Goal: Task Accomplishment & Management: Manage account settings

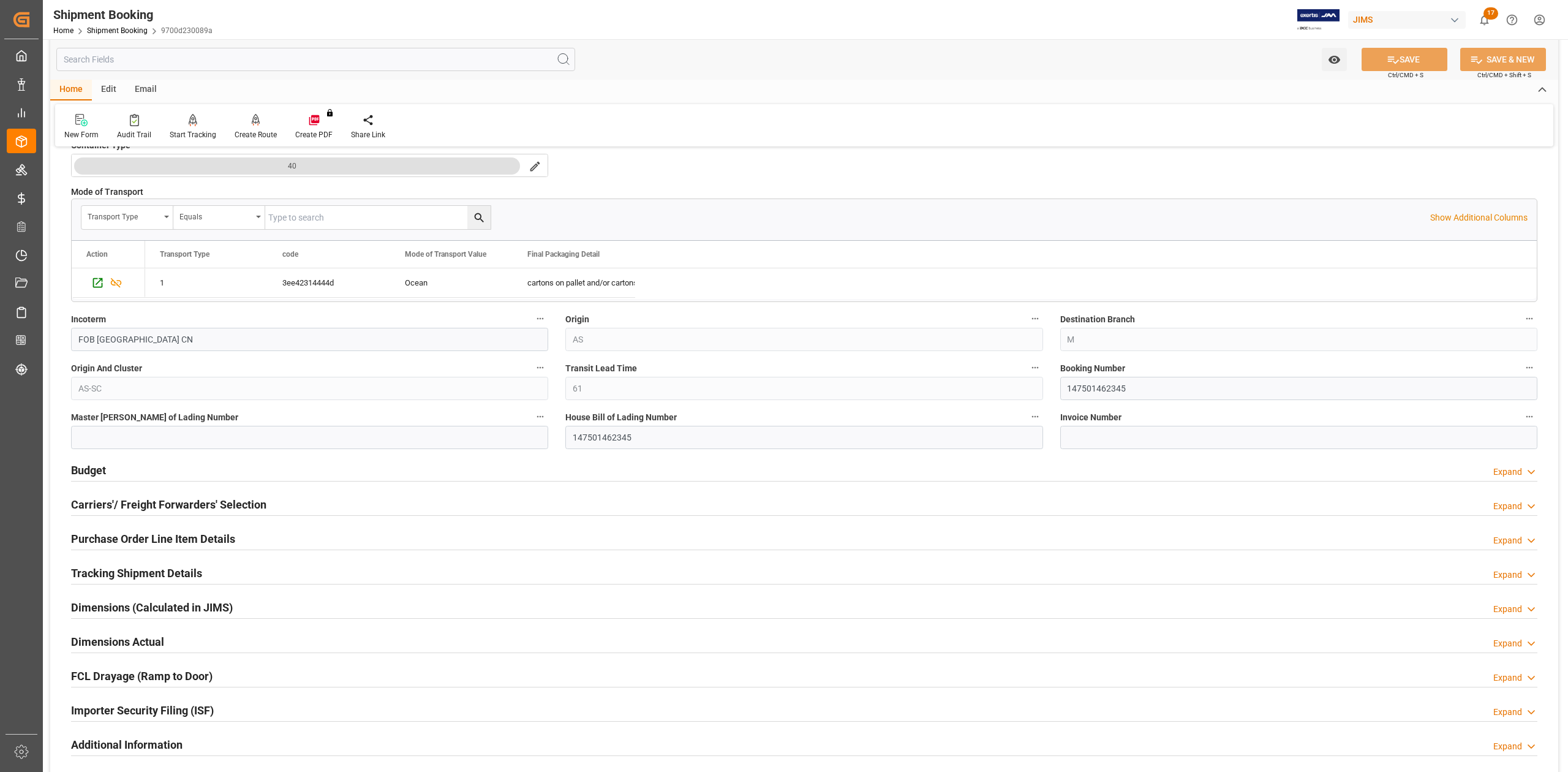
scroll to position [653, 0]
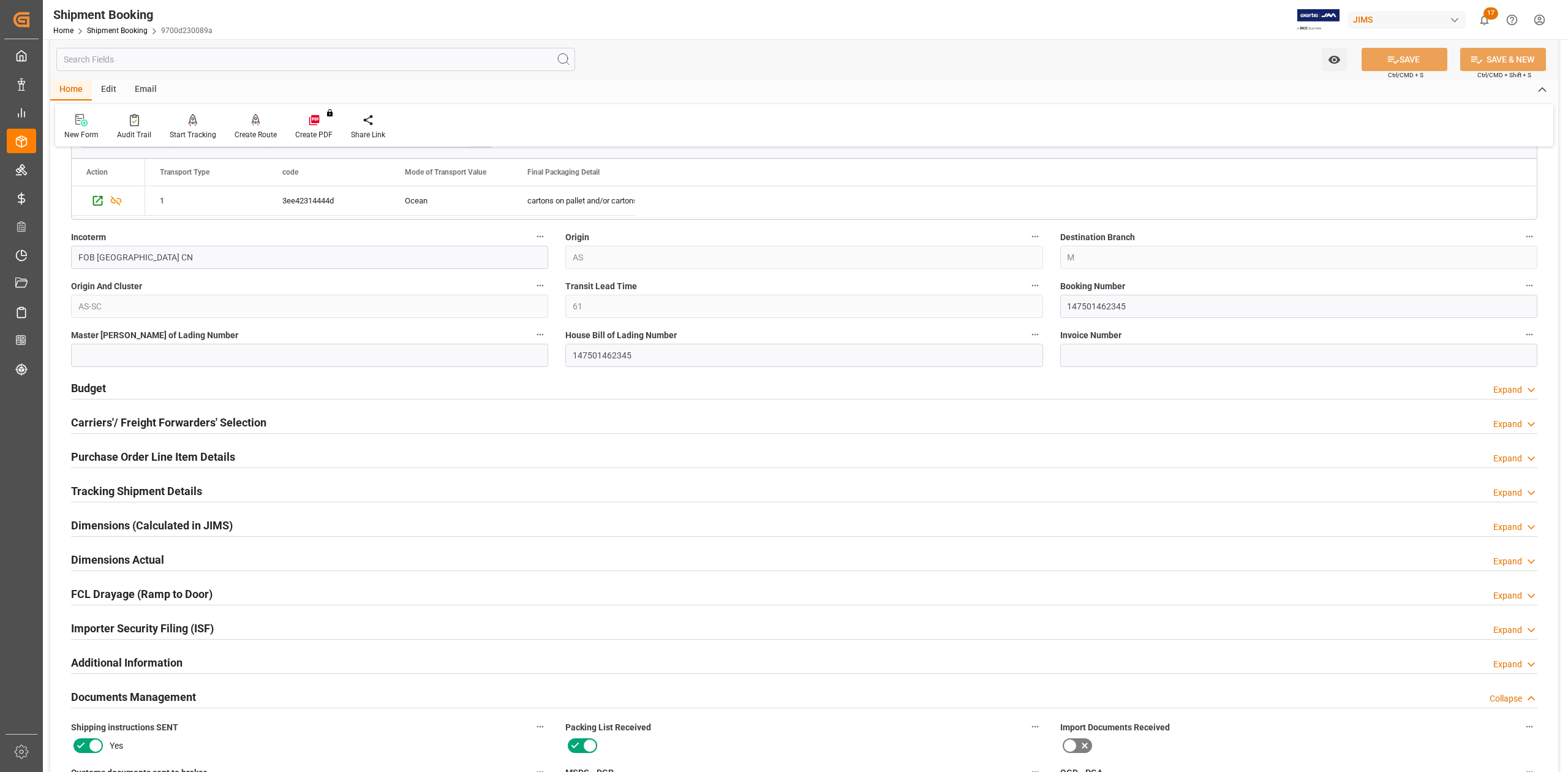
drag, startPoint x: 121, startPoint y: 494, endPoint x: 207, endPoint y: 482, distance: 86.8
click at [121, 494] on h2 "Tracking Shipment Details" at bounding box center [136, 491] width 131 height 16
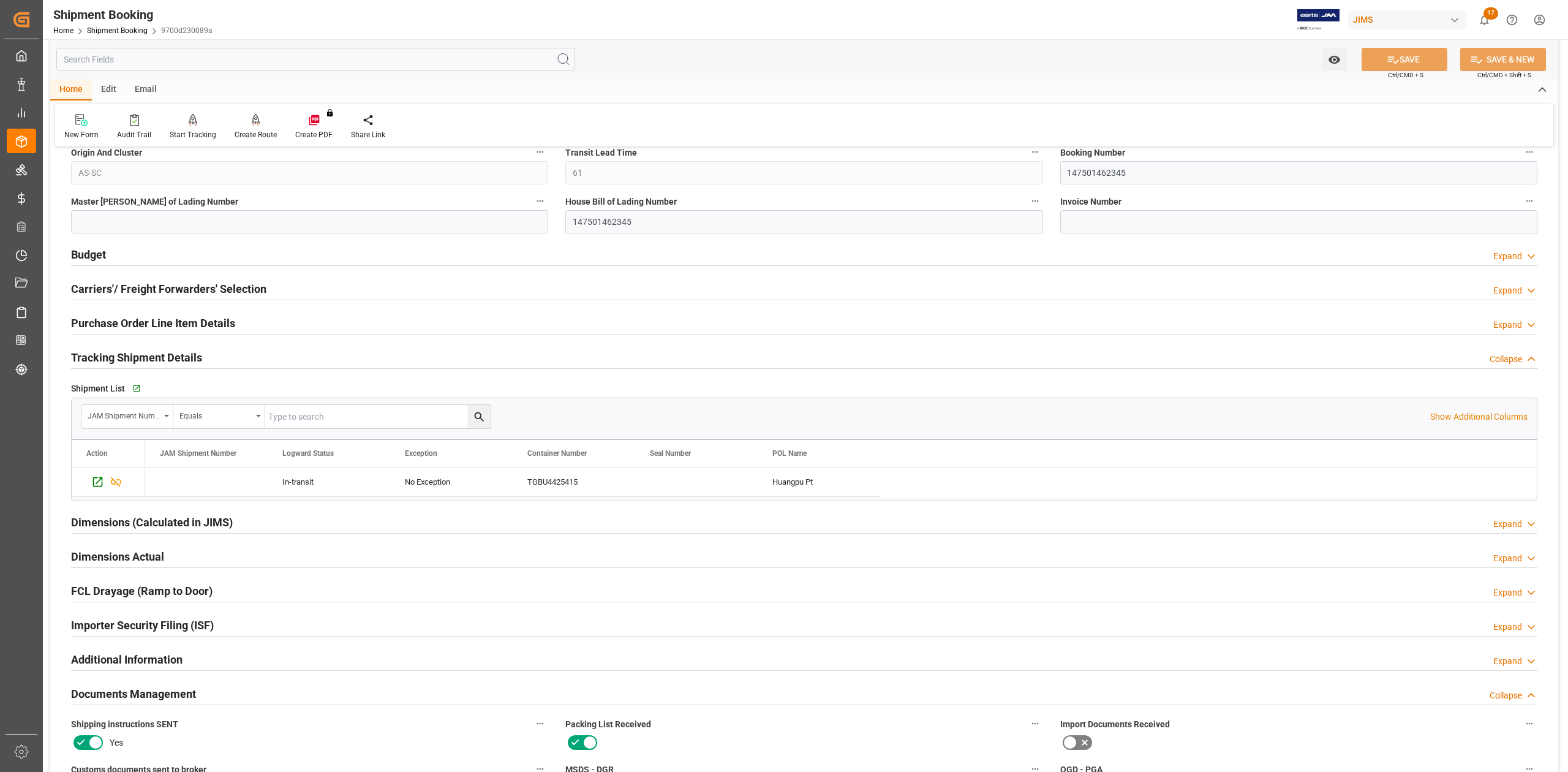
scroll to position [817, 0]
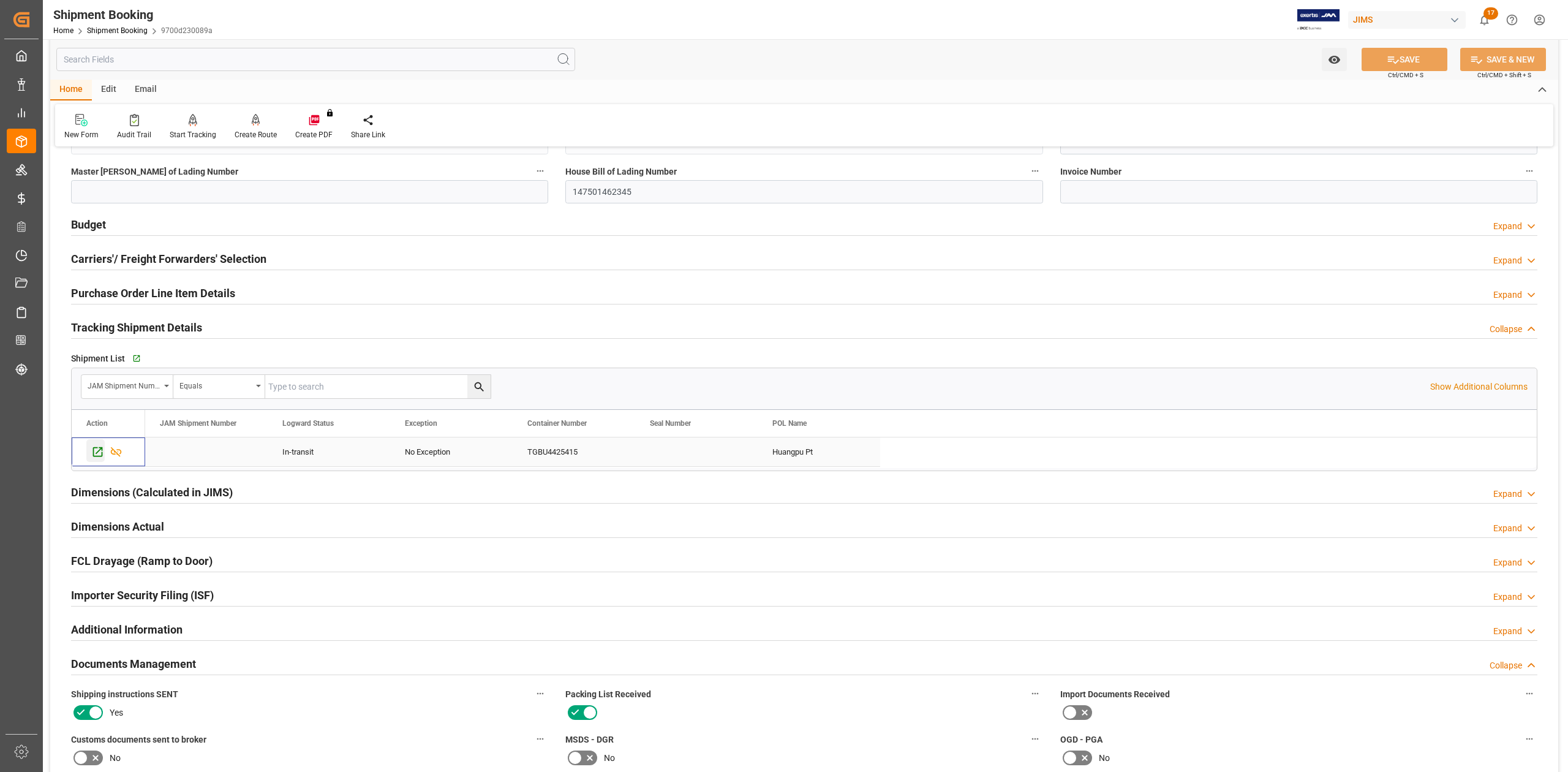
click at [98, 457] on icon "Press SPACE to select this row." at bounding box center [98, 452] width 13 height 13
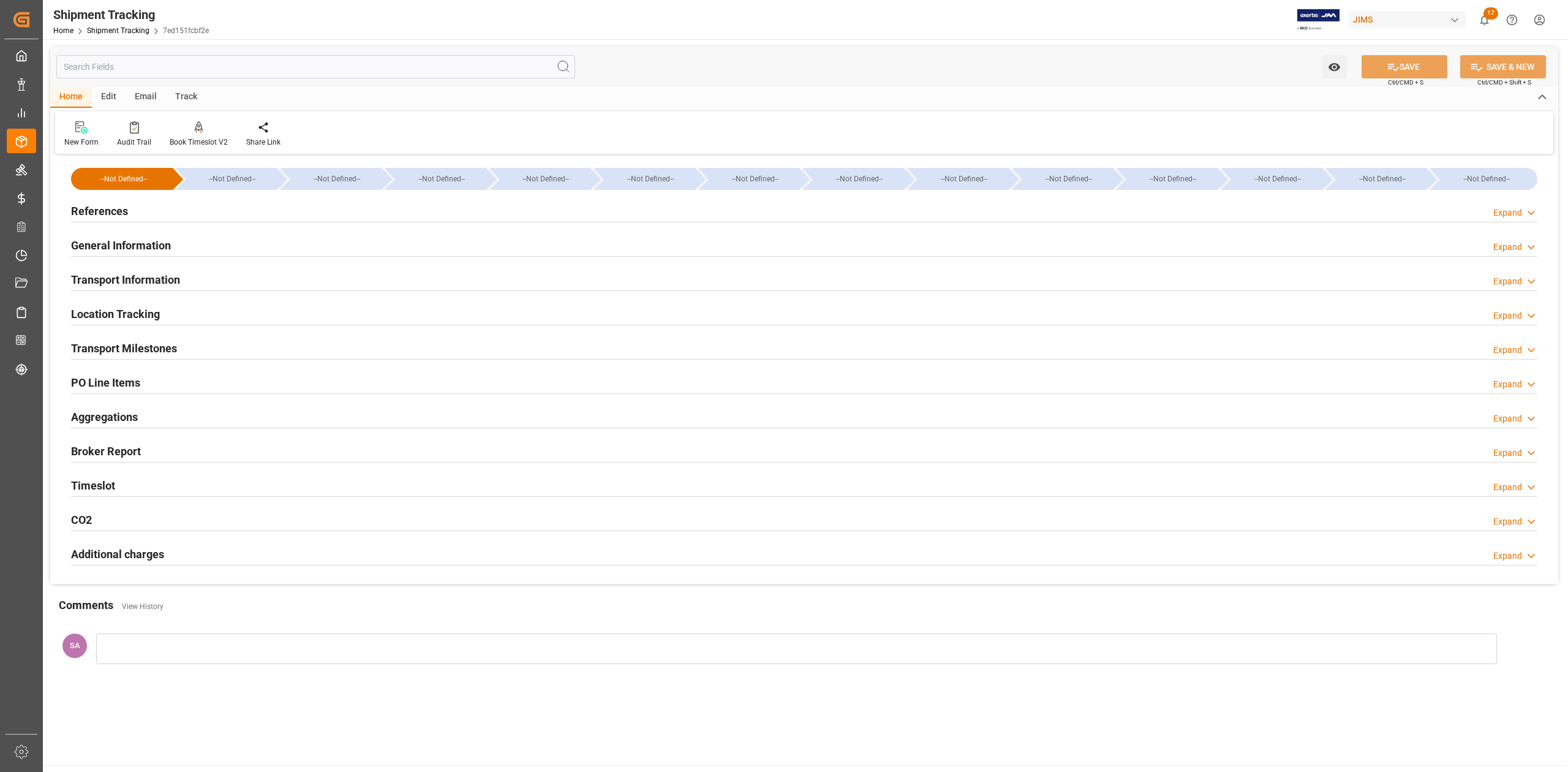
type input "02-06-2025"
drag, startPoint x: 98, startPoint y: 217, endPoint x: 129, endPoint y: 298, distance: 86.7
click at [98, 217] on h2 "References" at bounding box center [100, 211] width 57 height 16
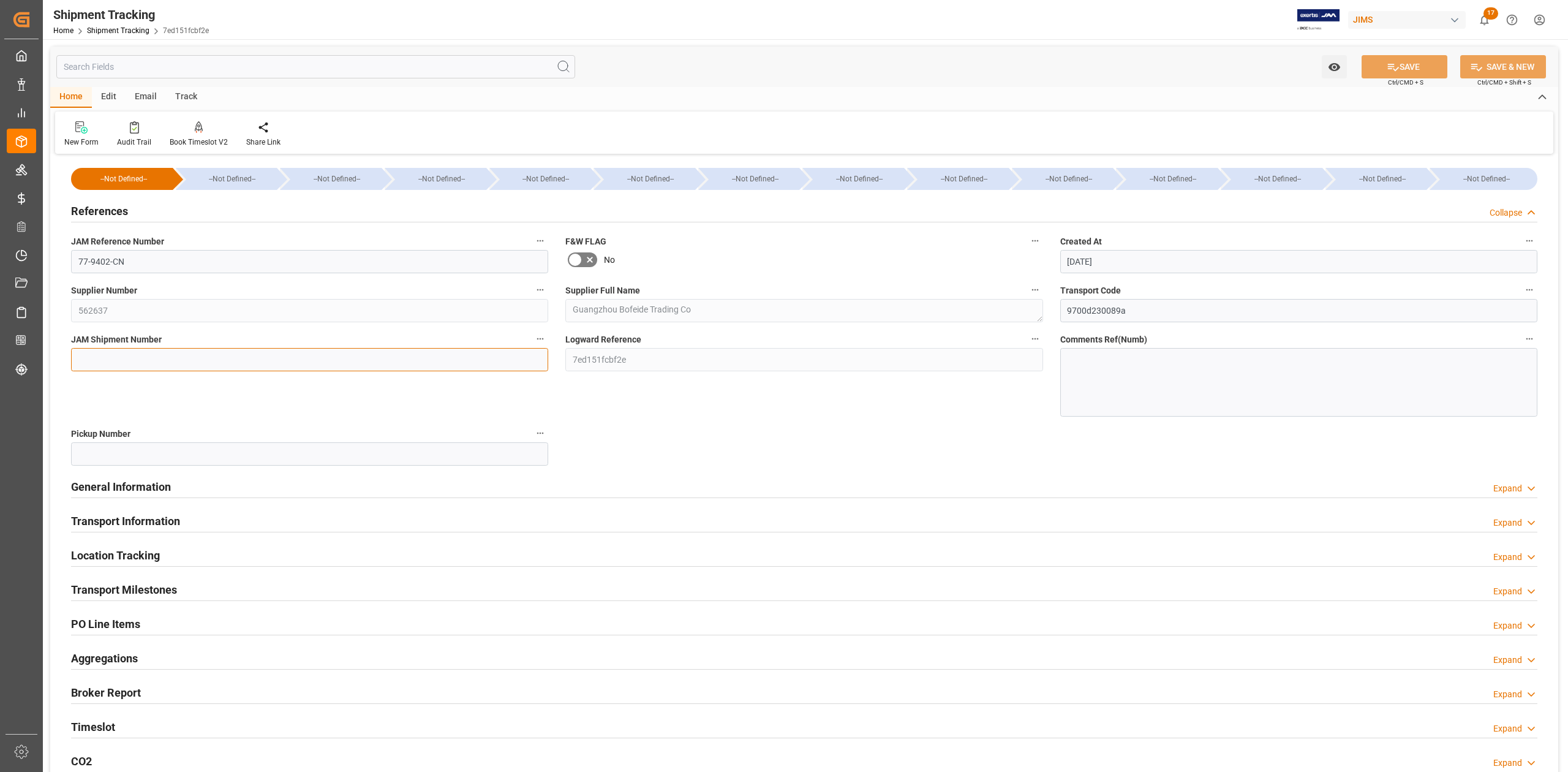
click at [125, 351] on input at bounding box center [310, 360] width 477 height 23
paste input "73279"
type input "73279"
click at [1402, 67] on button "SAVE" at bounding box center [1405, 66] width 85 height 23
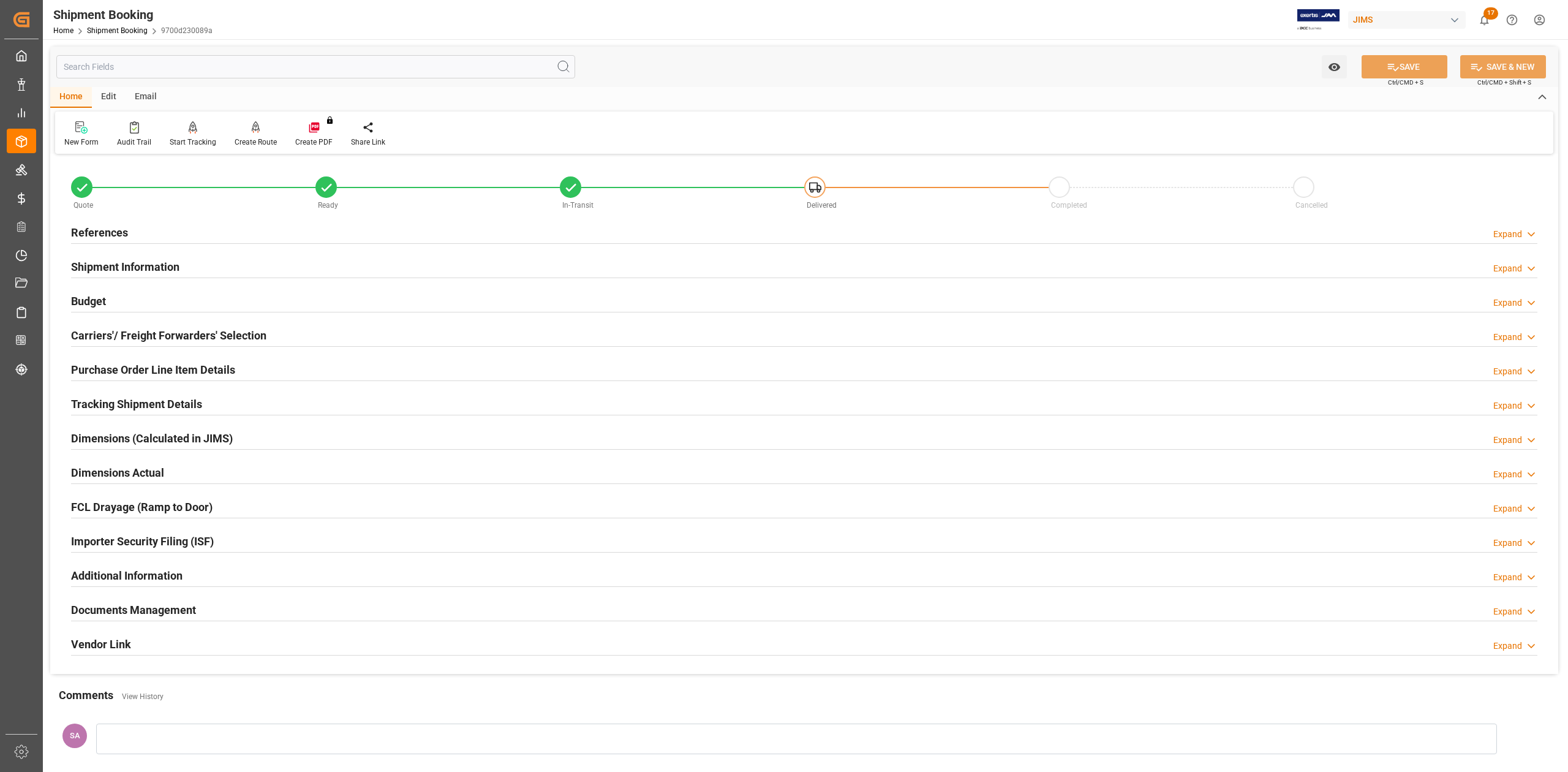
click at [114, 236] on h2 "References" at bounding box center [100, 233] width 57 height 16
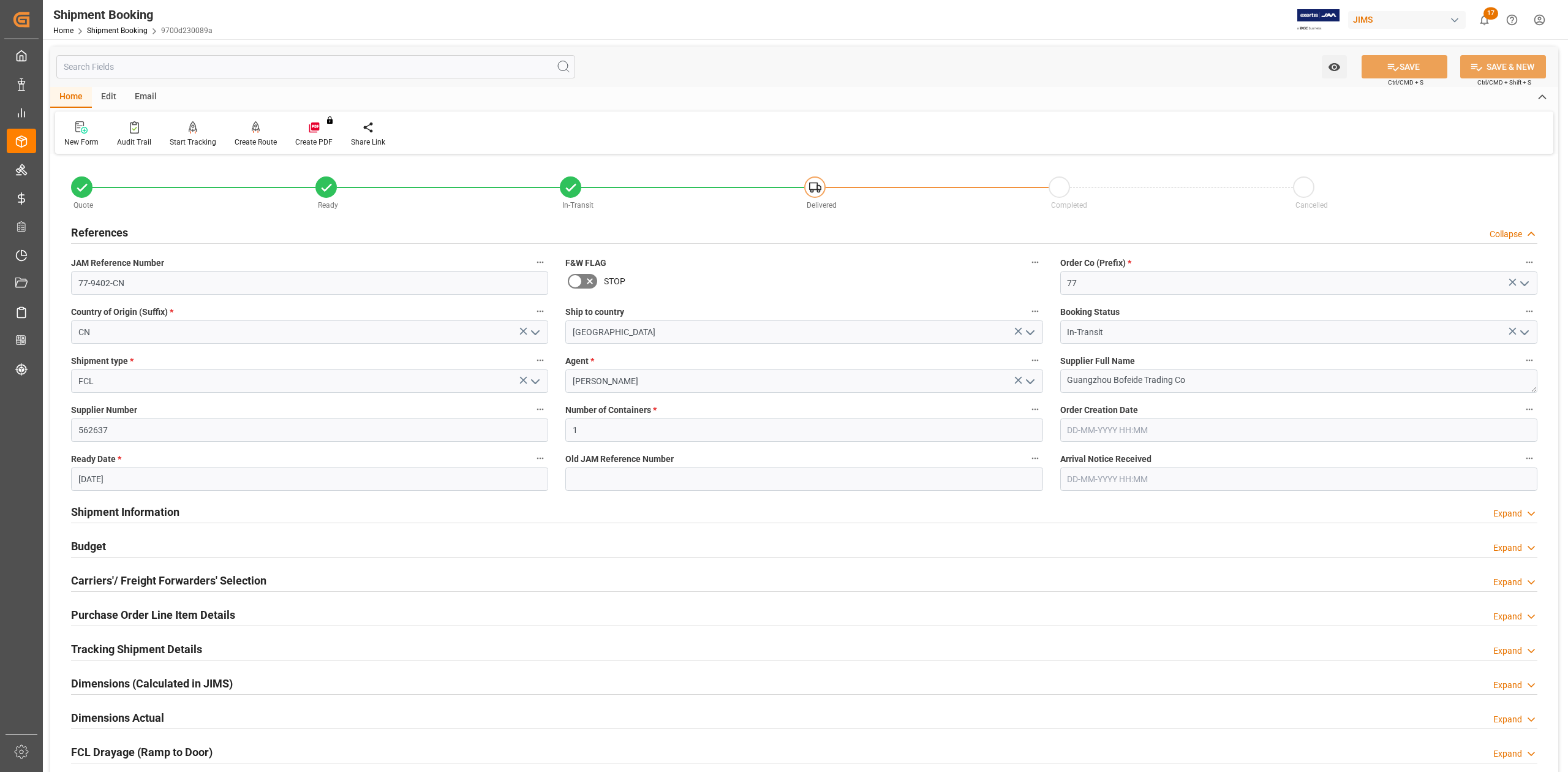
click at [98, 228] on h2 "References" at bounding box center [100, 233] width 57 height 16
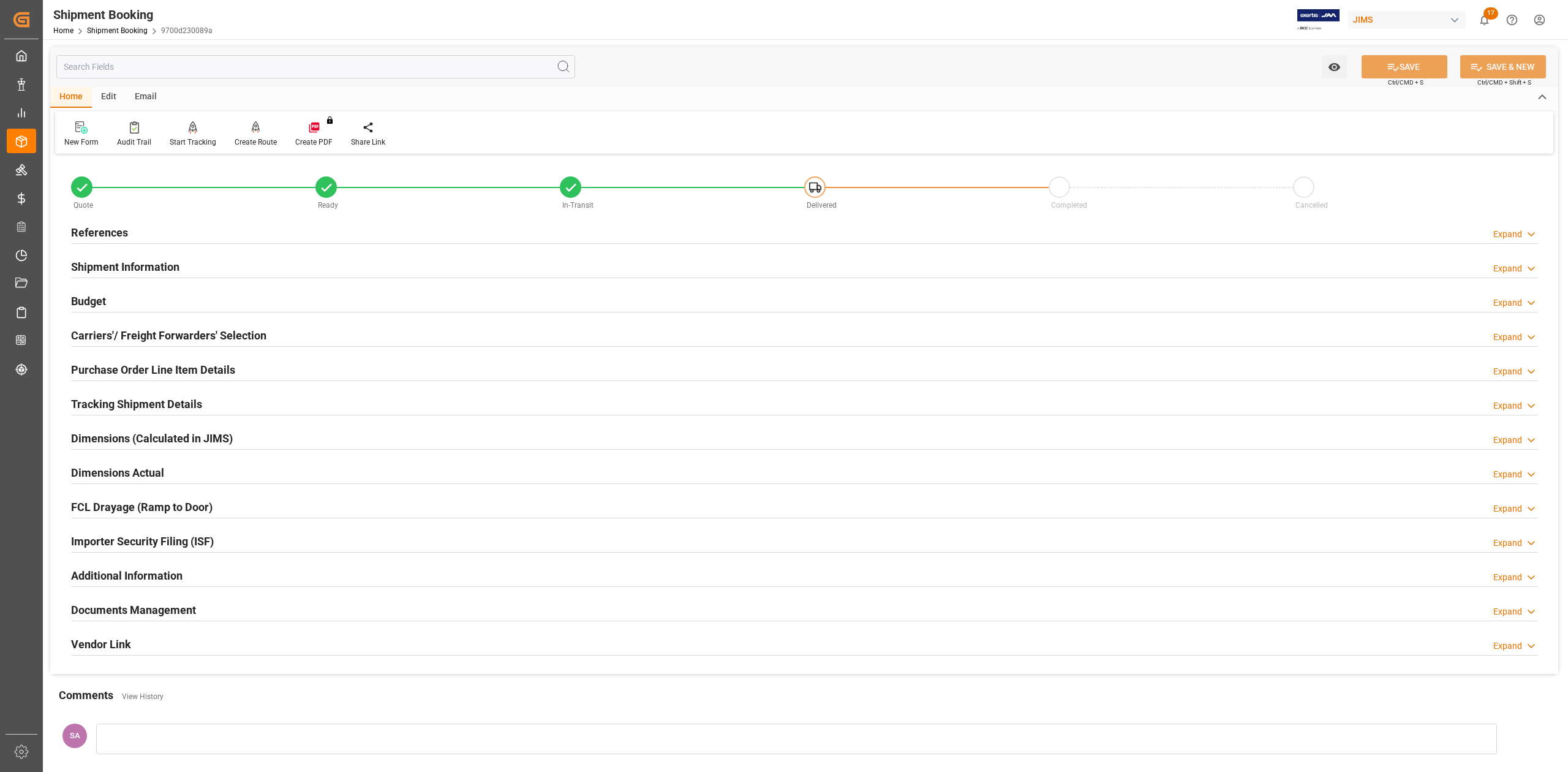
click at [123, 278] on div "Shipment Information Expand" at bounding box center [804, 267] width 1483 height 35
click at [119, 271] on h2 "Shipment Information" at bounding box center [125, 267] width 109 height 16
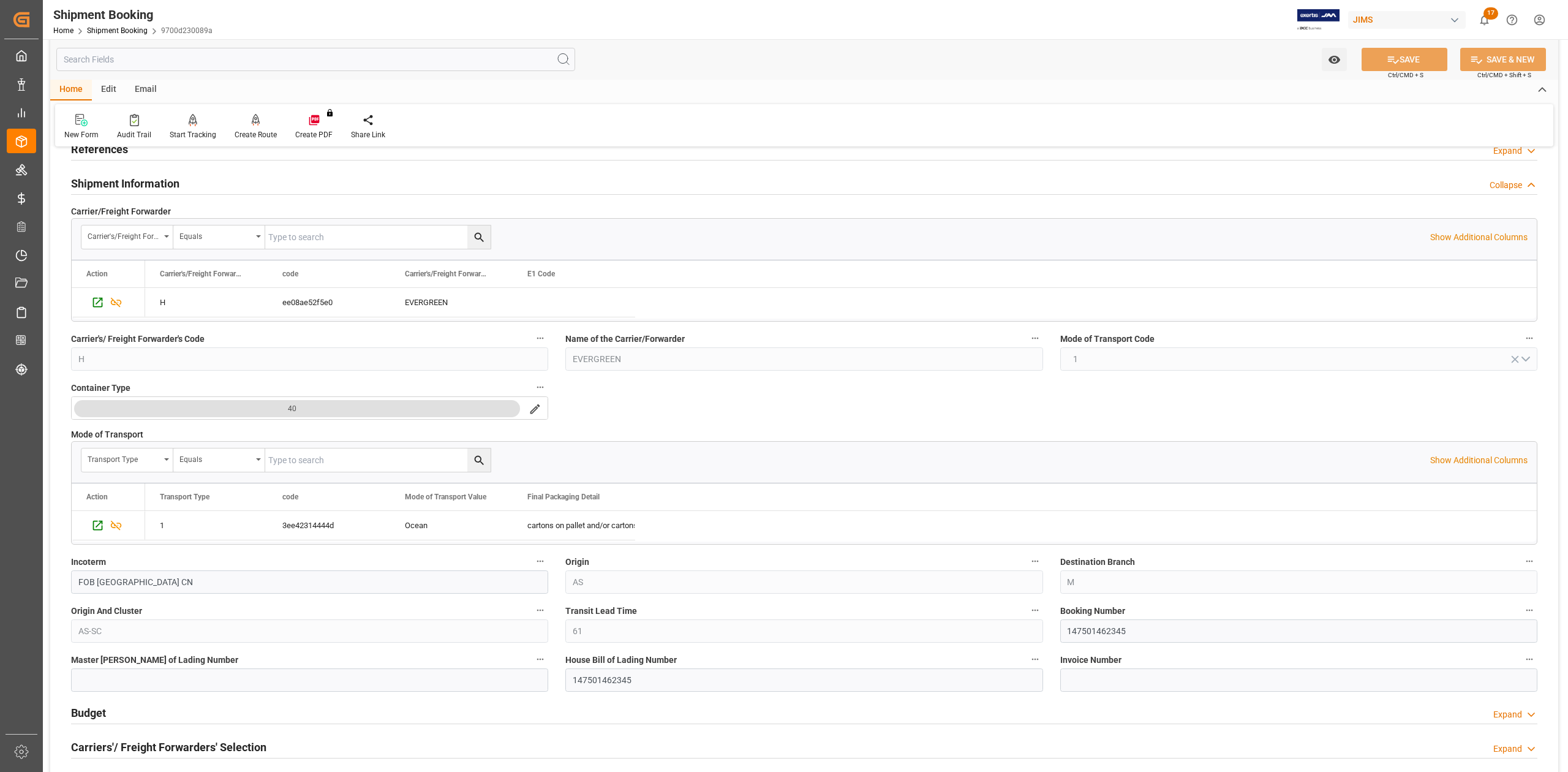
scroll to position [245, 0]
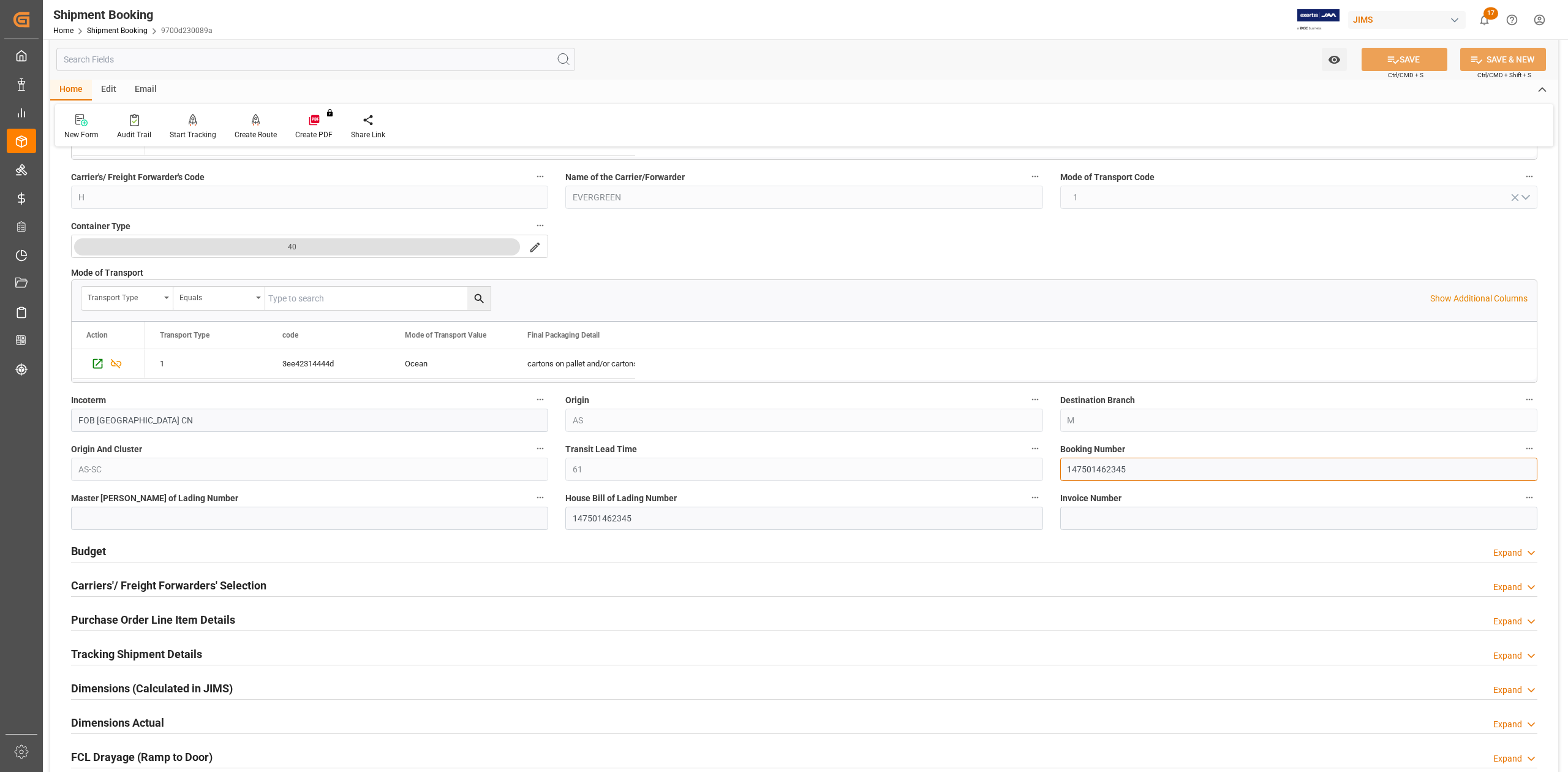
click at [1088, 468] on input "147501462345" at bounding box center [1299, 469] width 477 height 23
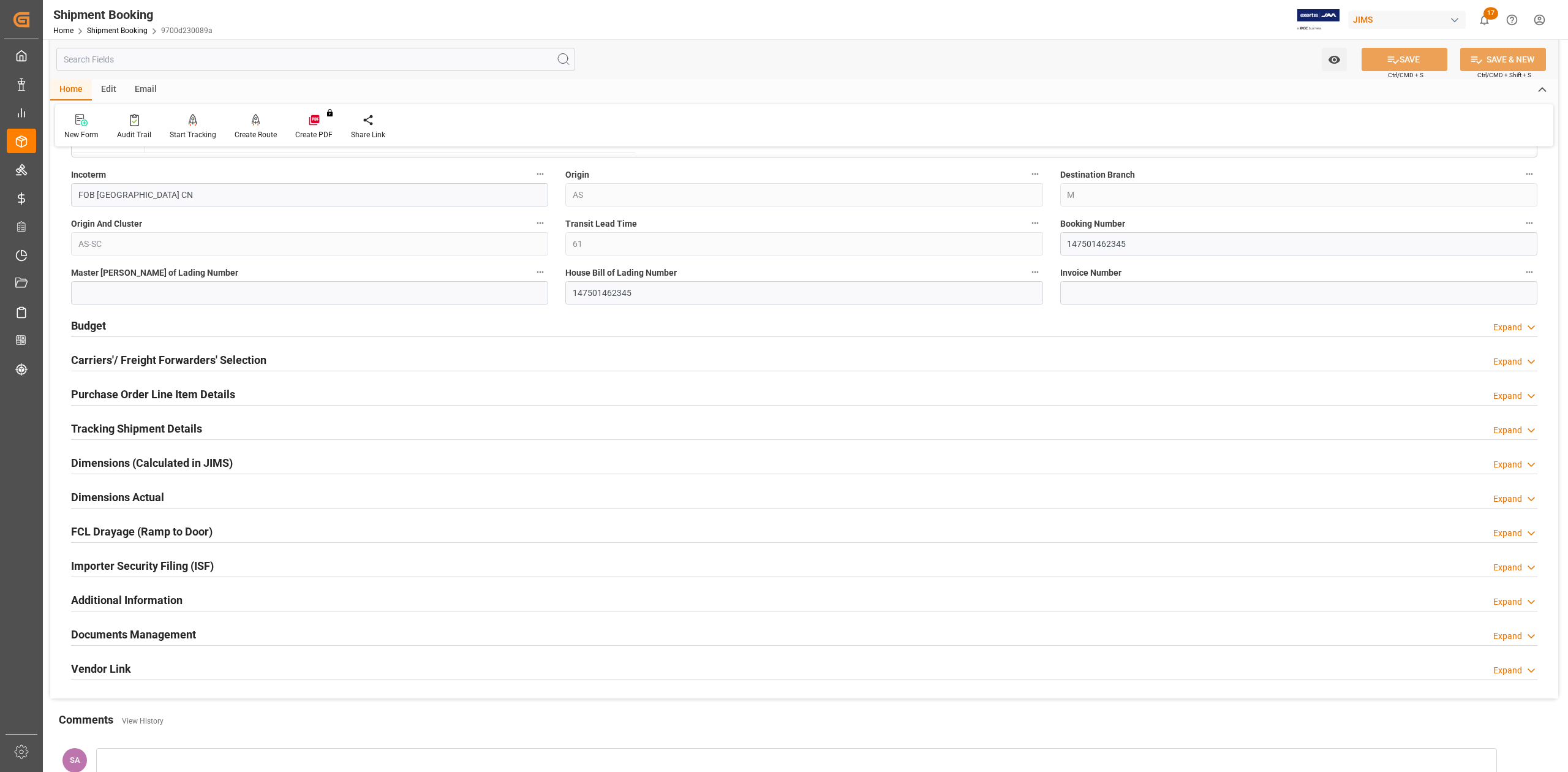
scroll to position [490, 0]
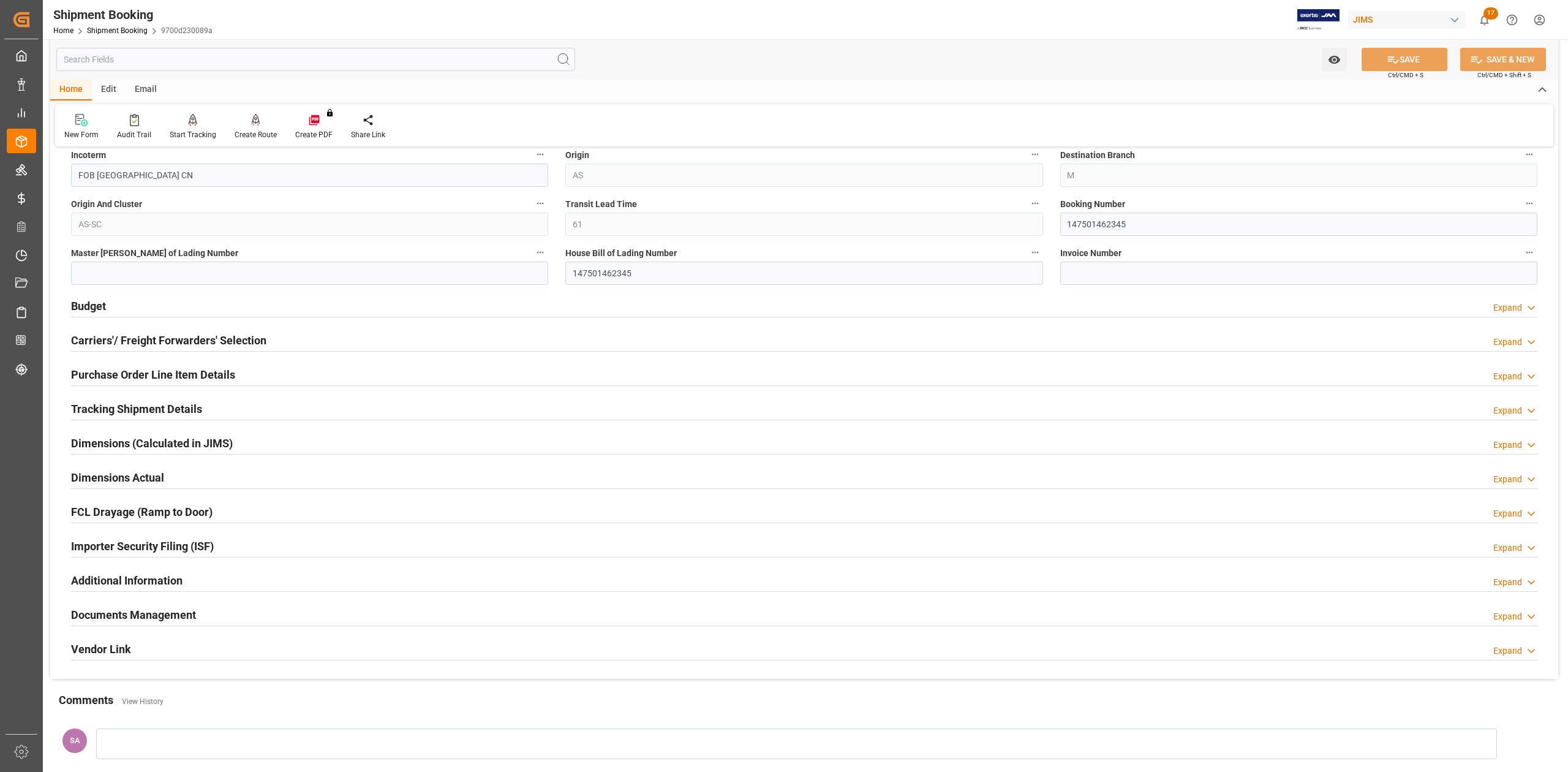
drag, startPoint x: 111, startPoint y: 412, endPoint x: 146, endPoint y: 425, distance: 37.3
click at [111, 412] on h2 "Tracking Shipment Details" at bounding box center [136, 409] width 131 height 16
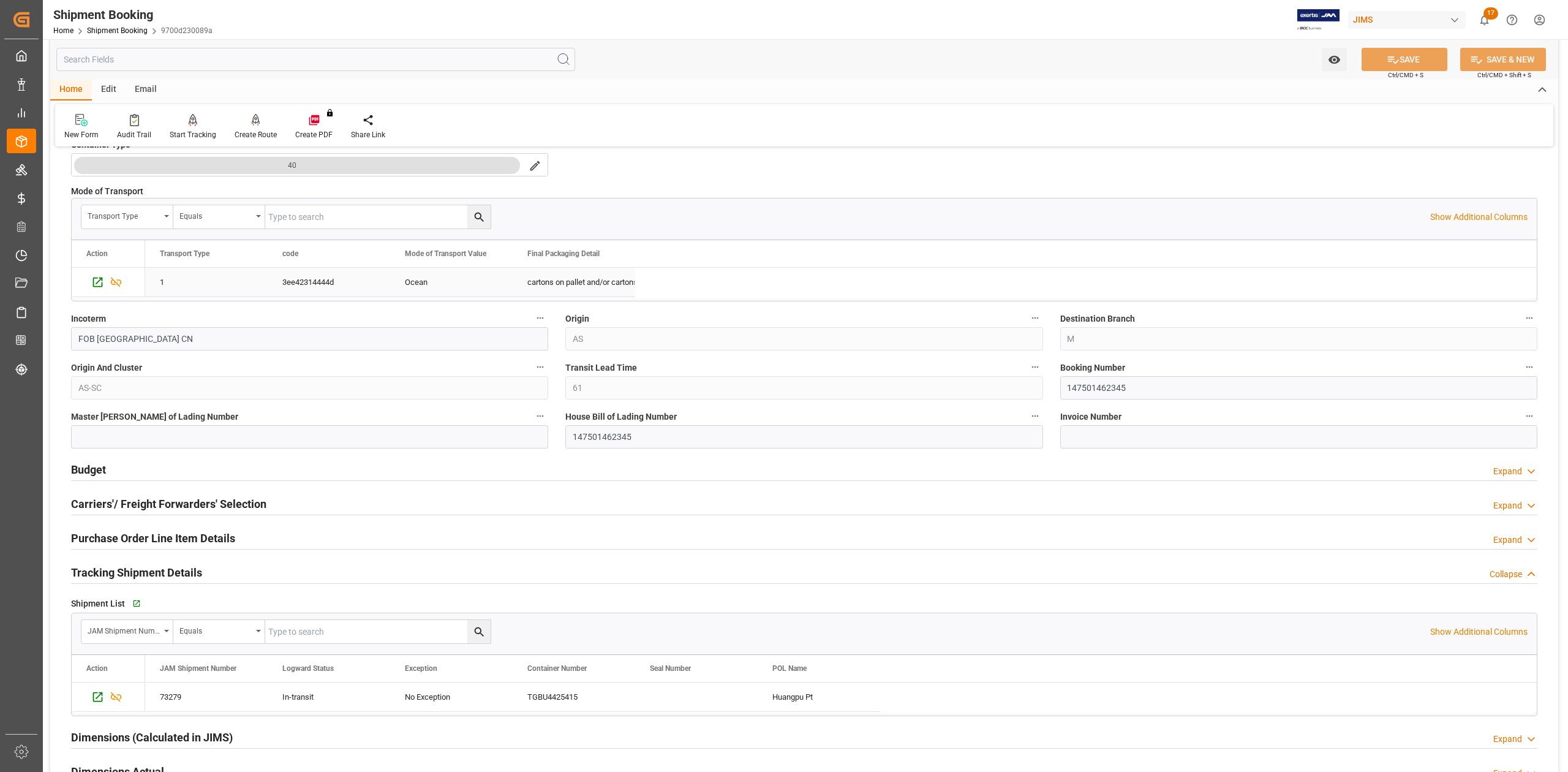
scroll to position [572, 0]
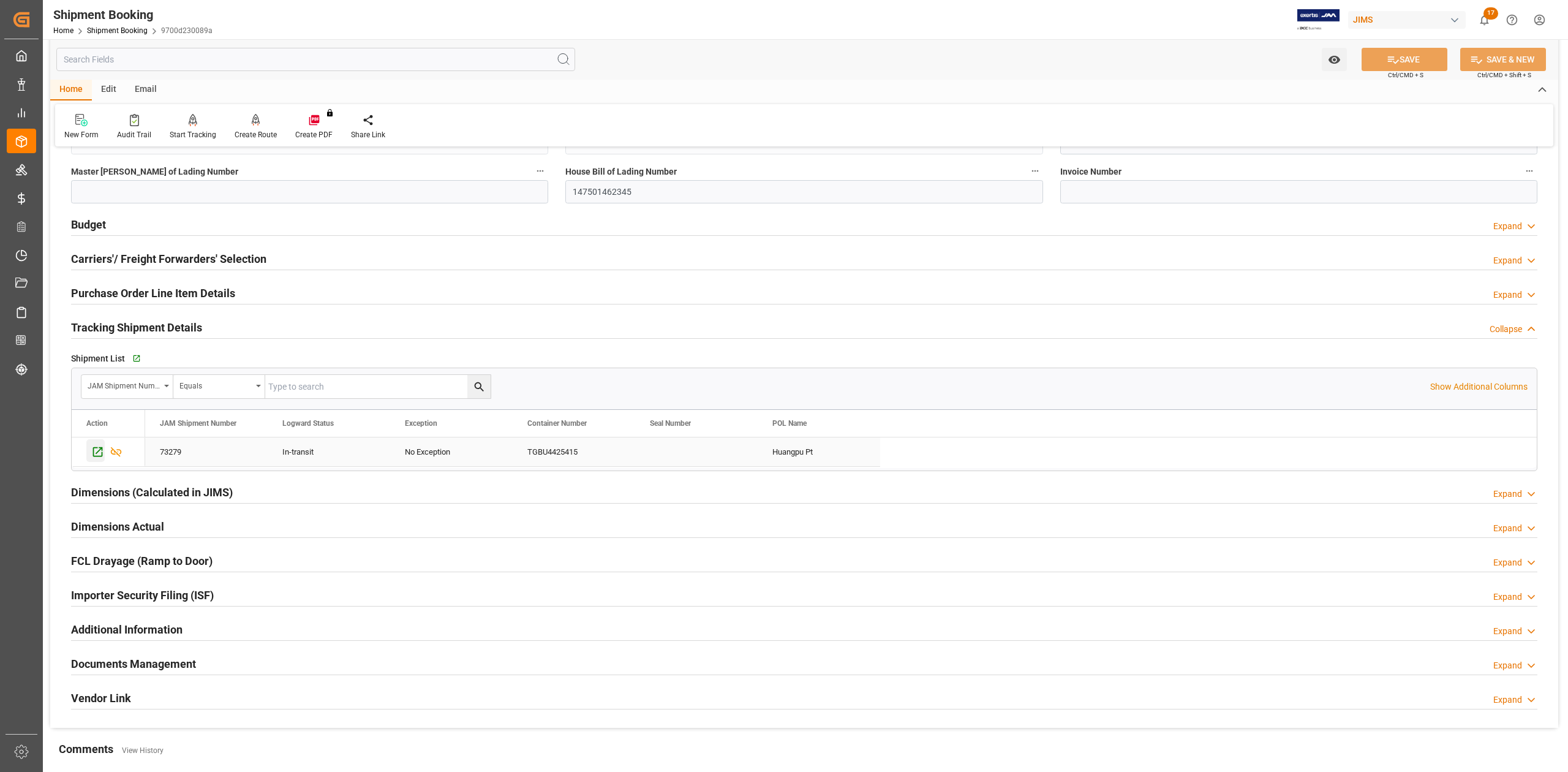
click at [98, 453] on icon "Press SPACE to select this row." at bounding box center [98, 452] width 13 height 13
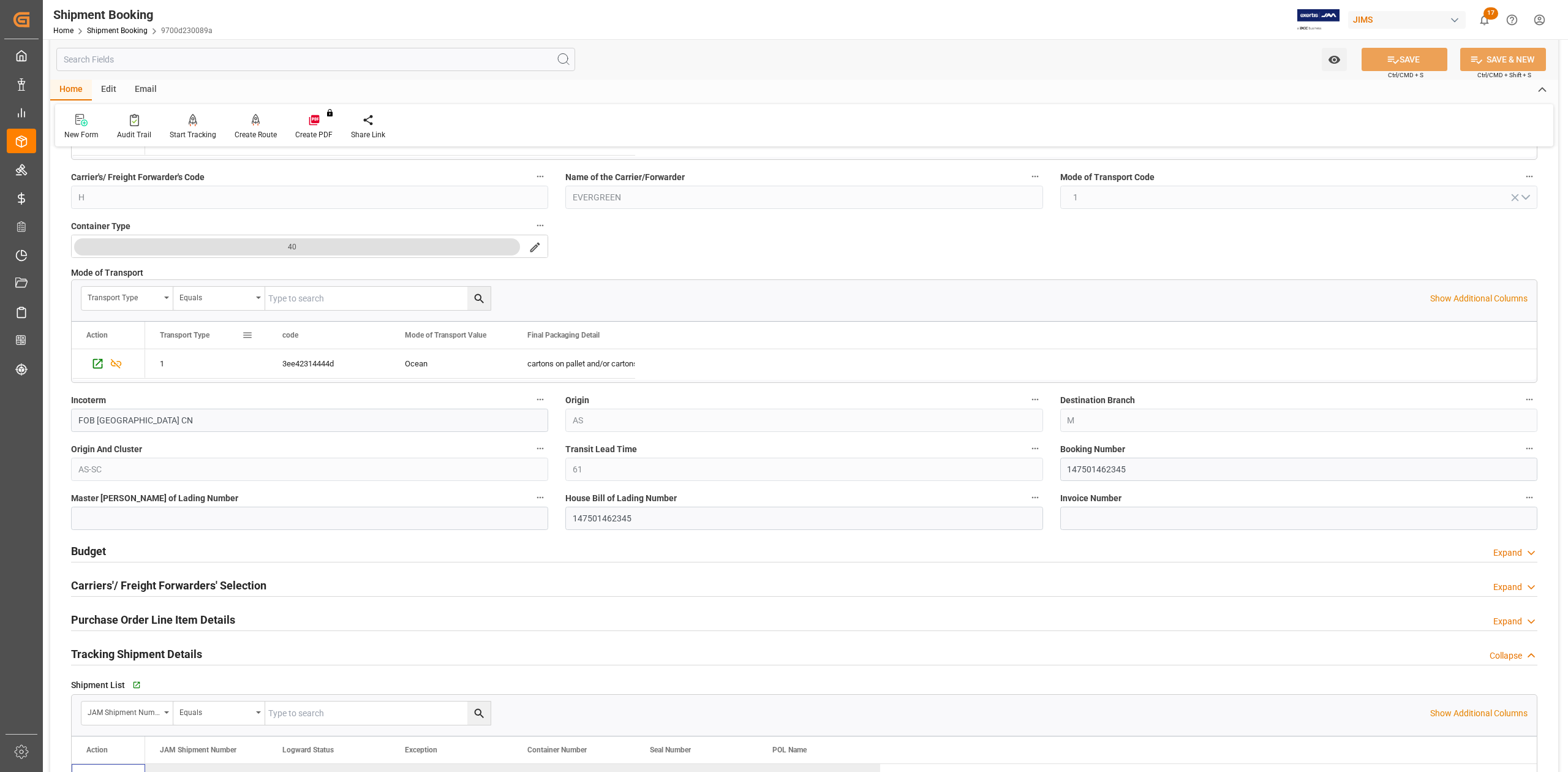
scroll to position [0, 0]
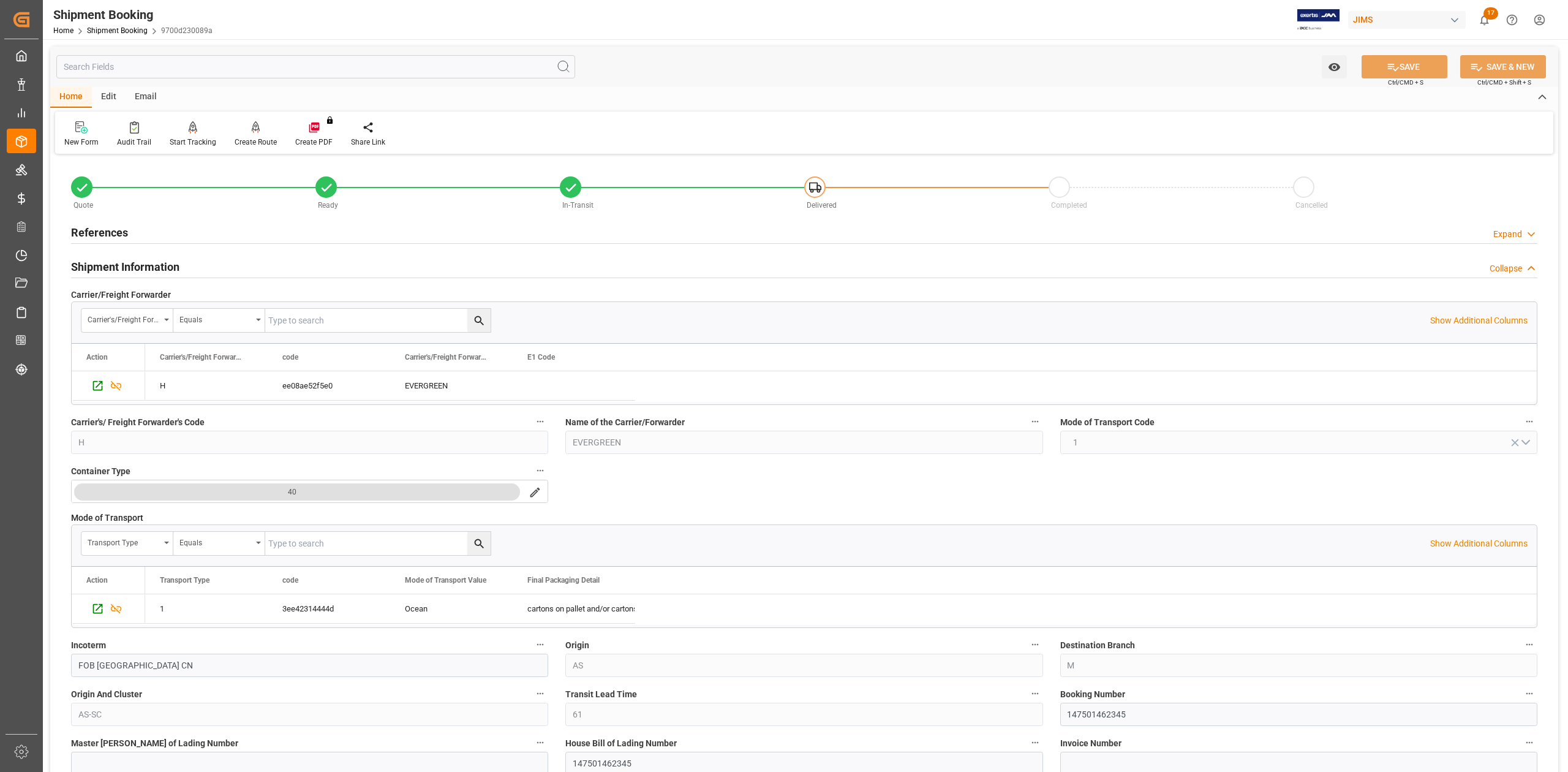
click at [111, 231] on h2 "References" at bounding box center [100, 233] width 57 height 16
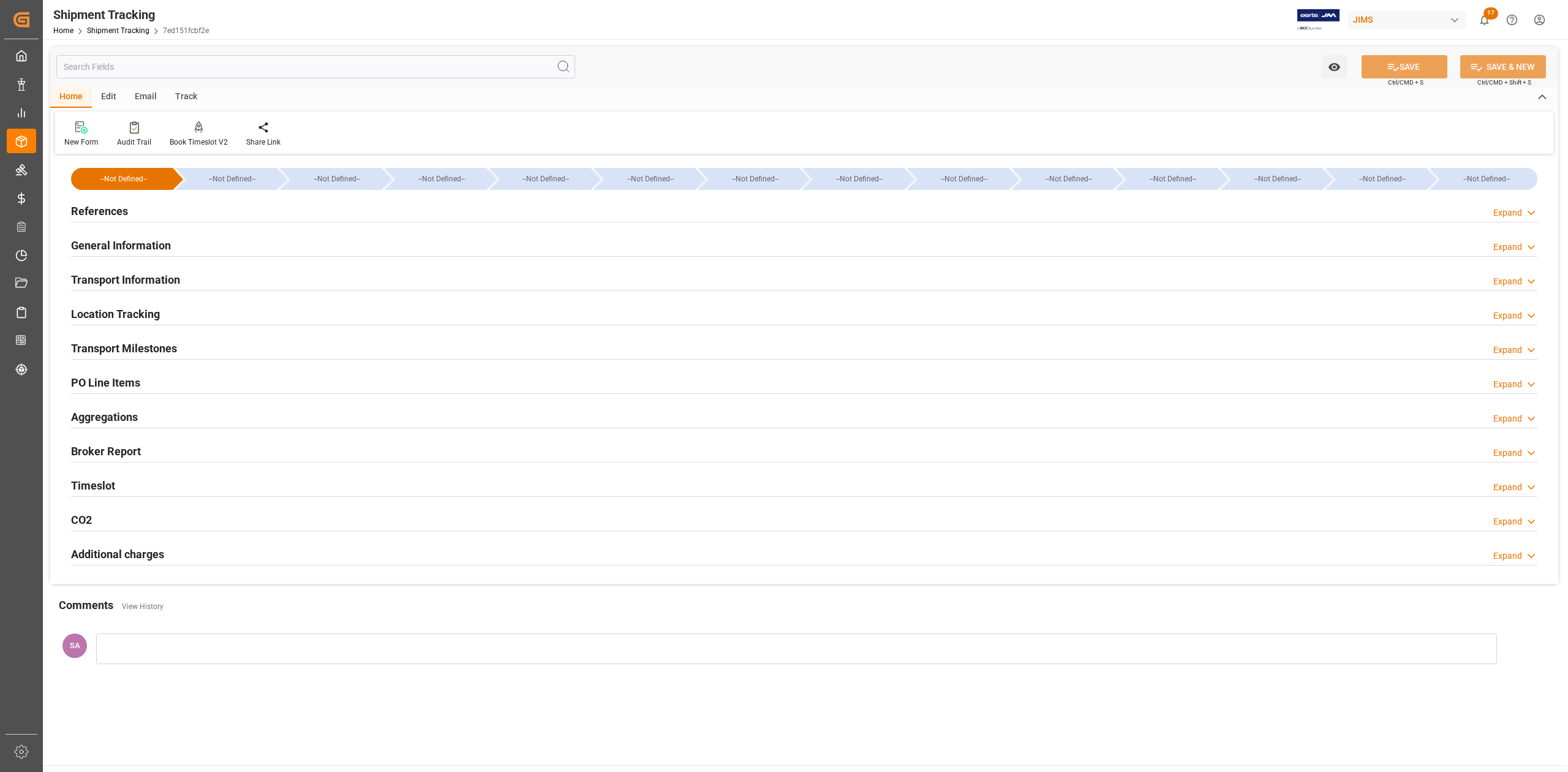
type input "01-10-2025 00:00"
type input "28-09-2025"
type input "01-10-2025 11:50"
type input "27-10-2025"
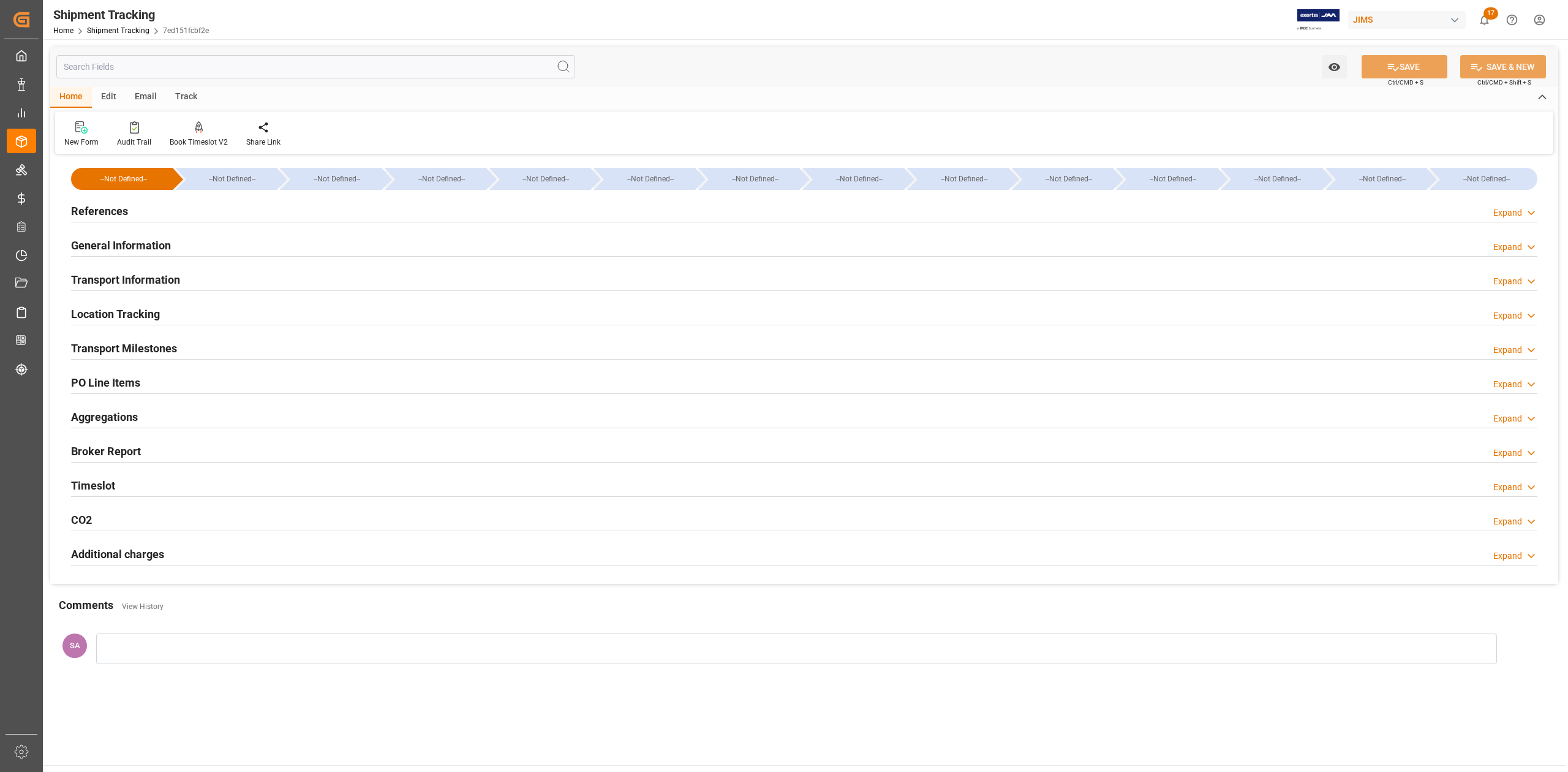
type input "20-11-2025 00:00"
click at [157, 346] on h2 "Transport Milestones" at bounding box center [124, 348] width 106 height 16
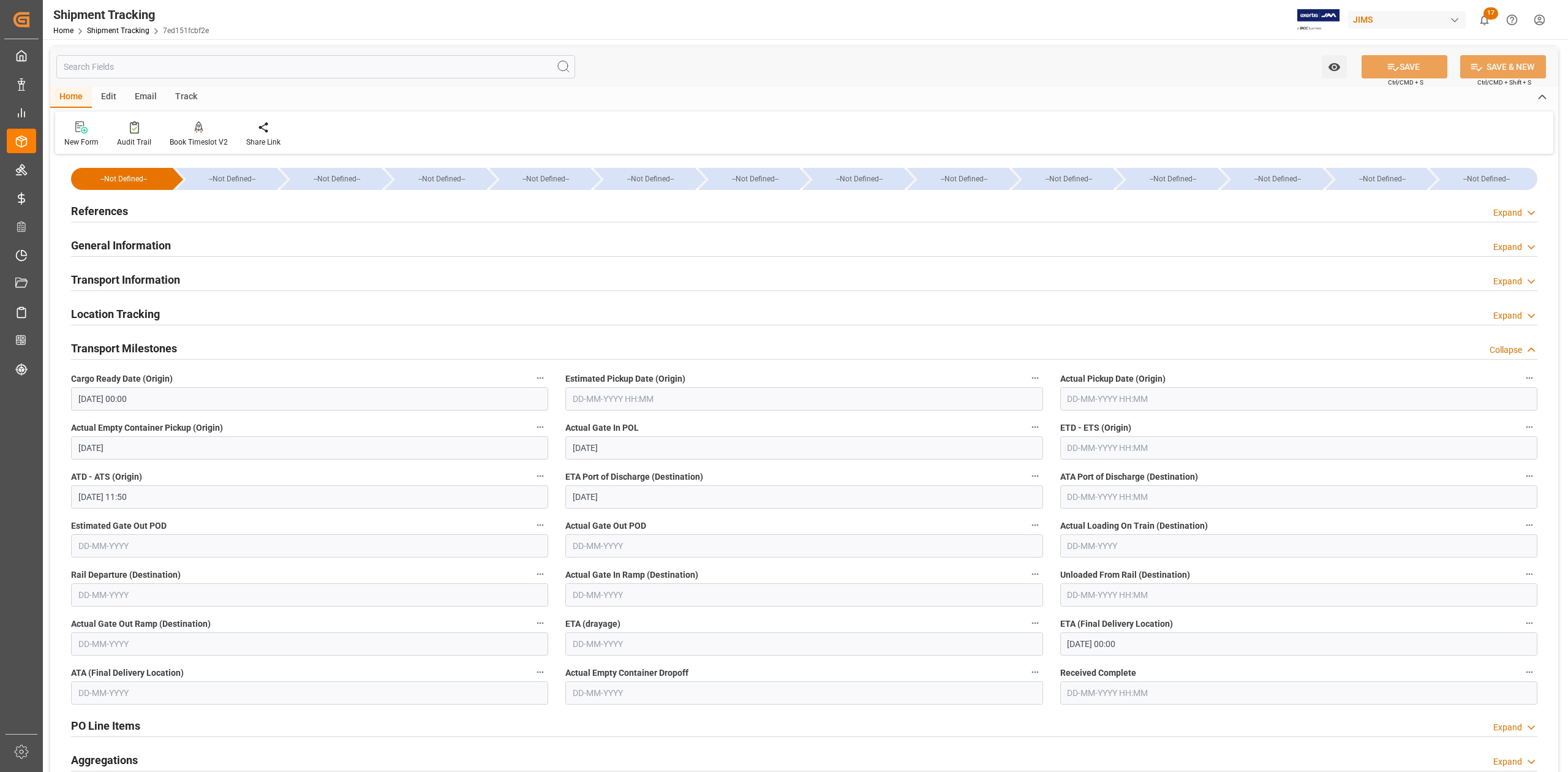
click at [1118, 398] on input "text" at bounding box center [1299, 399] width 477 height 23
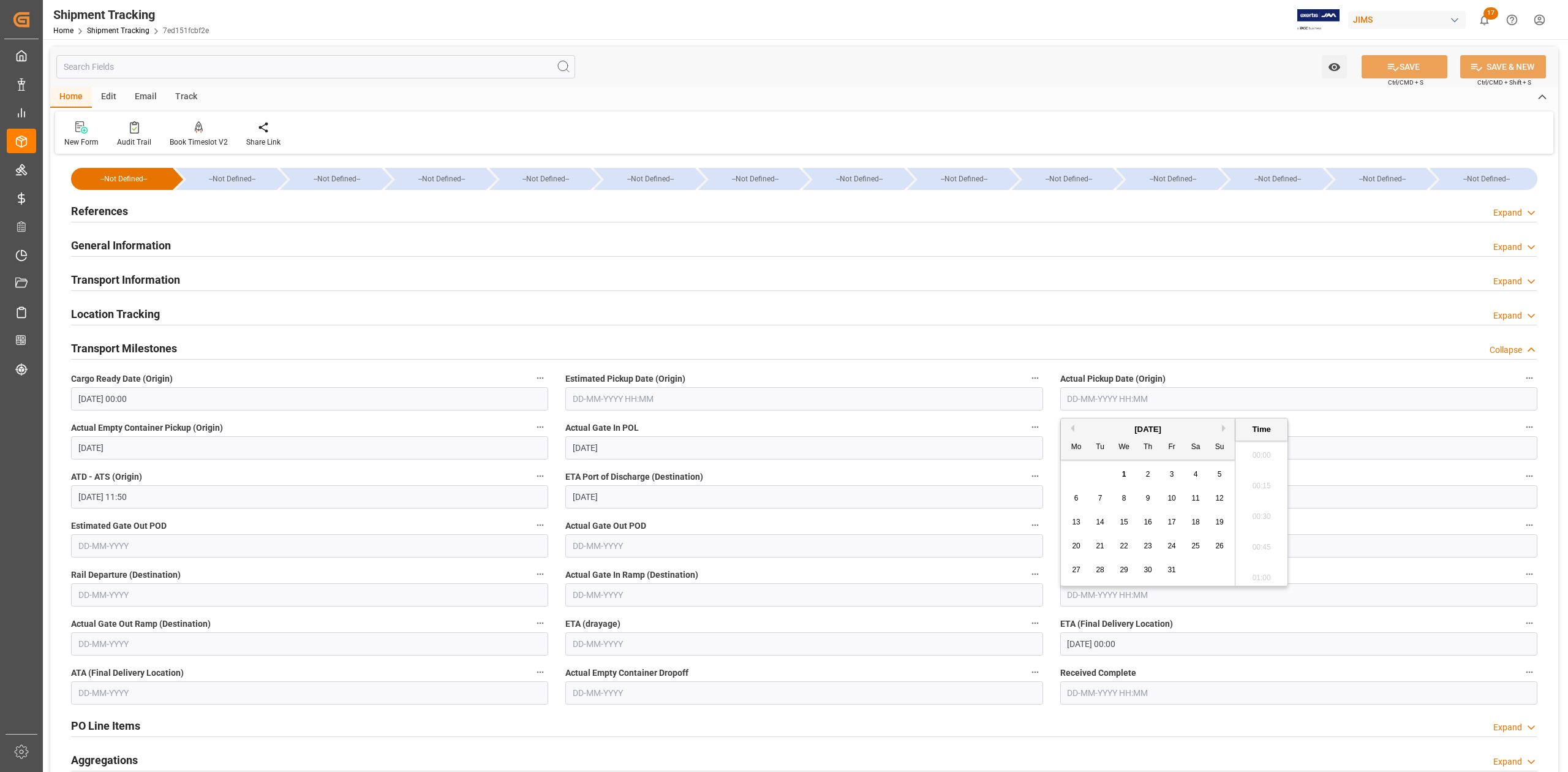
scroll to position [1964, 0]
click at [146, 398] on input "01-10-2025 00:00" at bounding box center [310, 399] width 477 height 23
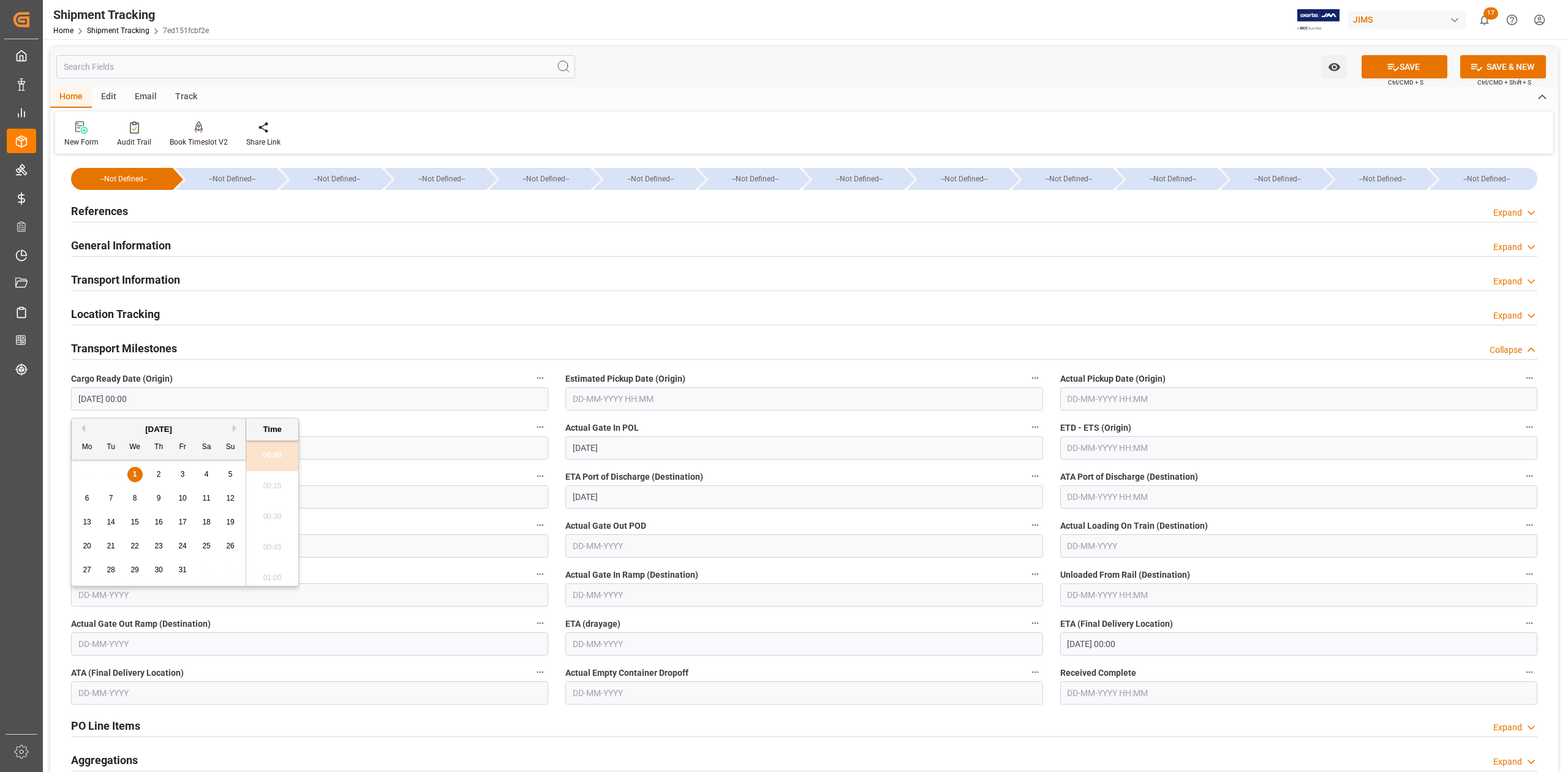
click at [146, 398] on input "01-10-2025 00:00" at bounding box center [310, 399] width 477 height 23
click at [81, 430] on button "Previous Month" at bounding box center [81, 428] width 7 height 7
click at [111, 543] on span "23" at bounding box center [111, 545] width 8 height 9
type input "23-09-2025 00:00"
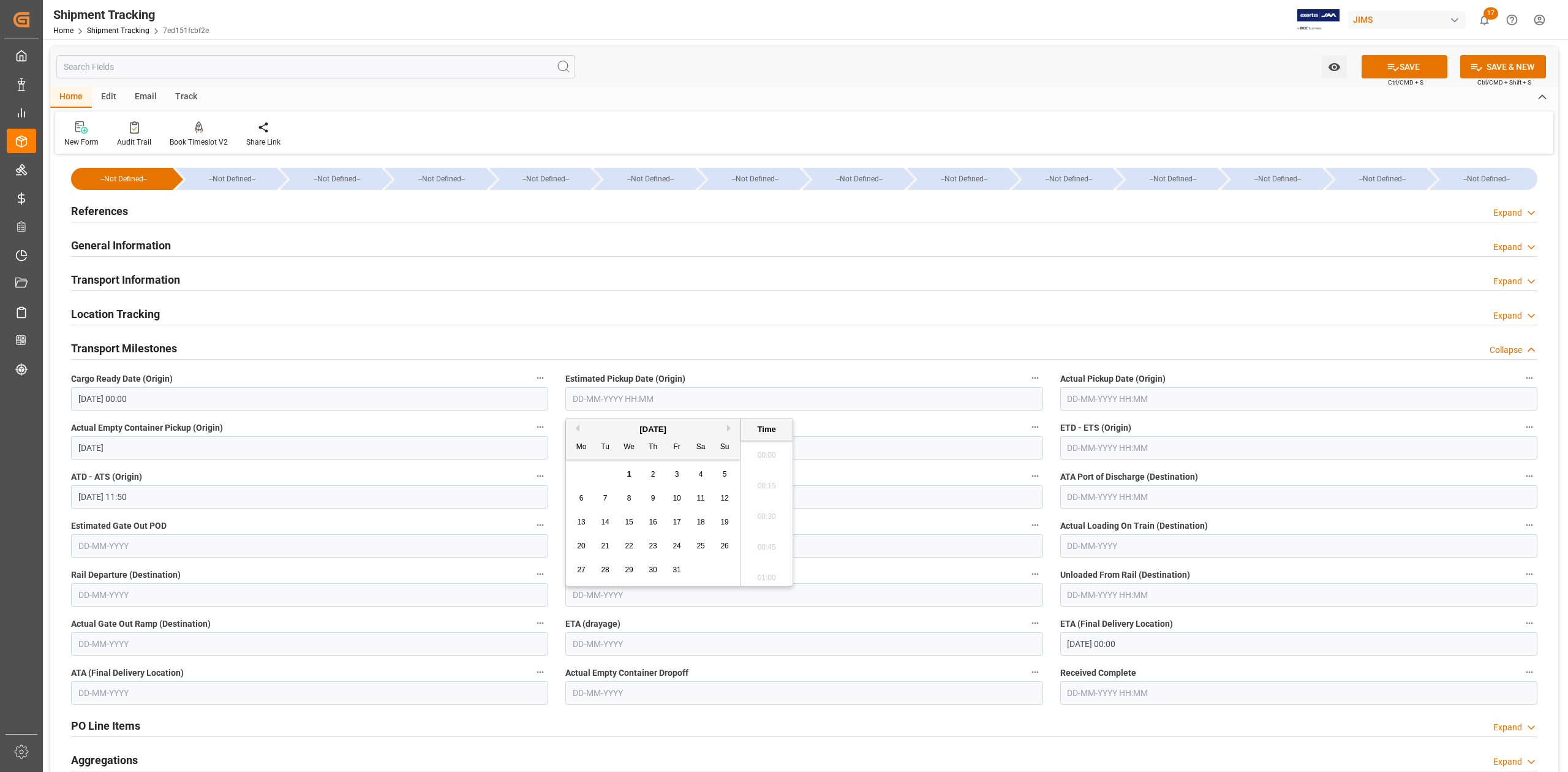
click at [646, 393] on input "text" at bounding box center [804, 399] width 477 height 23
click at [627, 570] on span "26" at bounding box center [629, 570] width 8 height 9
drag, startPoint x: 656, startPoint y: 401, endPoint x: 604, endPoint y: 402, distance: 52.0
click at [604, 402] on input "26-09-2001 00:00" at bounding box center [804, 399] width 477 height 23
click at [671, 547] on div "26" at bounding box center [677, 547] width 16 height 15
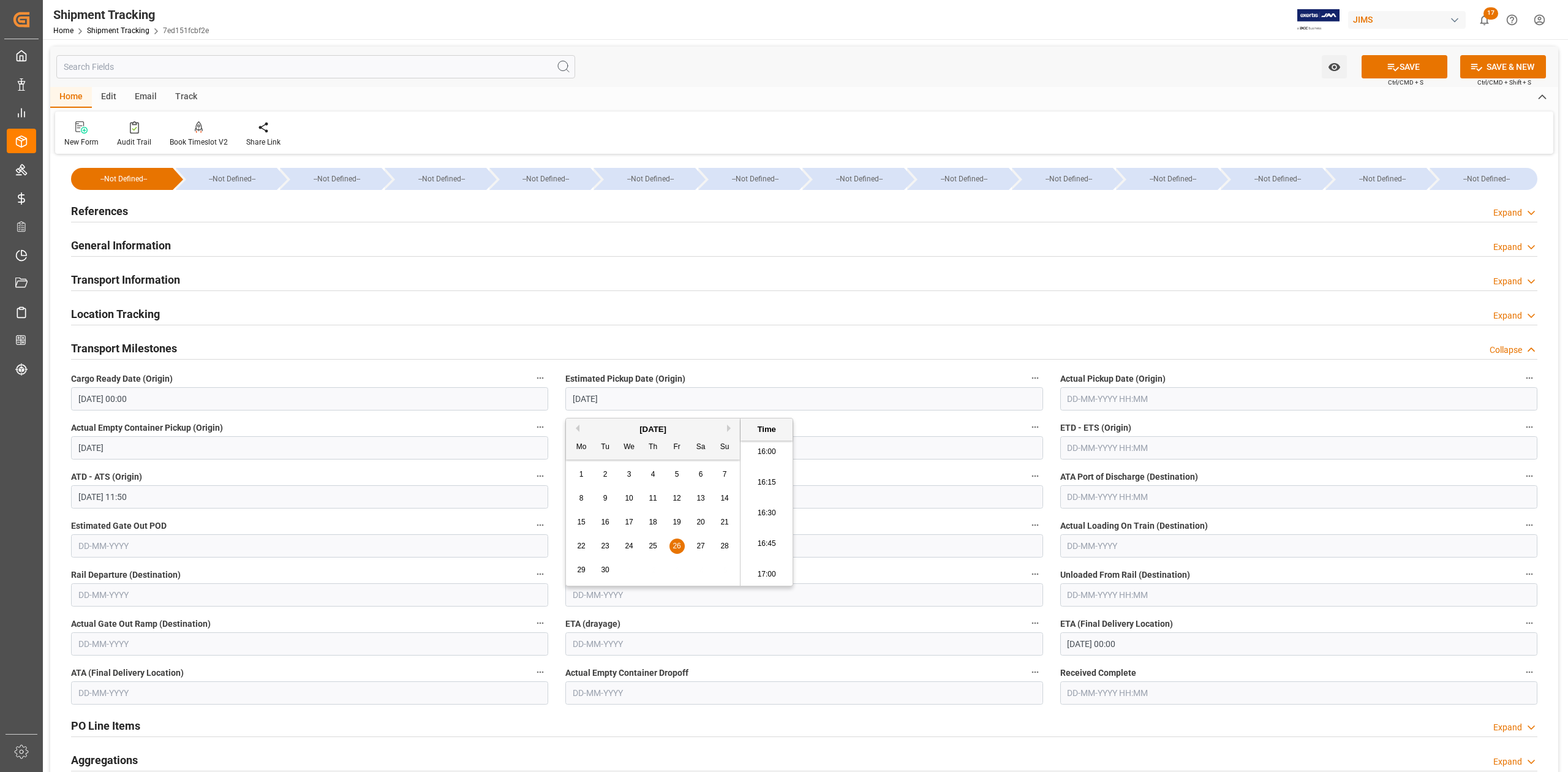
type input "26-09-2025 00:00"
click at [1143, 398] on input "text" at bounding box center [1299, 399] width 477 height 23
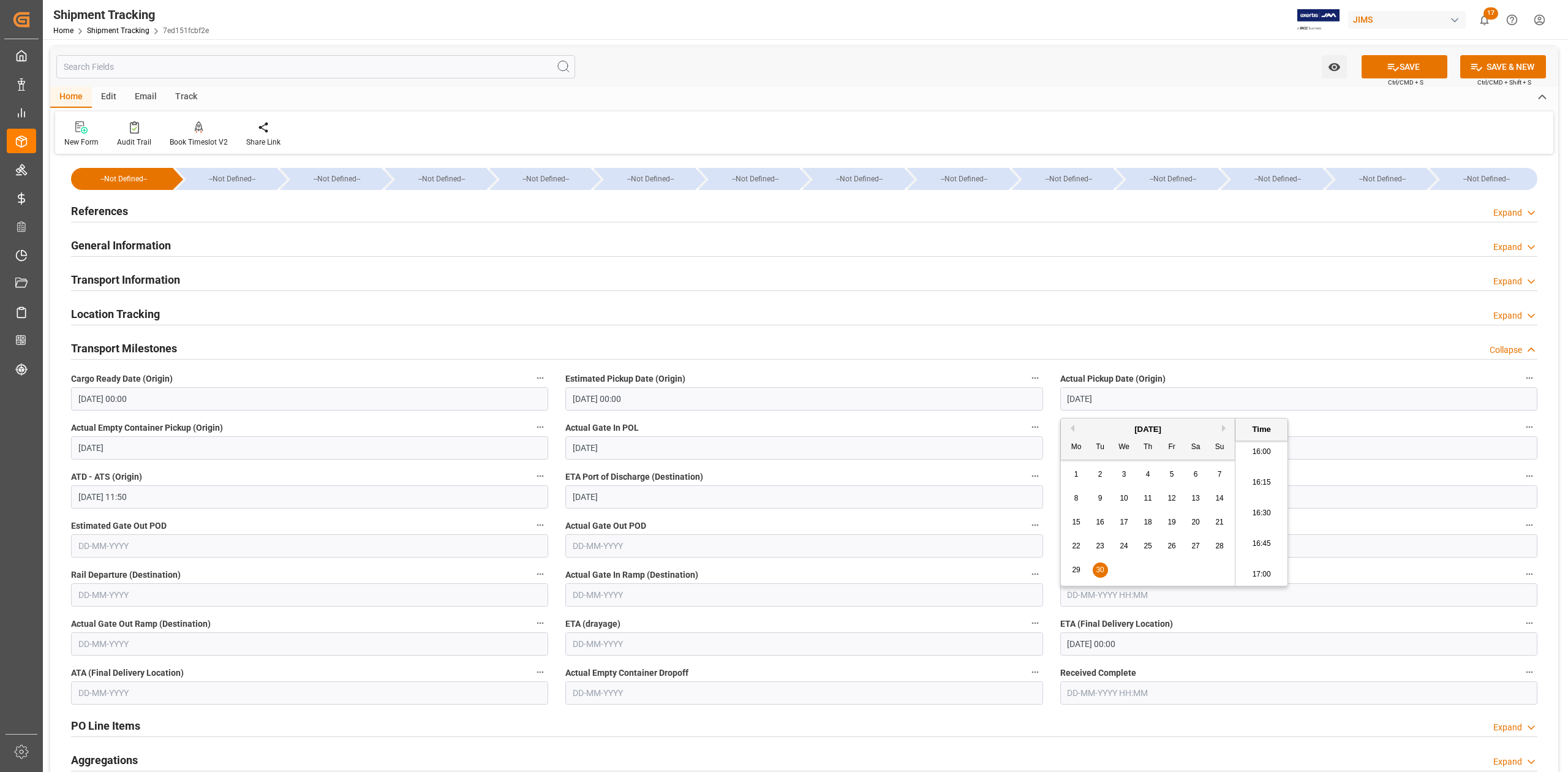
click at [1363, 452] on input "text" at bounding box center [1299, 448] width 477 height 23
type input "30-09-2025 00:00"
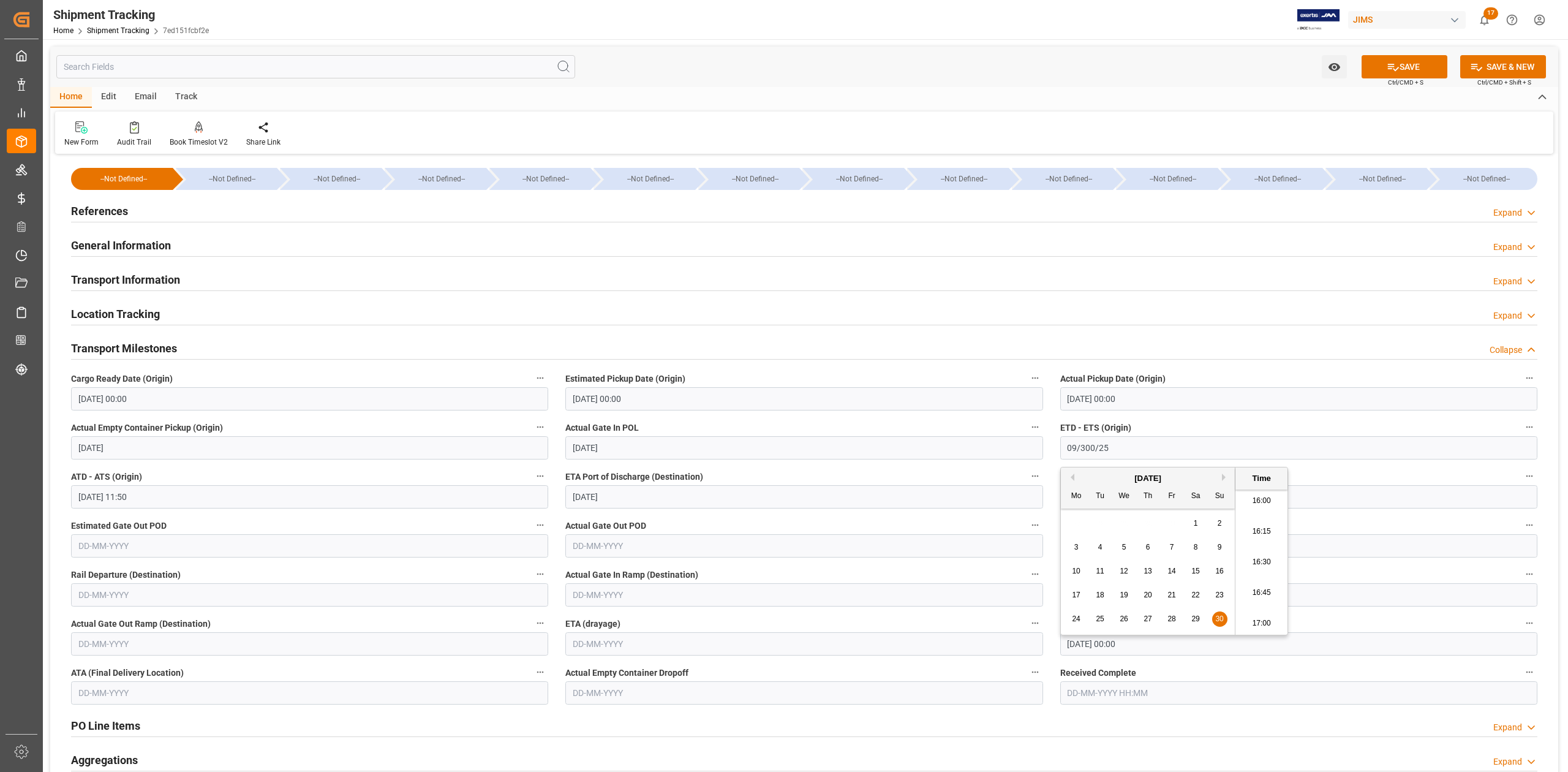
click at [1091, 452] on input "09/300/25" at bounding box center [1299, 448] width 477 height 23
click at [1101, 618] on span "30" at bounding box center [1100, 619] width 8 height 9
type input "30-09-2025 00:00"
click at [1275, 646] on input "20-11-2025 00:00" at bounding box center [1299, 644] width 477 height 23
click at [1072, 466] on button "Previous Month" at bounding box center [1070, 465] width 7 height 7
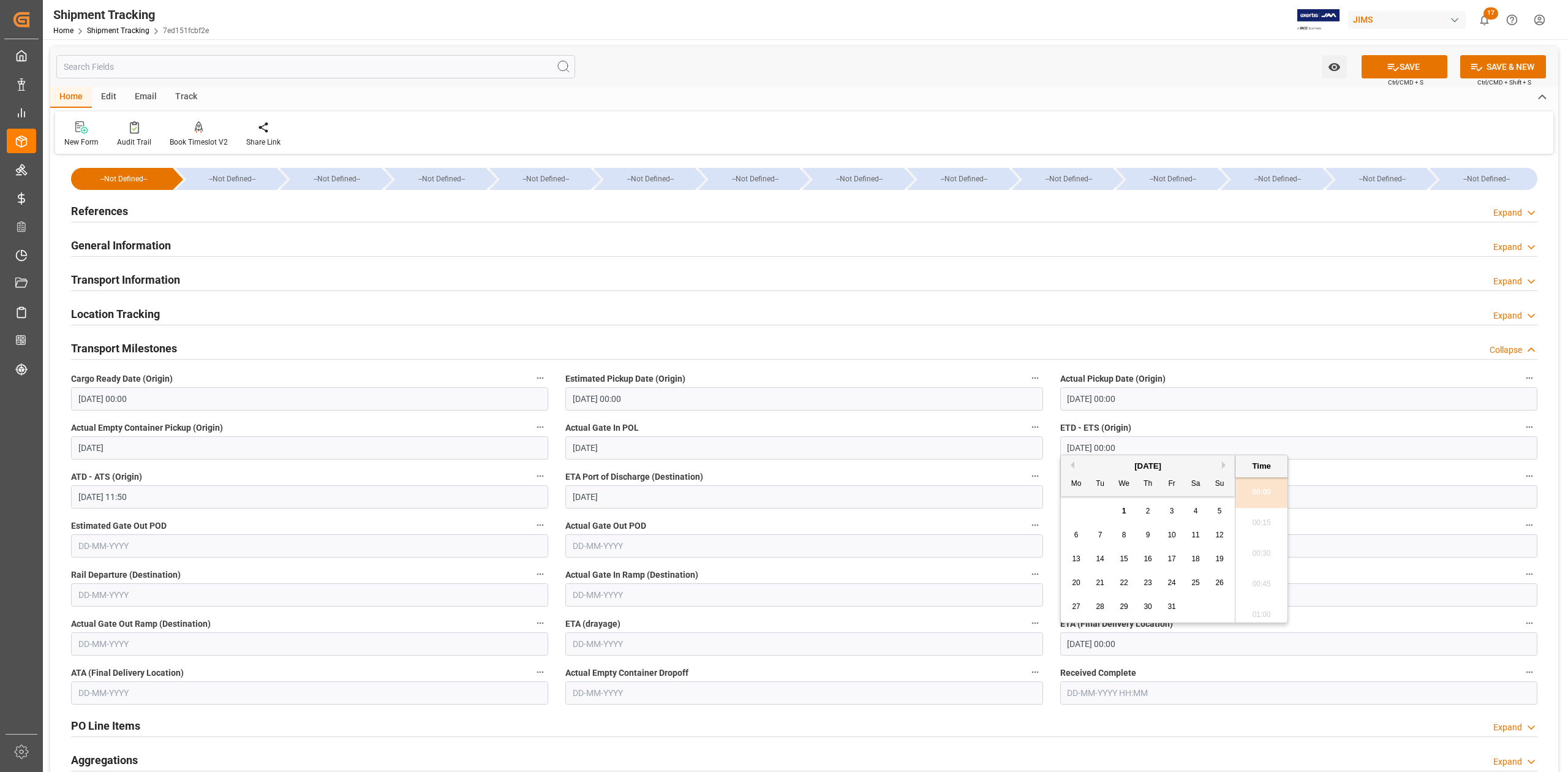
click at [1228, 463] on button "Next Month" at bounding box center [1226, 465] width 7 height 7
click at [1078, 557] on span "10" at bounding box center [1076, 558] width 8 height 9
click at [1101, 555] on span "11" at bounding box center [1100, 558] width 8 height 9
type input "11-11-2025 00:00"
click at [1402, 67] on button "SAVE" at bounding box center [1405, 66] width 85 height 23
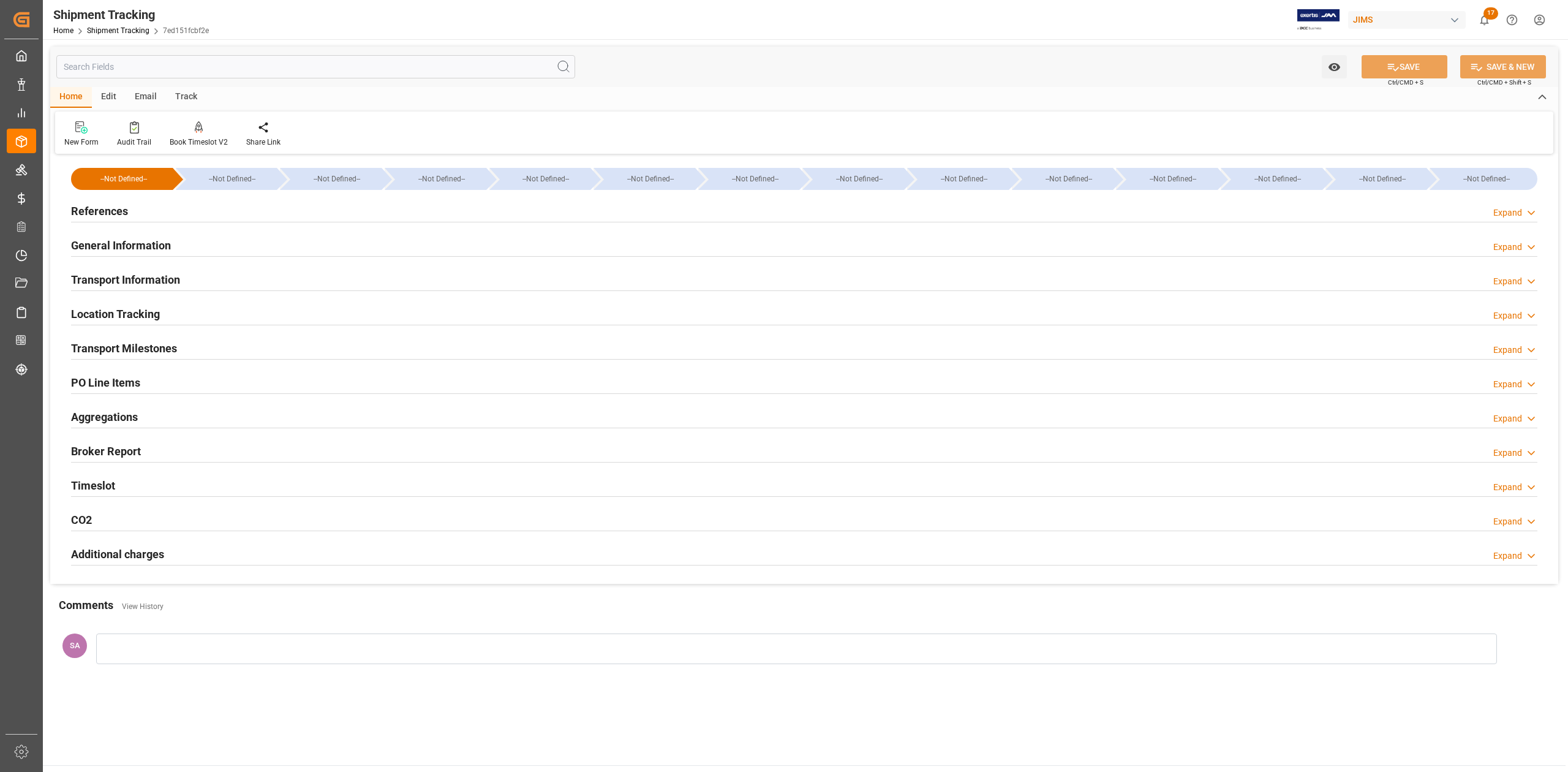
click at [165, 351] on h2 "Transport Milestones" at bounding box center [124, 348] width 106 height 16
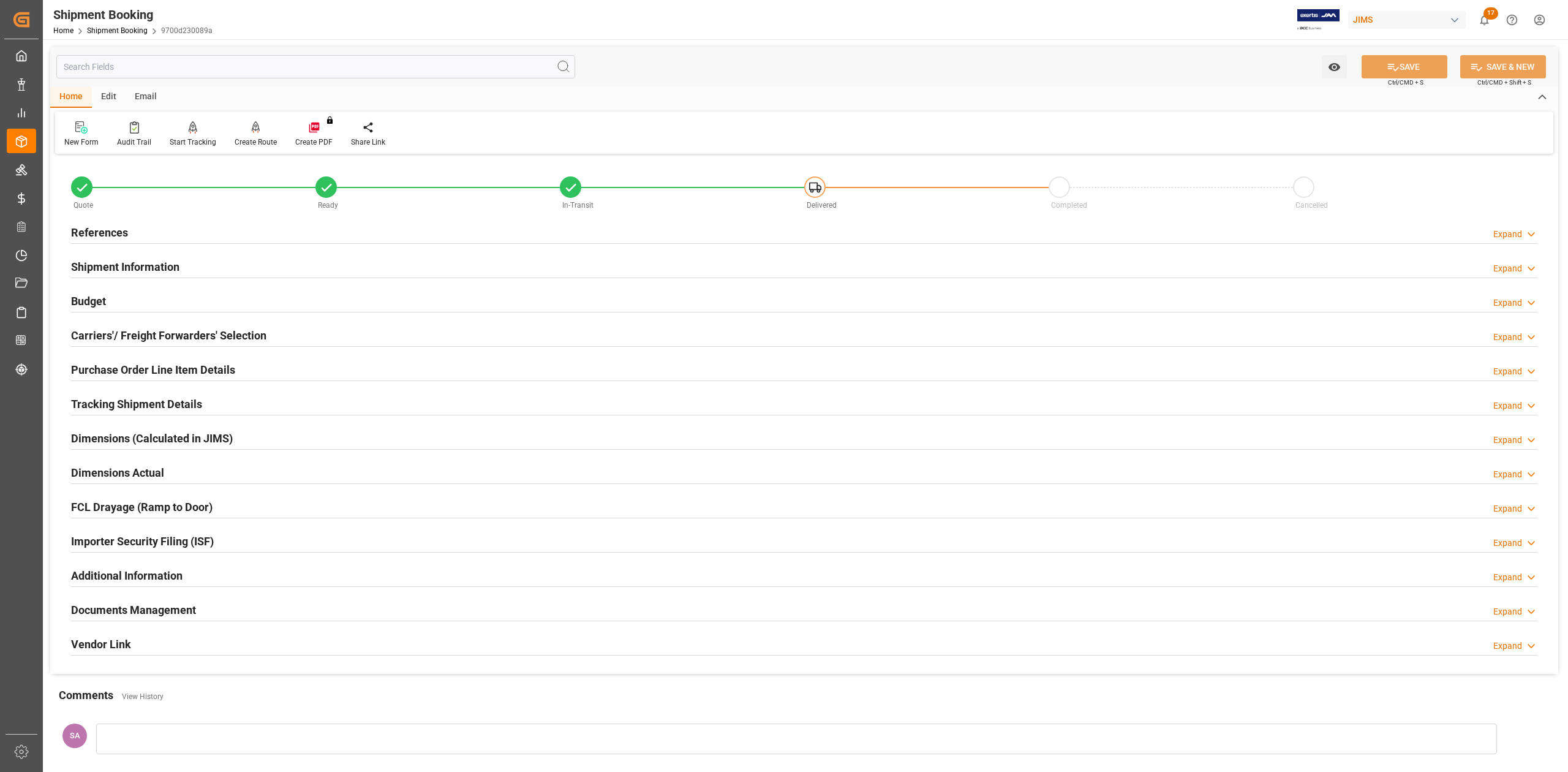
click at [147, 406] on h2 "Tracking Shipment Details" at bounding box center [136, 404] width 131 height 16
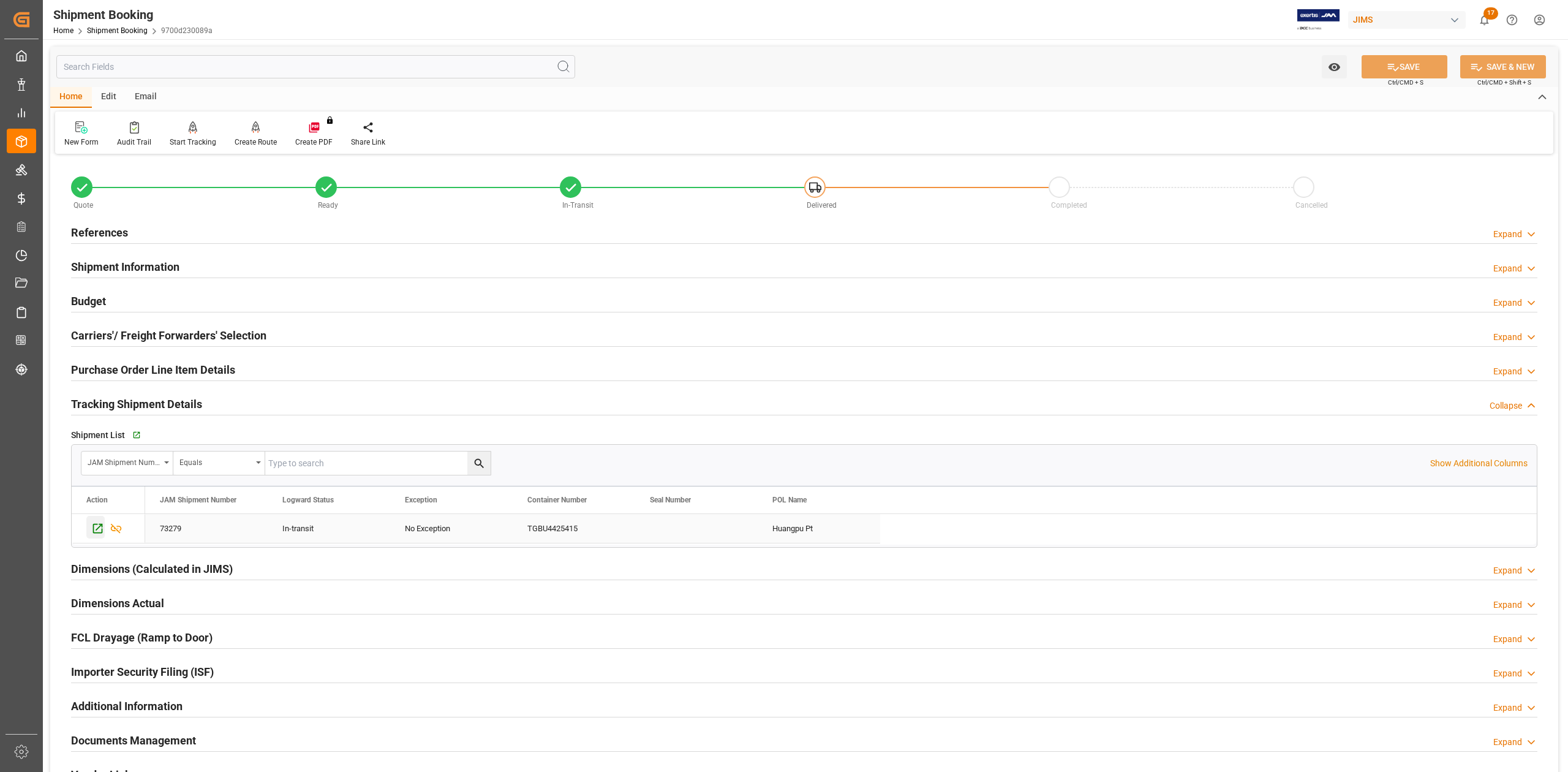
click at [102, 524] on icon "Press SPACE to select this row." at bounding box center [98, 528] width 13 height 13
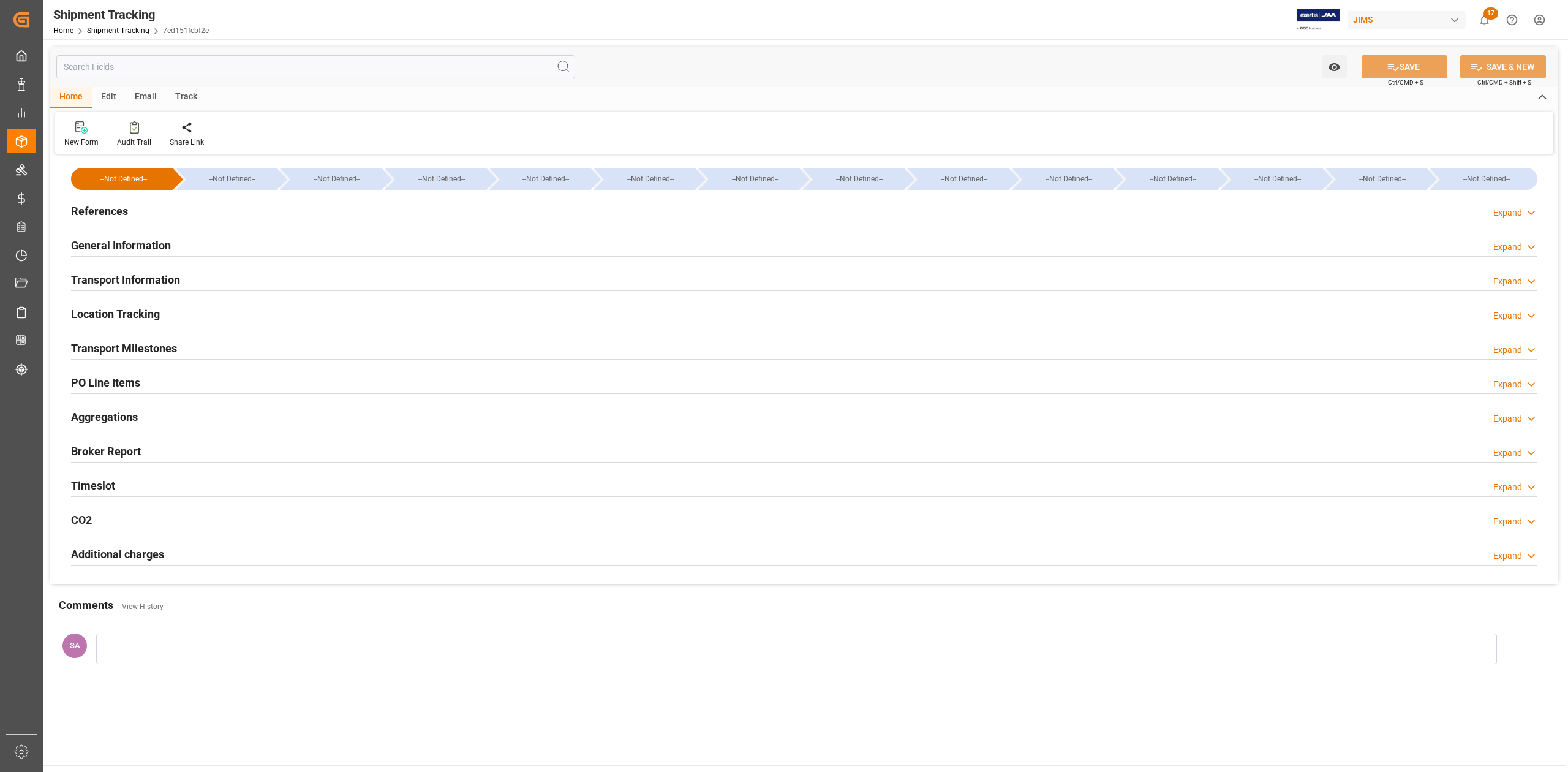
type input "Evergreen"
type input "Evergreen Marine Corp."
type input "9198109"
click at [145, 246] on h2 "General Information" at bounding box center [121, 246] width 100 height 16
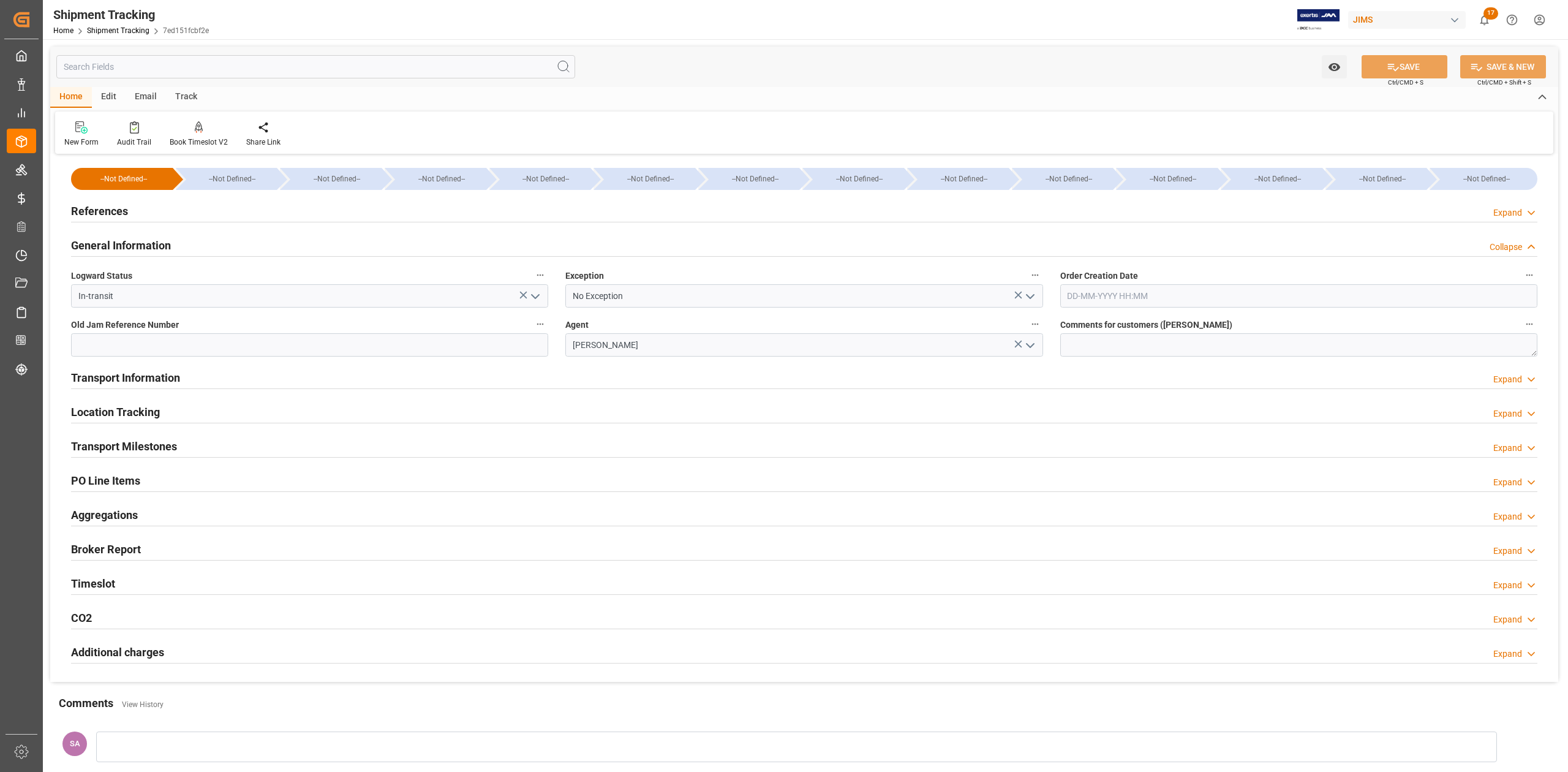
click at [145, 246] on h2 "General Information" at bounding box center [121, 246] width 100 height 16
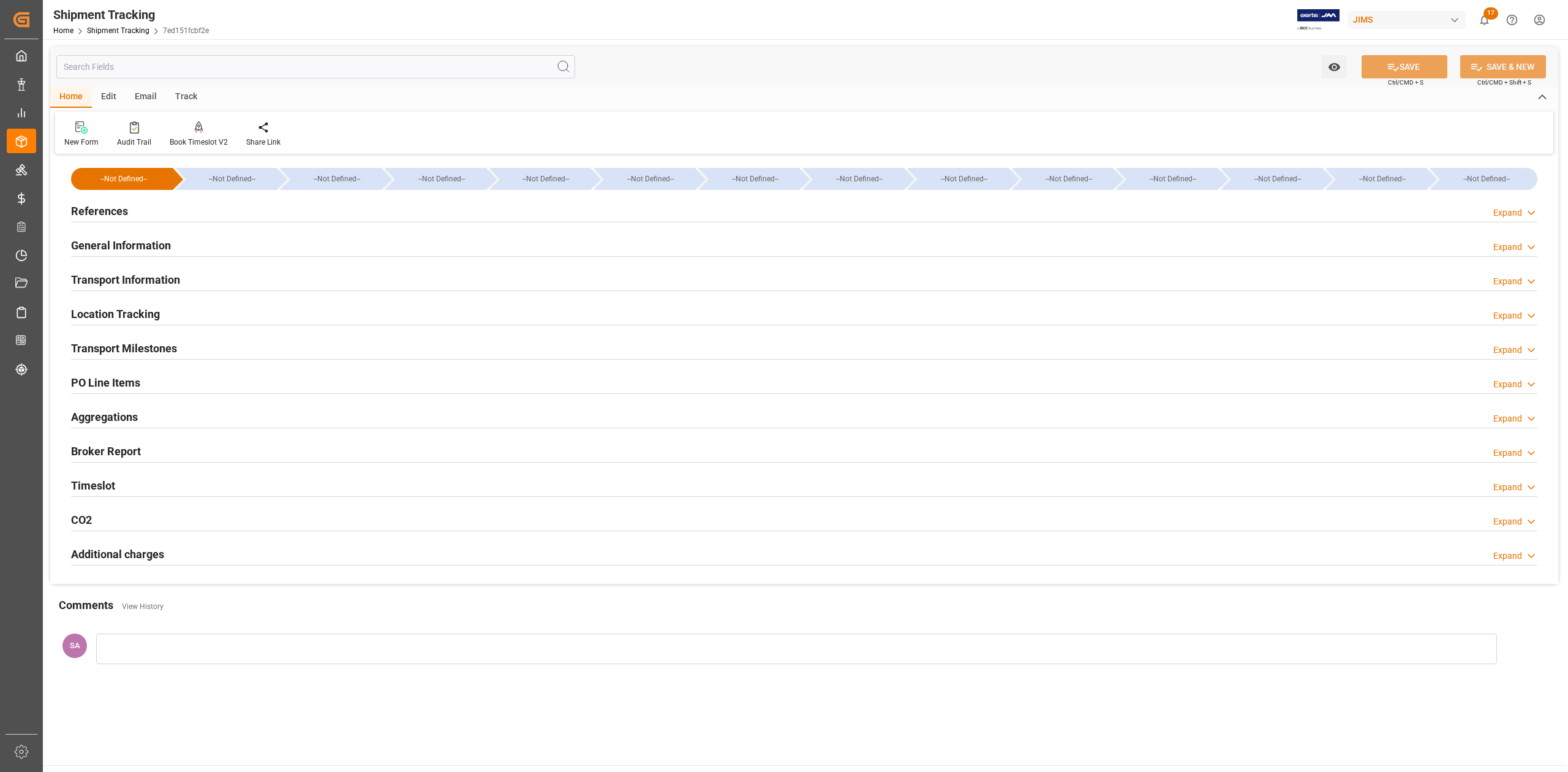
click at [142, 273] on h2 "Transport Information" at bounding box center [125, 279] width 109 height 16
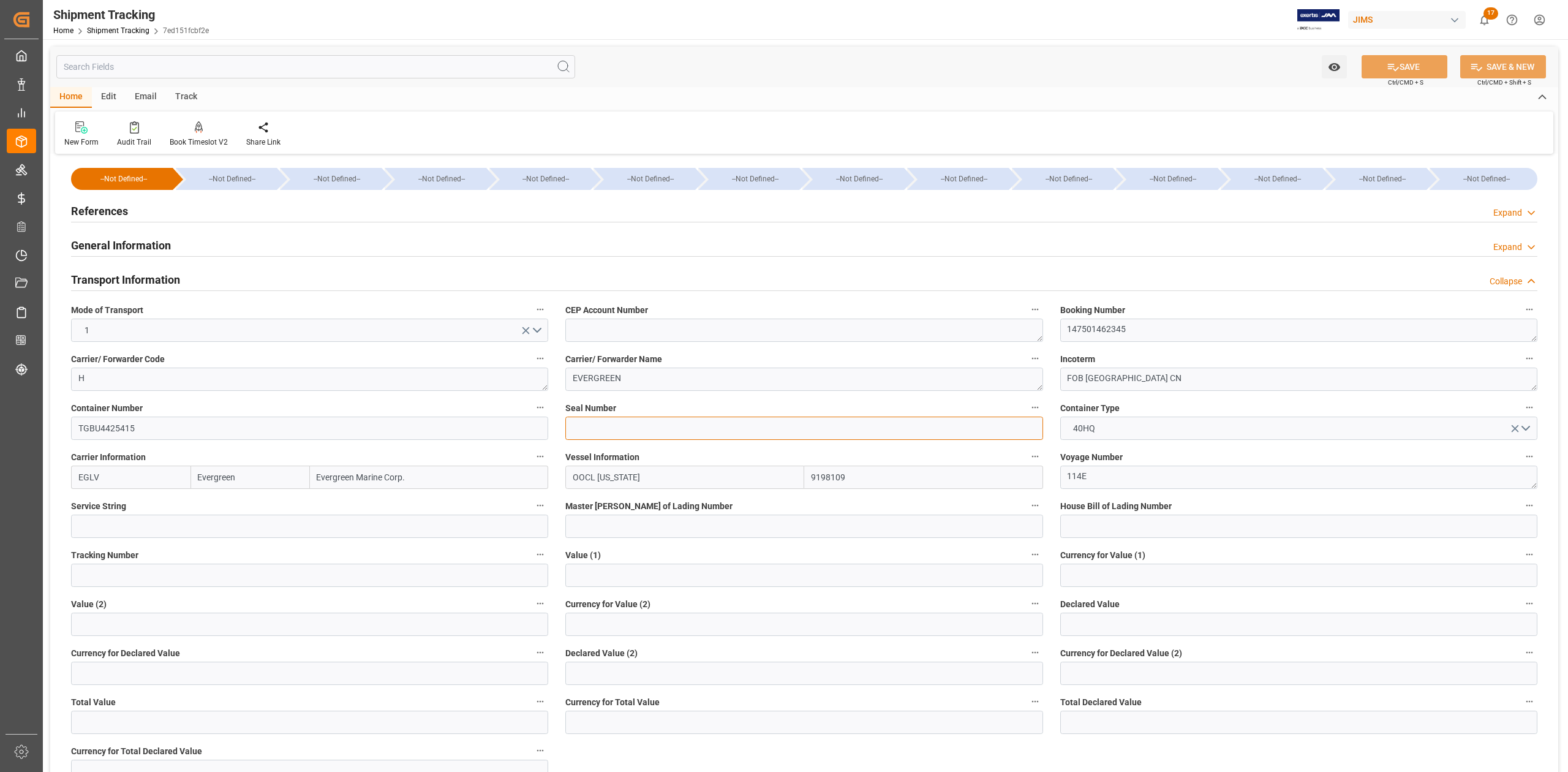
click at [601, 437] on input at bounding box center [804, 428] width 477 height 23
paste input "EMCTHG5594"
type input "EMCTHG5594"
click at [1387, 60] on icon at bounding box center [1393, 66] width 13 height 13
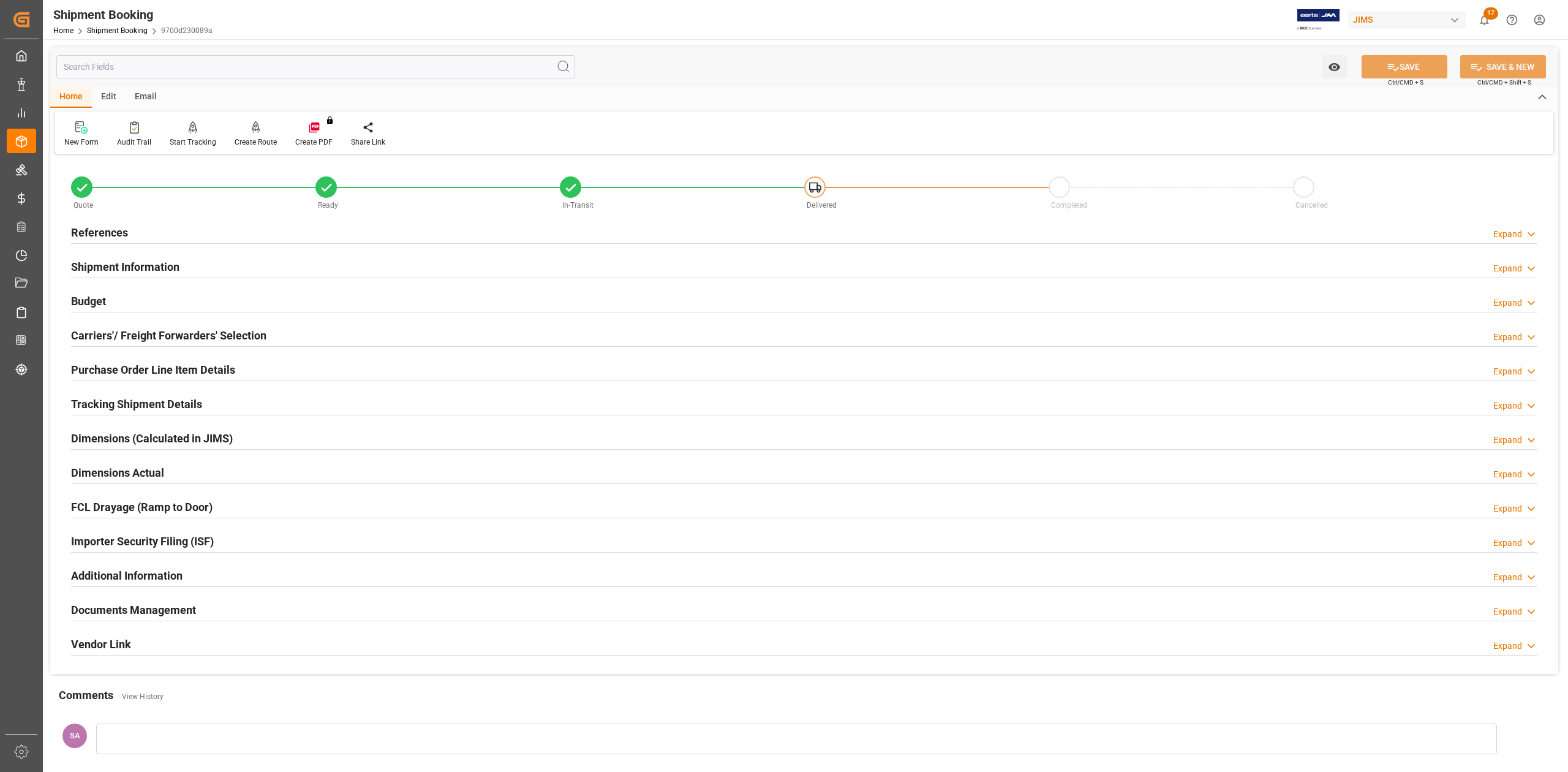
drag, startPoint x: 184, startPoint y: 611, endPoint x: 250, endPoint y: 611, distance: 66.0
click at [184, 611] on h2 "Documents Management" at bounding box center [134, 610] width 125 height 16
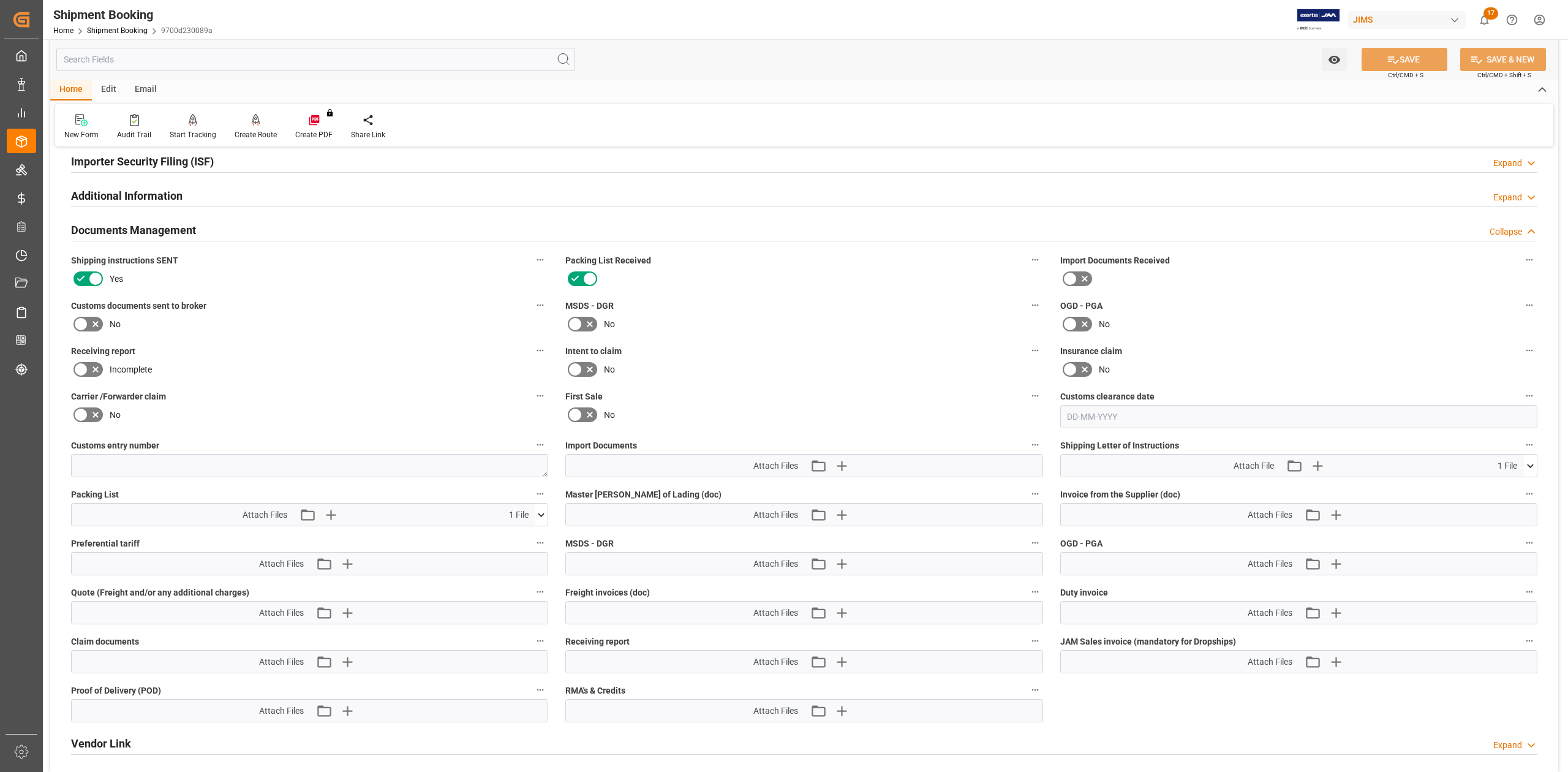
scroll to position [408, 0]
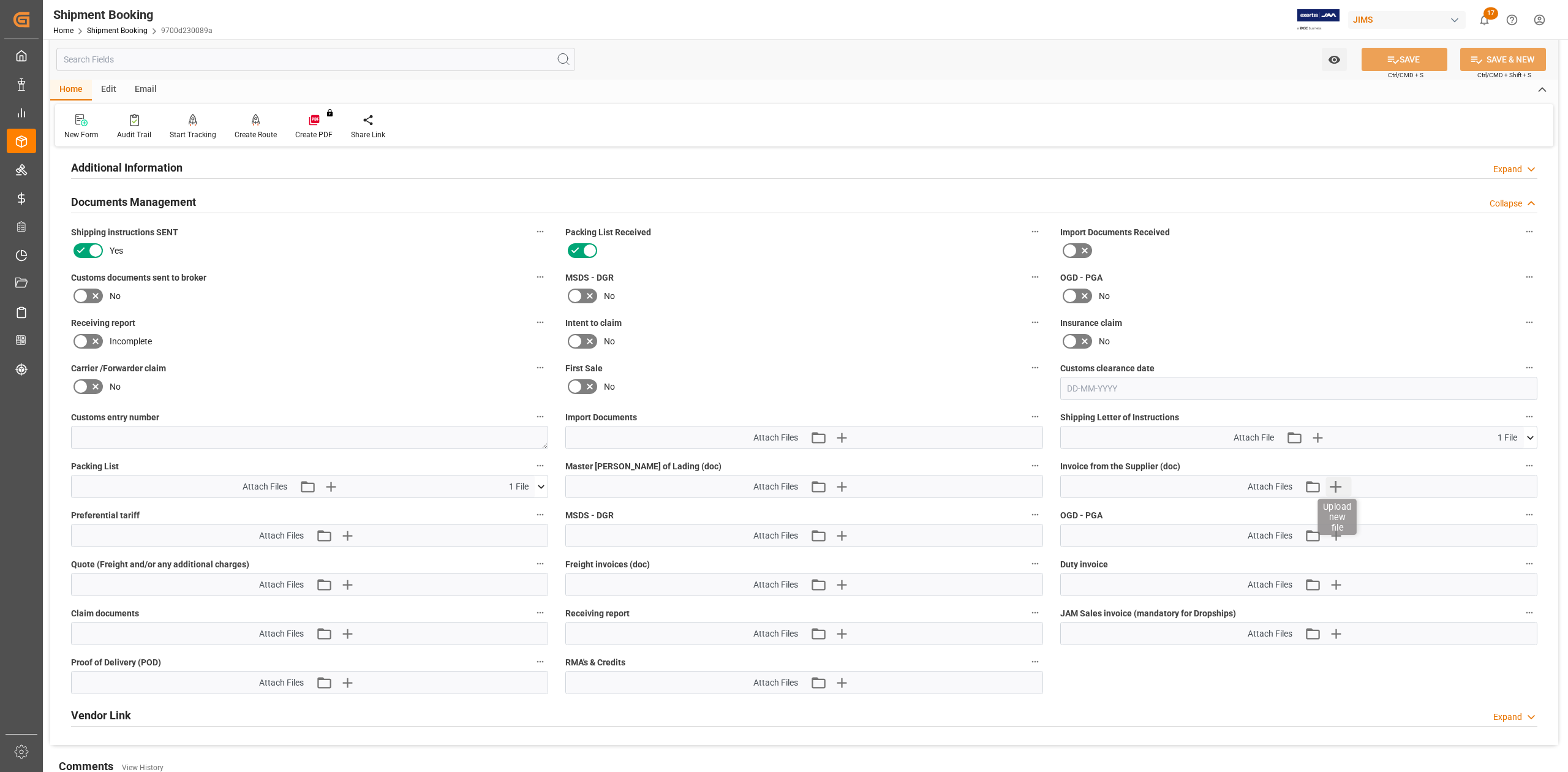
click at [1337, 488] on icon "button" at bounding box center [1335, 486] width 20 height 20
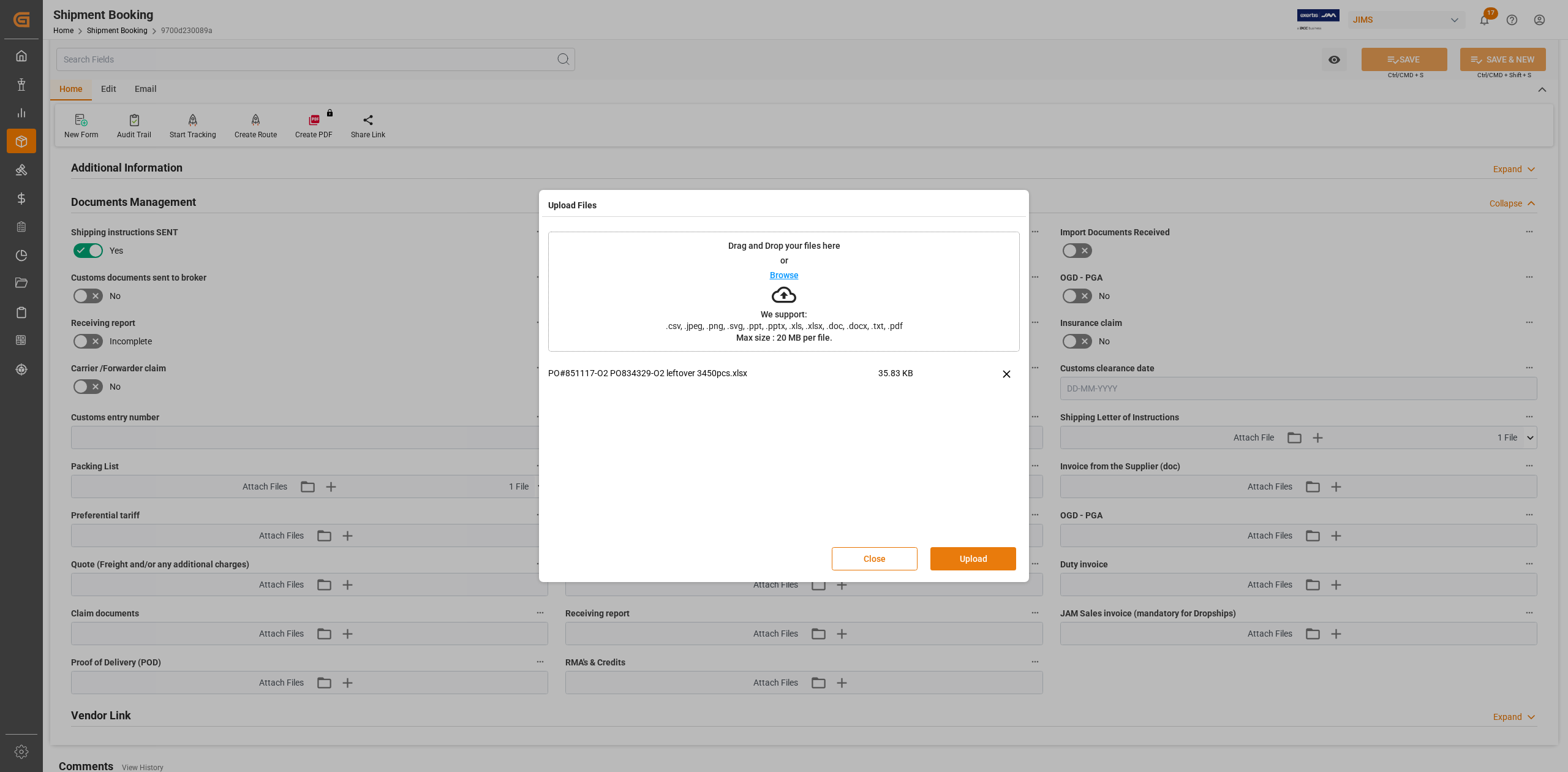
click at [968, 564] on button "Upload" at bounding box center [973, 558] width 85 height 23
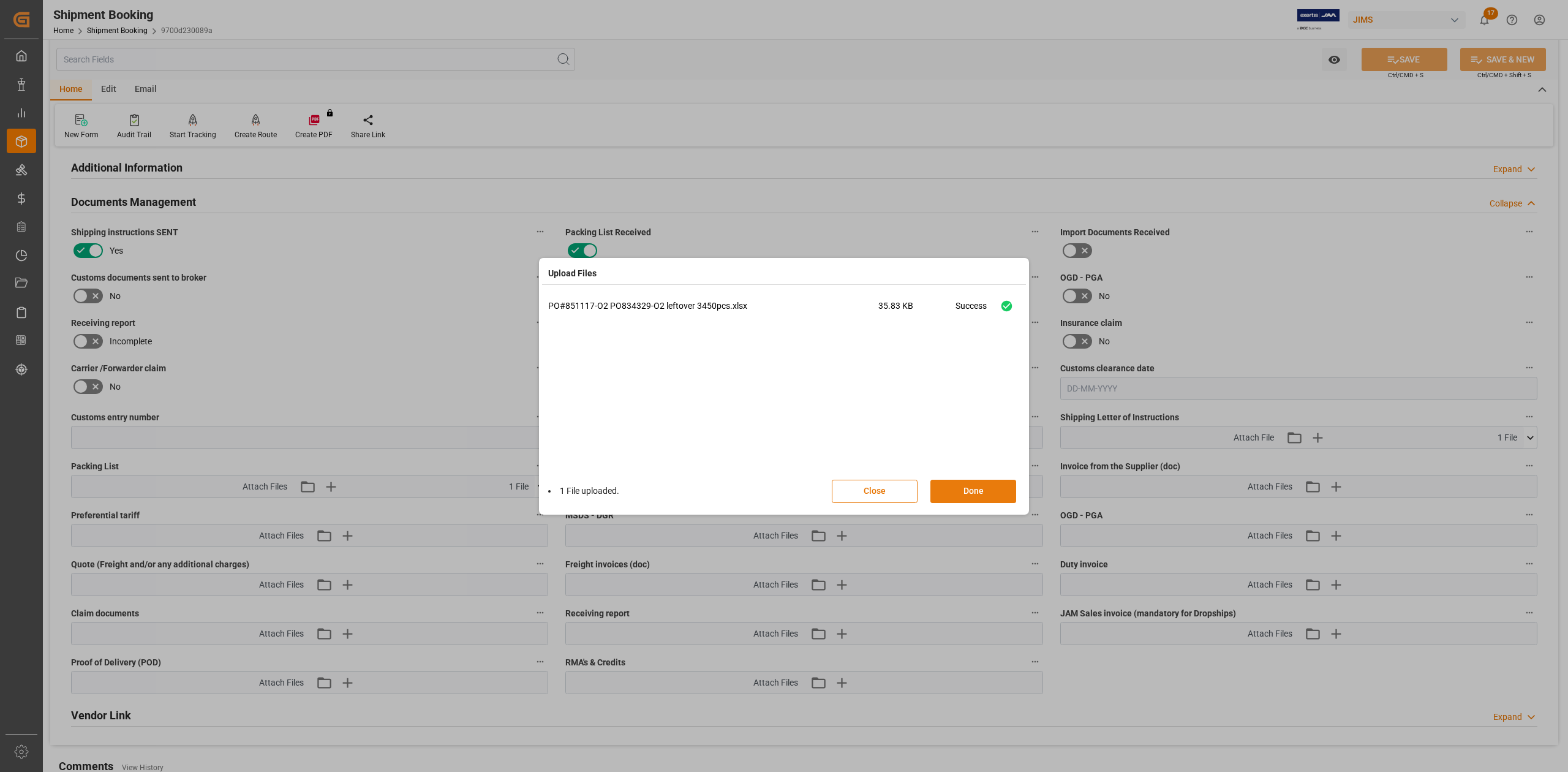
click at [976, 494] on button "Done" at bounding box center [973, 491] width 85 height 23
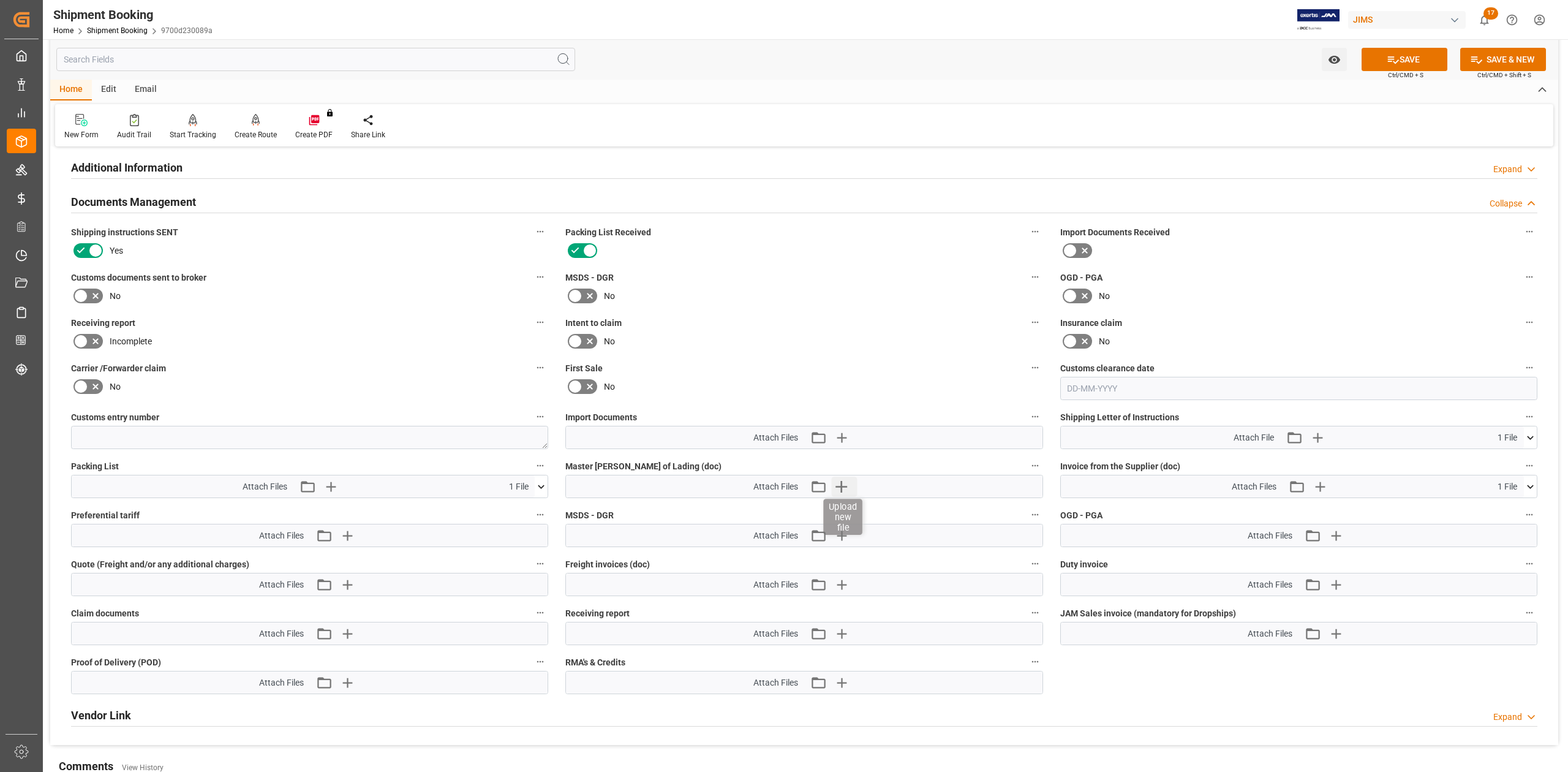
click at [842, 489] on icon "button" at bounding box center [841, 486] width 12 height 12
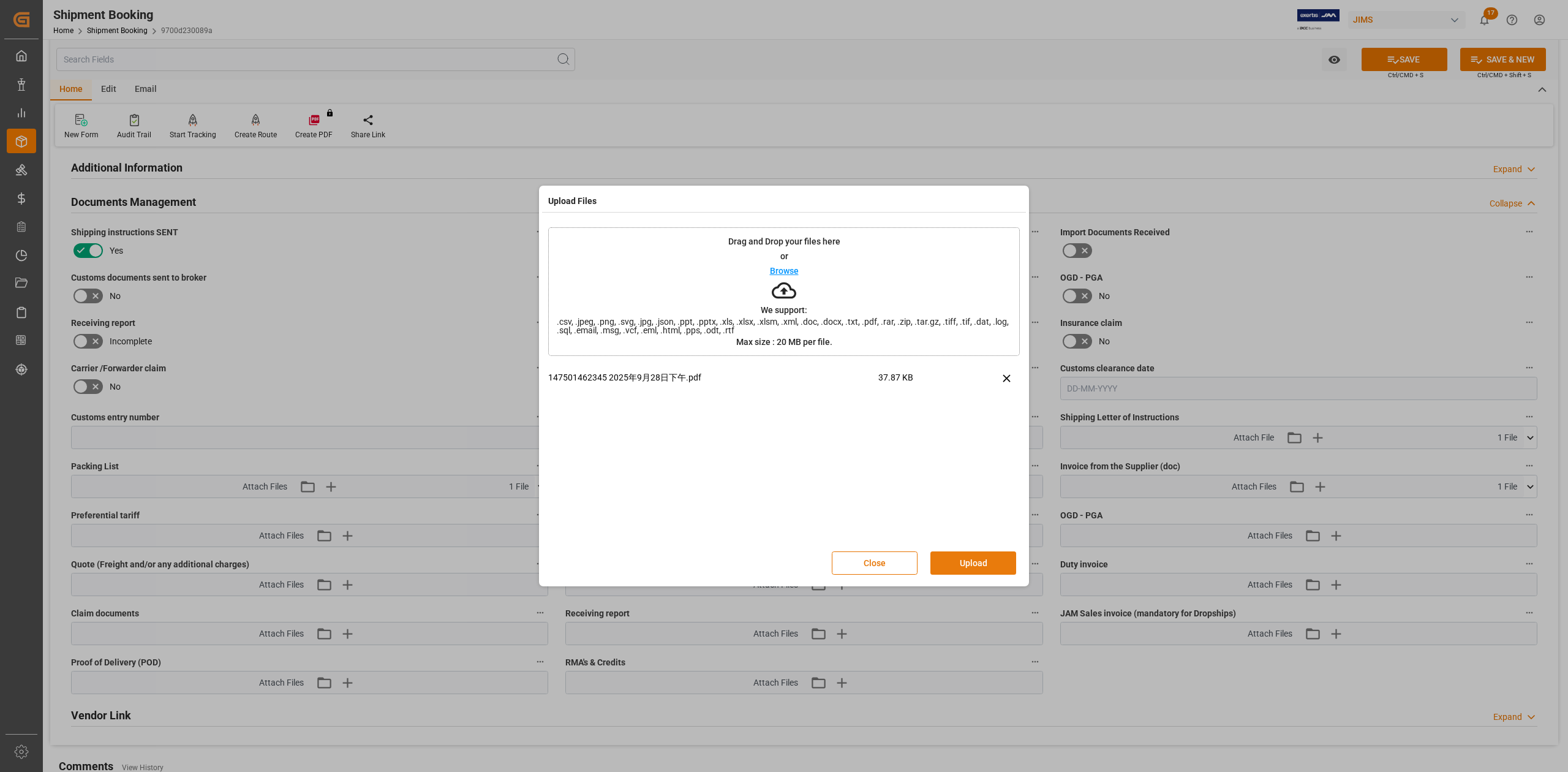
click at [1004, 568] on button "Upload" at bounding box center [973, 563] width 85 height 23
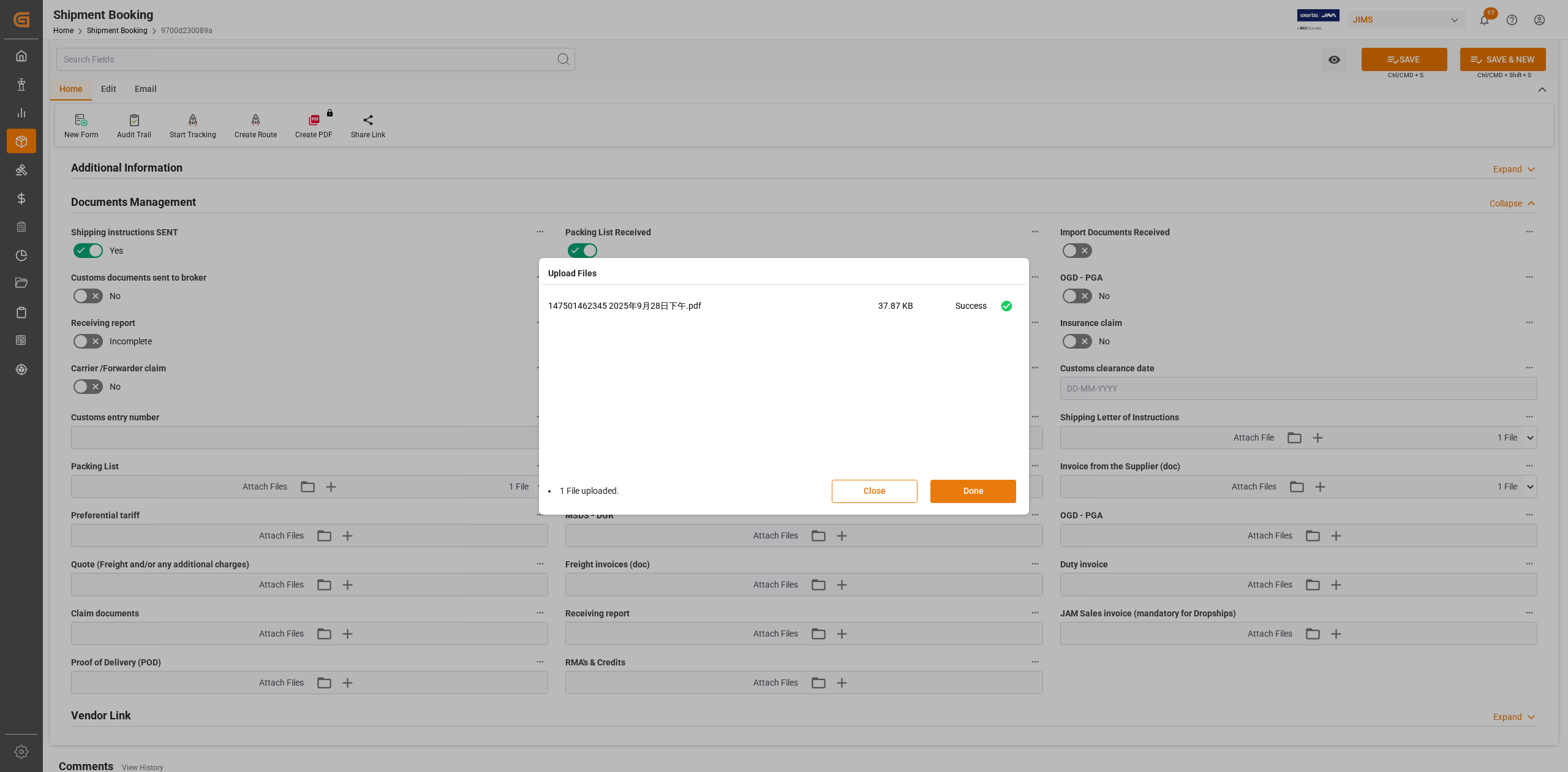
click at [989, 486] on button "Done" at bounding box center [973, 491] width 85 height 23
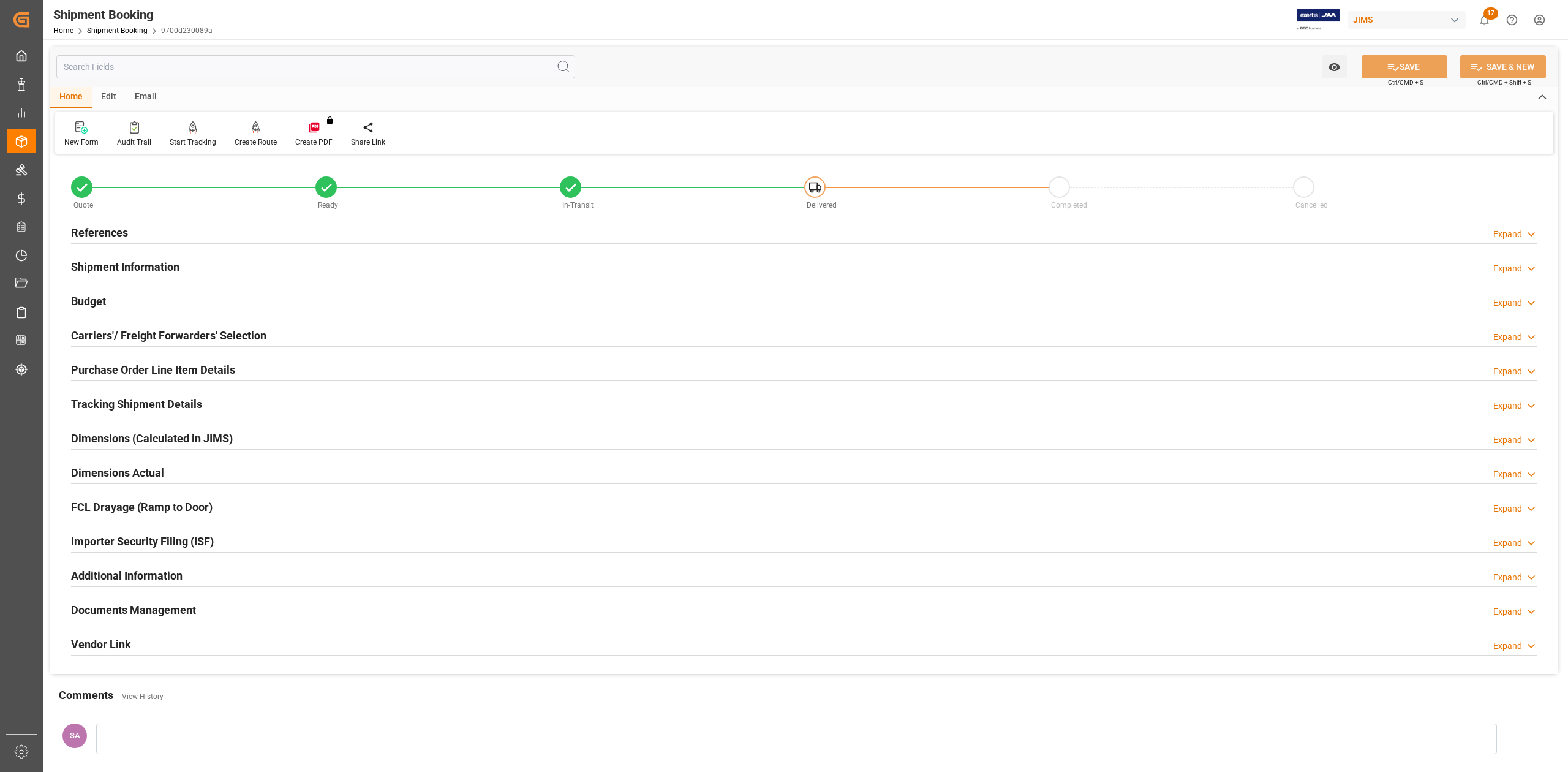
click at [138, 609] on h2 "Documents Management" at bounding box center [134, 610] width 125 height 16
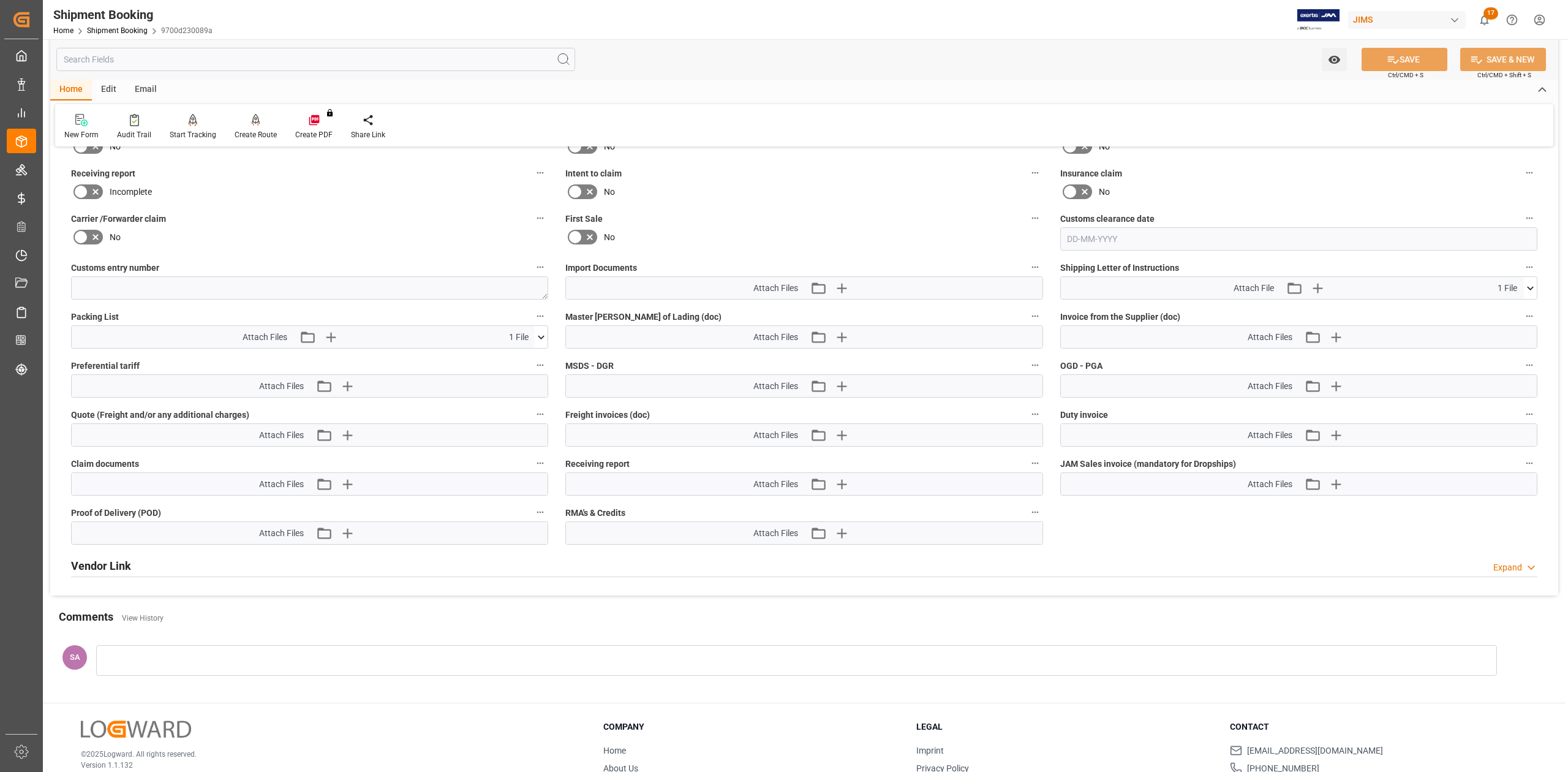
scroll to position [572, 0]
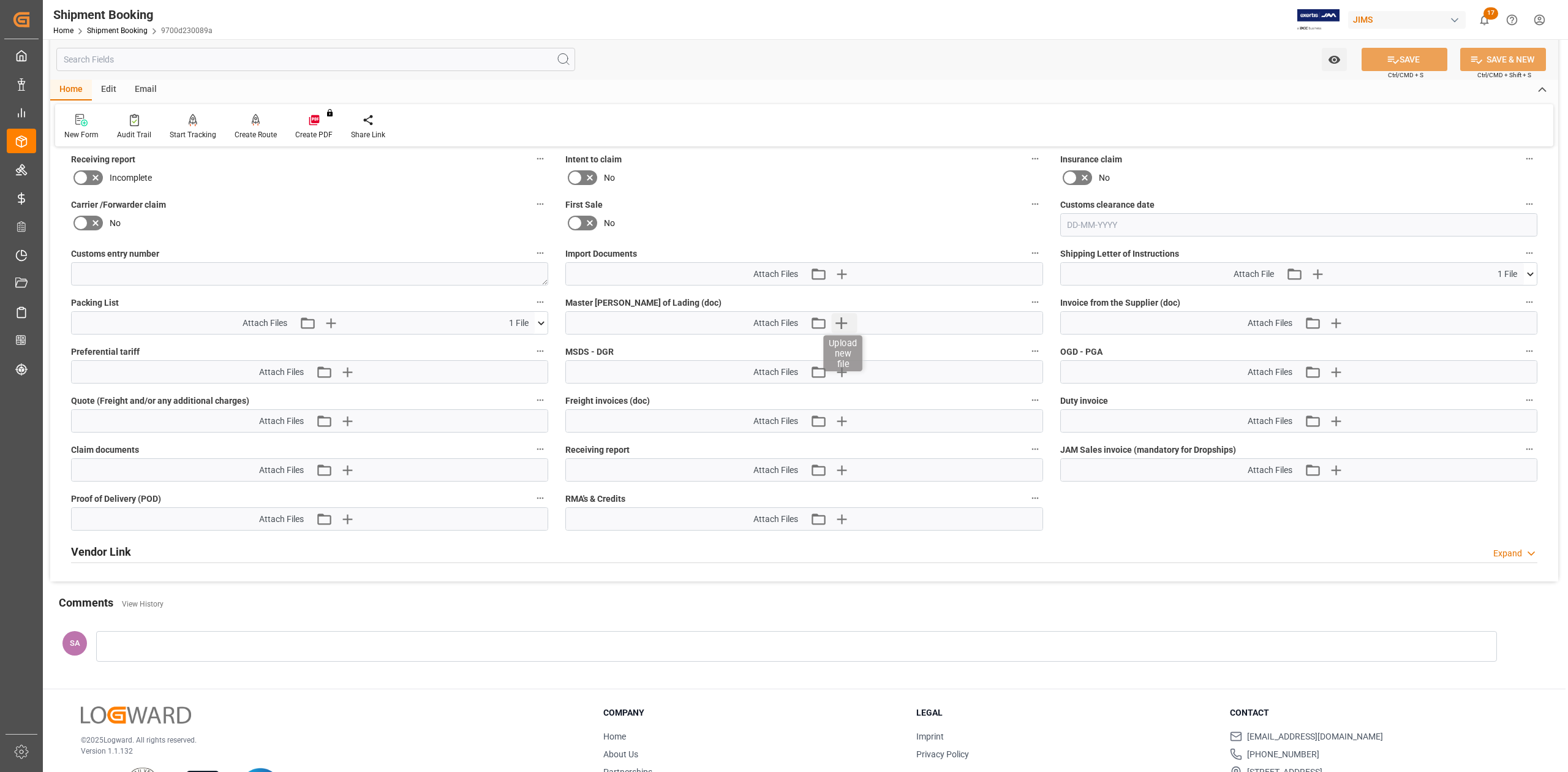
click at [843, 324] on icon "button" at bounding box center [841, 322] width 20 height 20
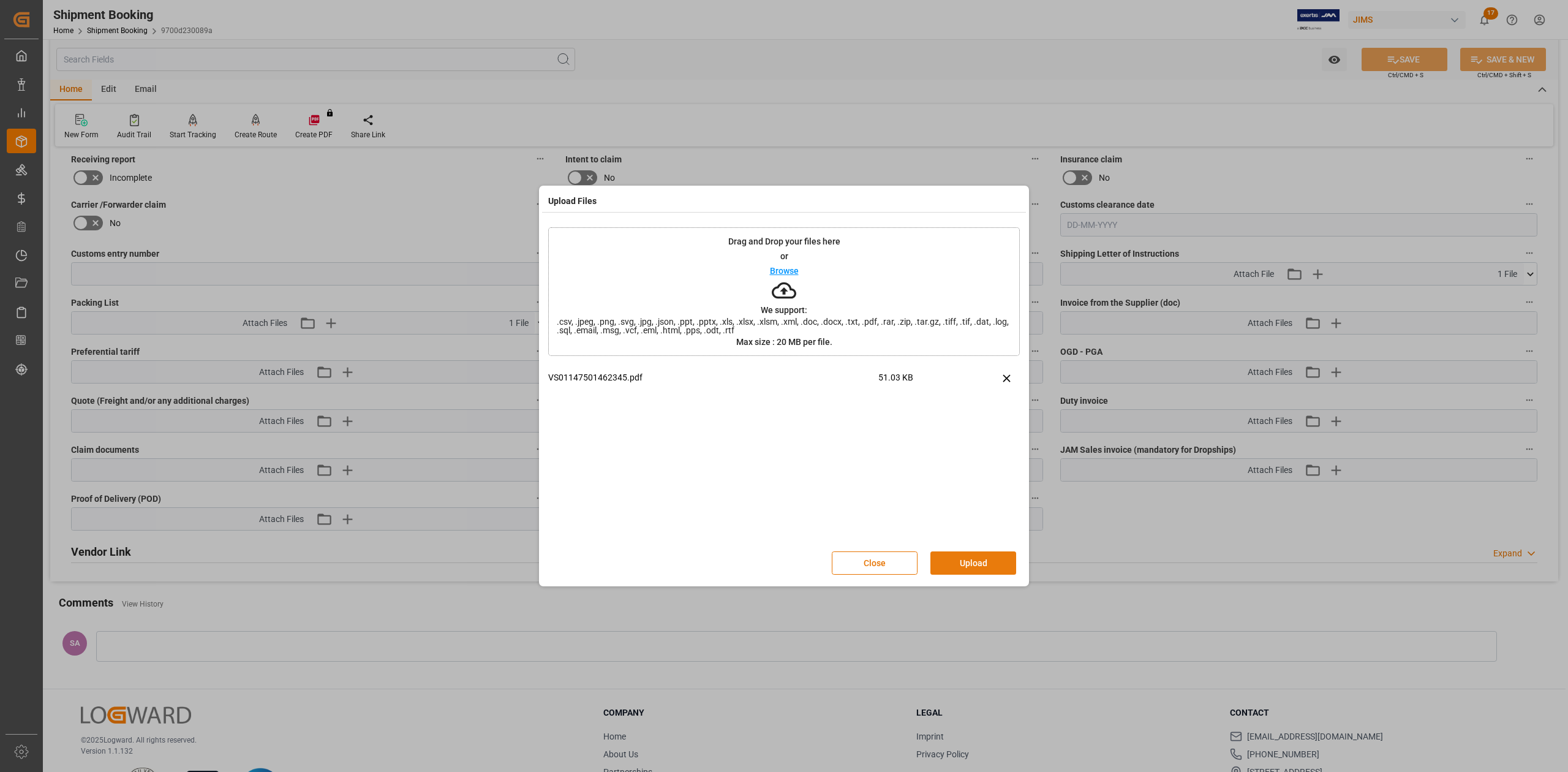
click at [961, 566] on button "Upload" at bounding box center [973, 563] width 85 height 23
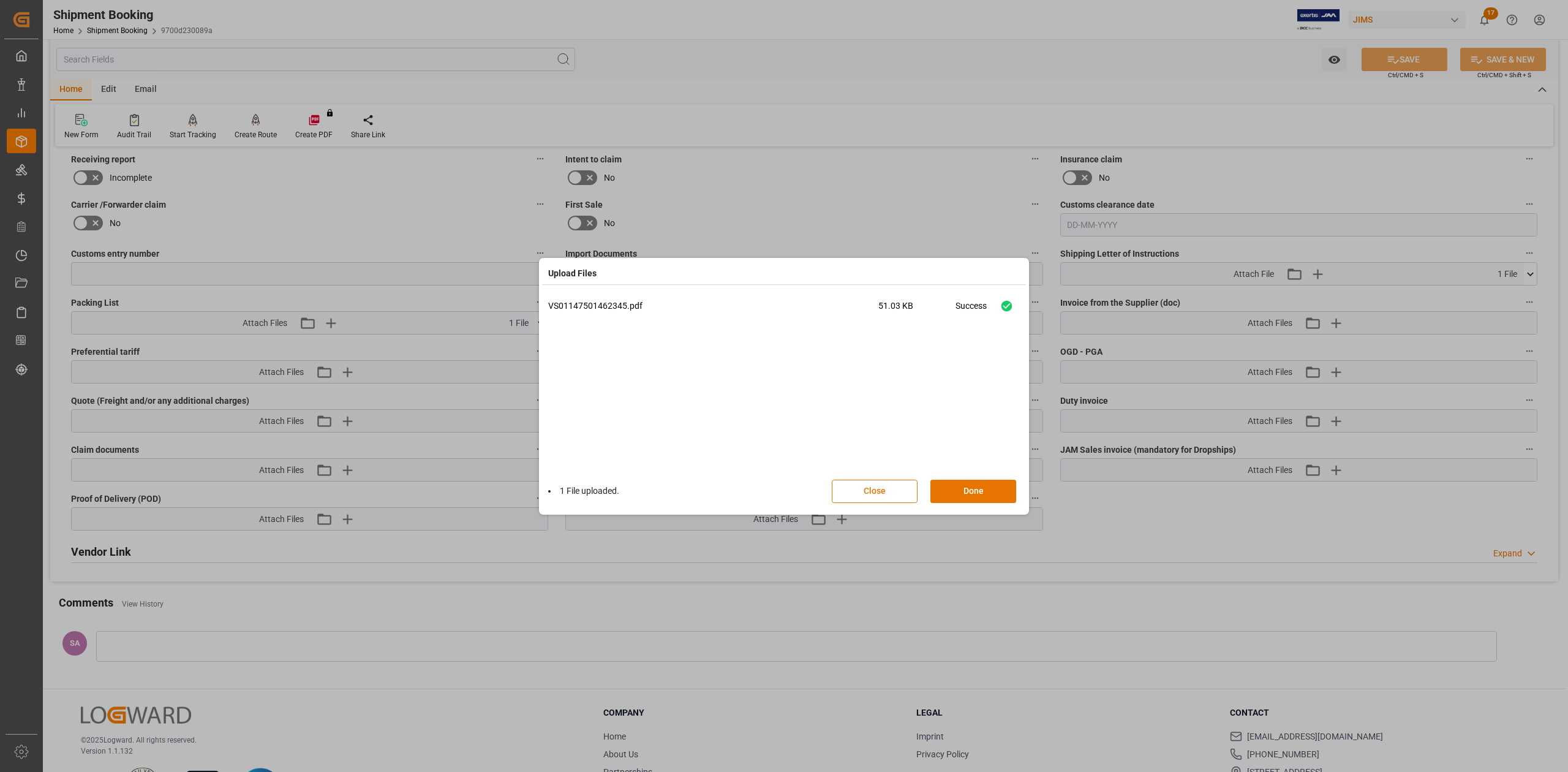
drag, startPoint x: 961, startPoint y: 493, endPoint x: 1037, endPoint y: 474, distance: 78.3
click at [961, 493] on button "Done" at bounding box center [973, 491] width 85 height 23
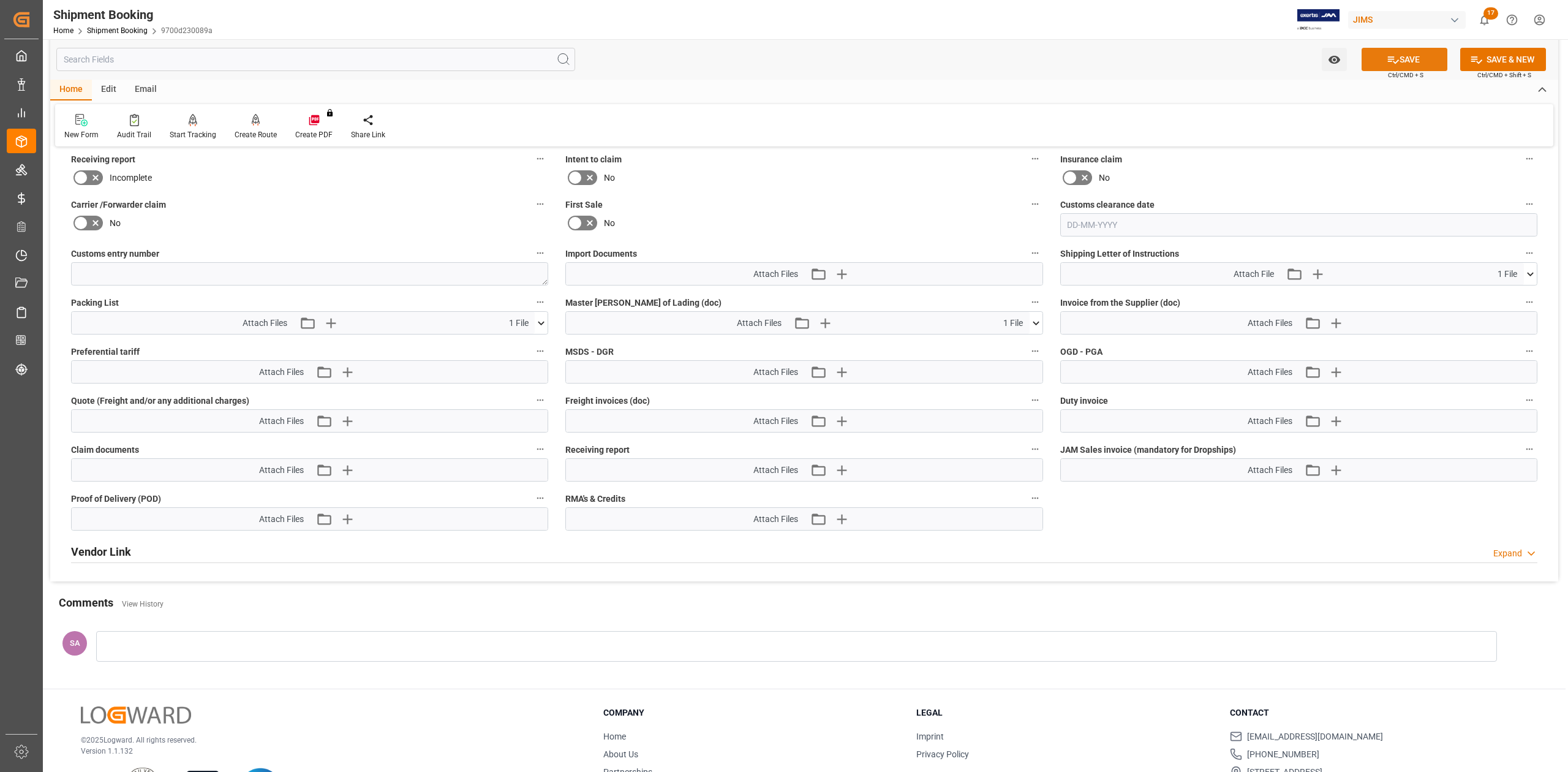
click at [1373, 58] on button "SAVE" at bounding box center [1405, 59] width 85 height 23
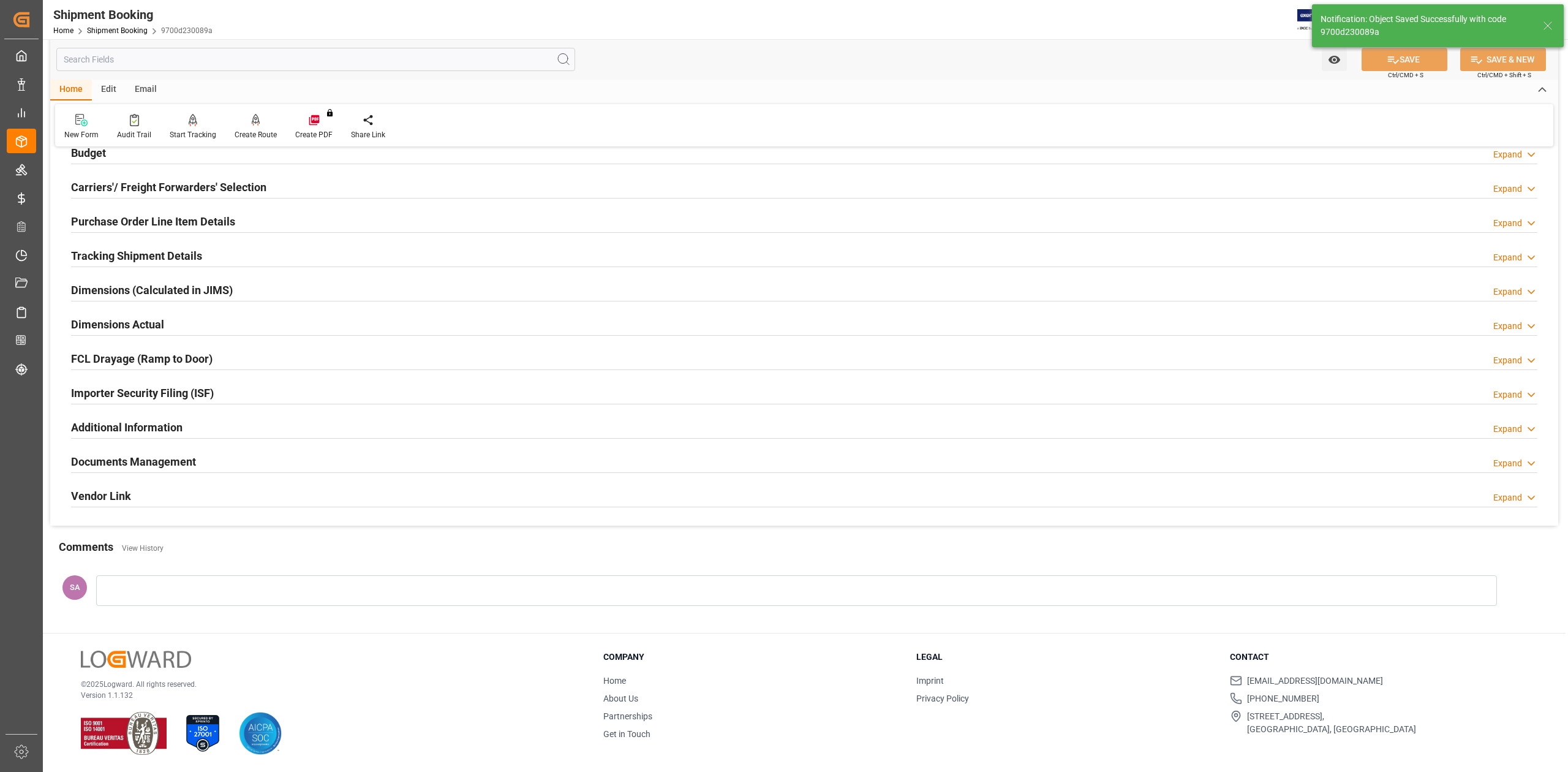
scroll to position [150, 0]
drag, startPoint x: 126, startPoint y: 457, endPoint x: 269, endPoint y: 488, distance: 146.3
click at [126, 457] on h2 "Documents Management" at bounding box center [134, 461] width 125 height 16
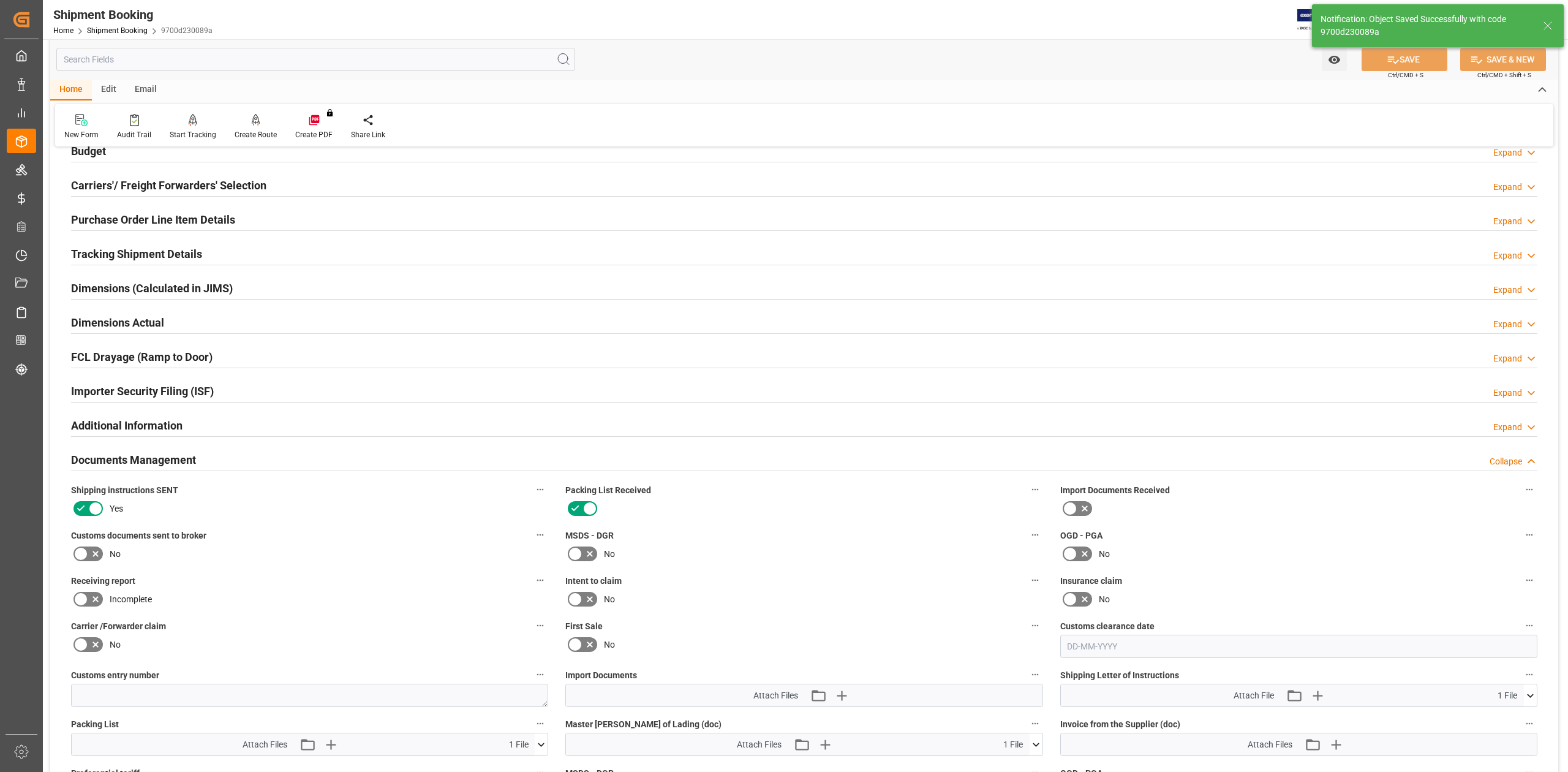
scroll to position [572, 0]
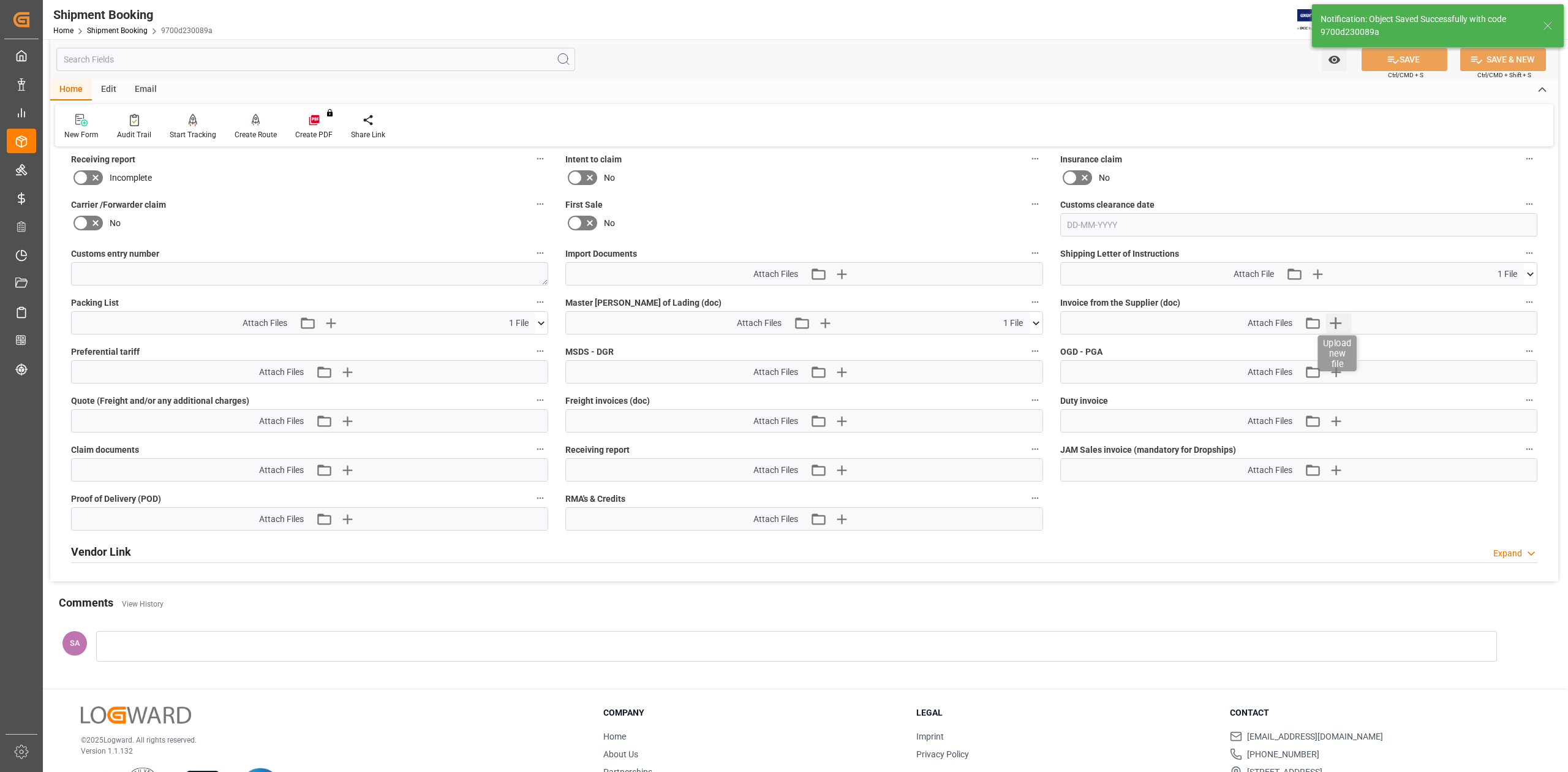
click at [1340, 317] on icon "button" at bounding box center [1335, 322] width 20 height 20
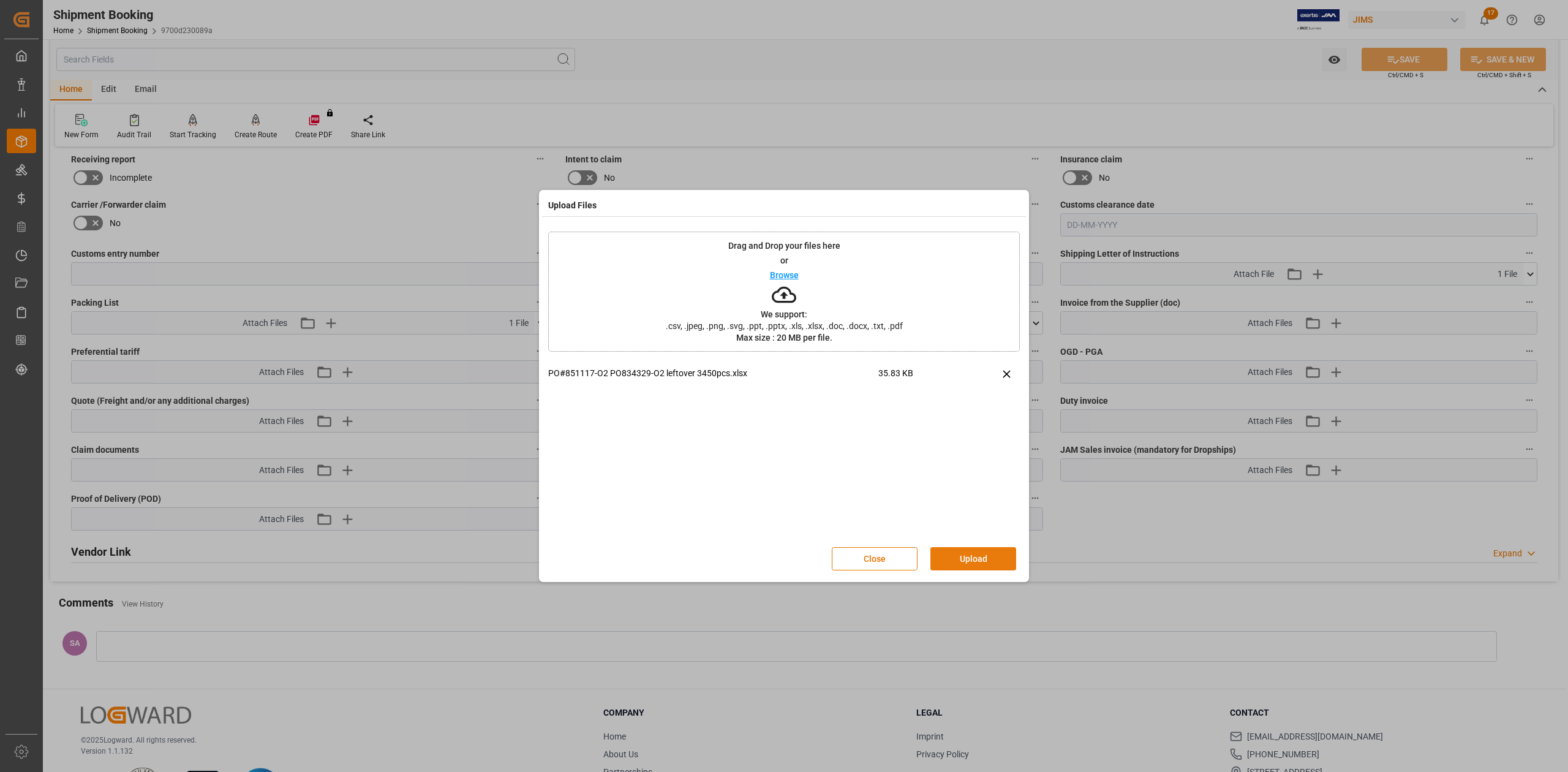
click at [968, 562] on button "Upload" at bounding box center [973, 558] width 85 height 23
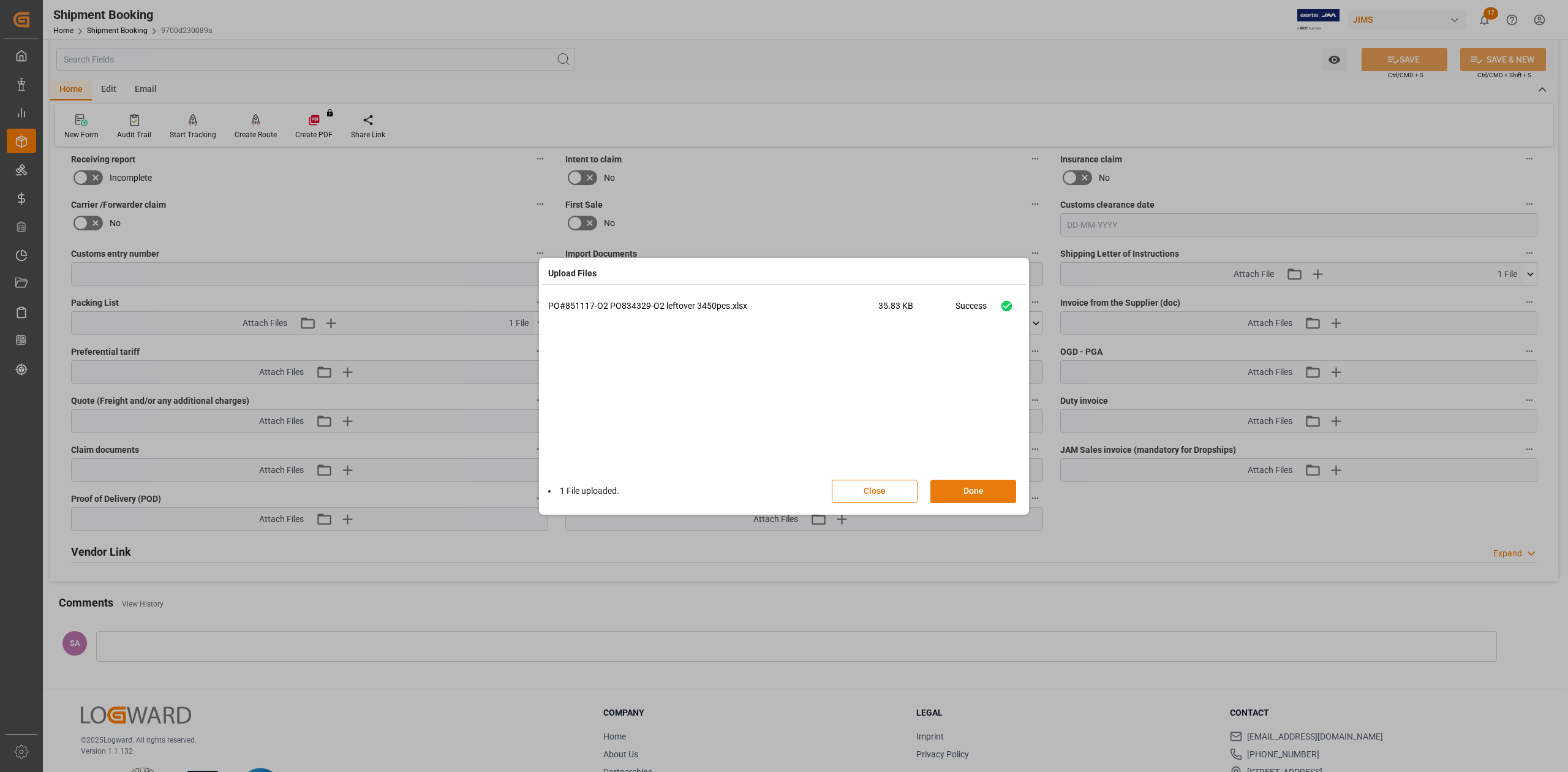
click at [954, 493] on button "Done" at bounding box center [973, 491] width 85 height 23
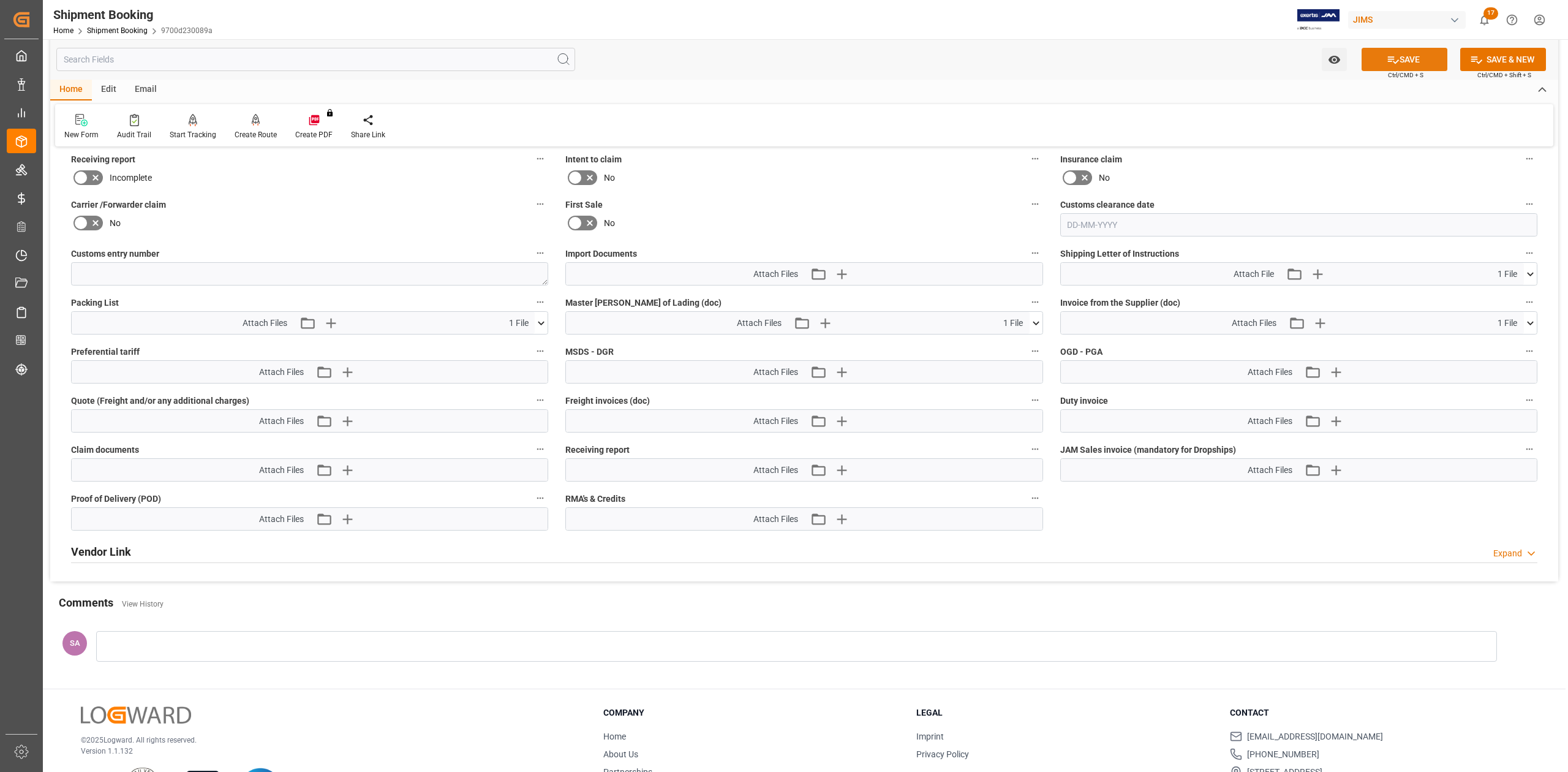
click at [1373, 57] on button "SAVE" at bounding box center [1405, 59] width 85 height 23
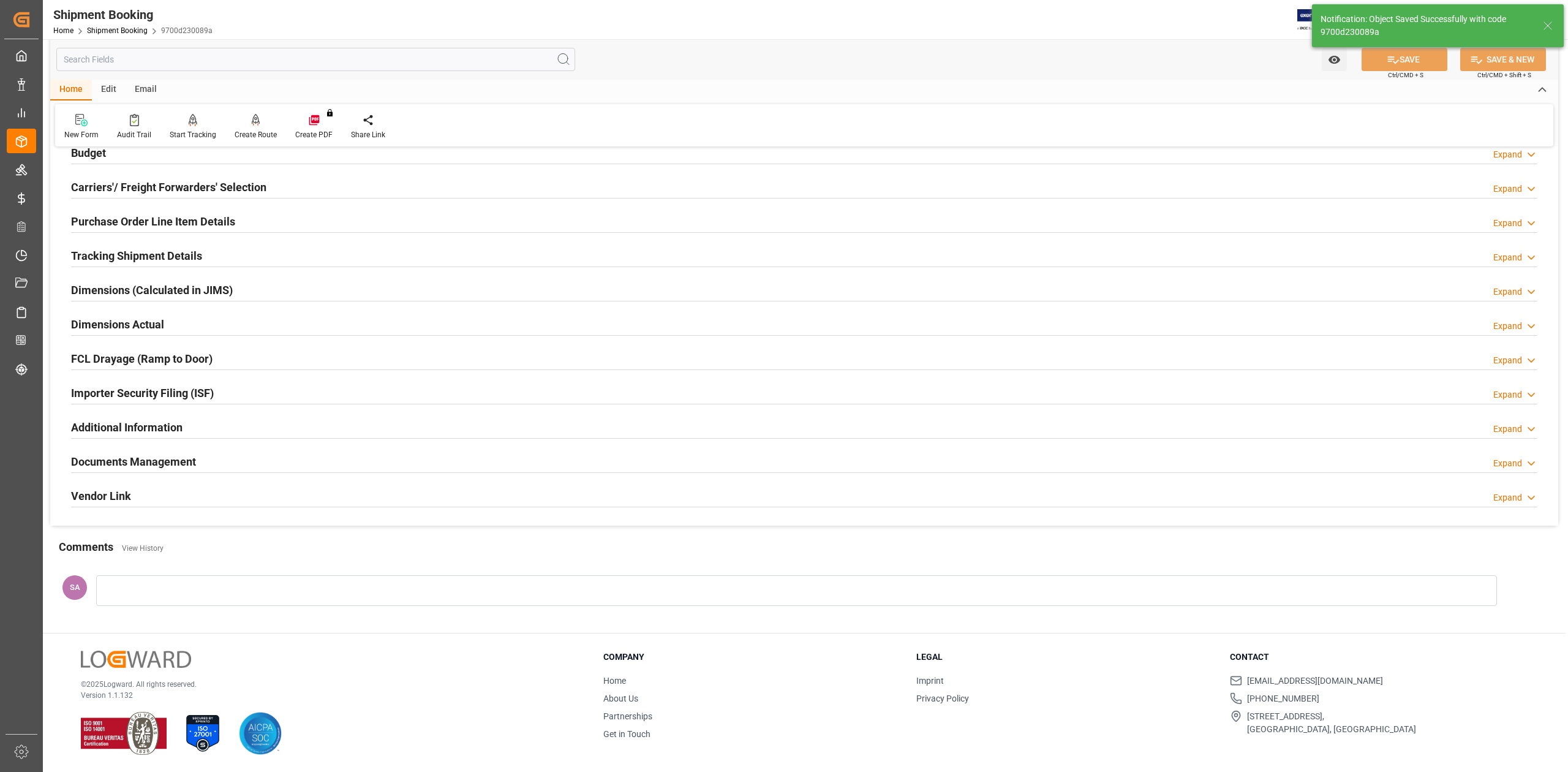
scroll to position [150, 0]
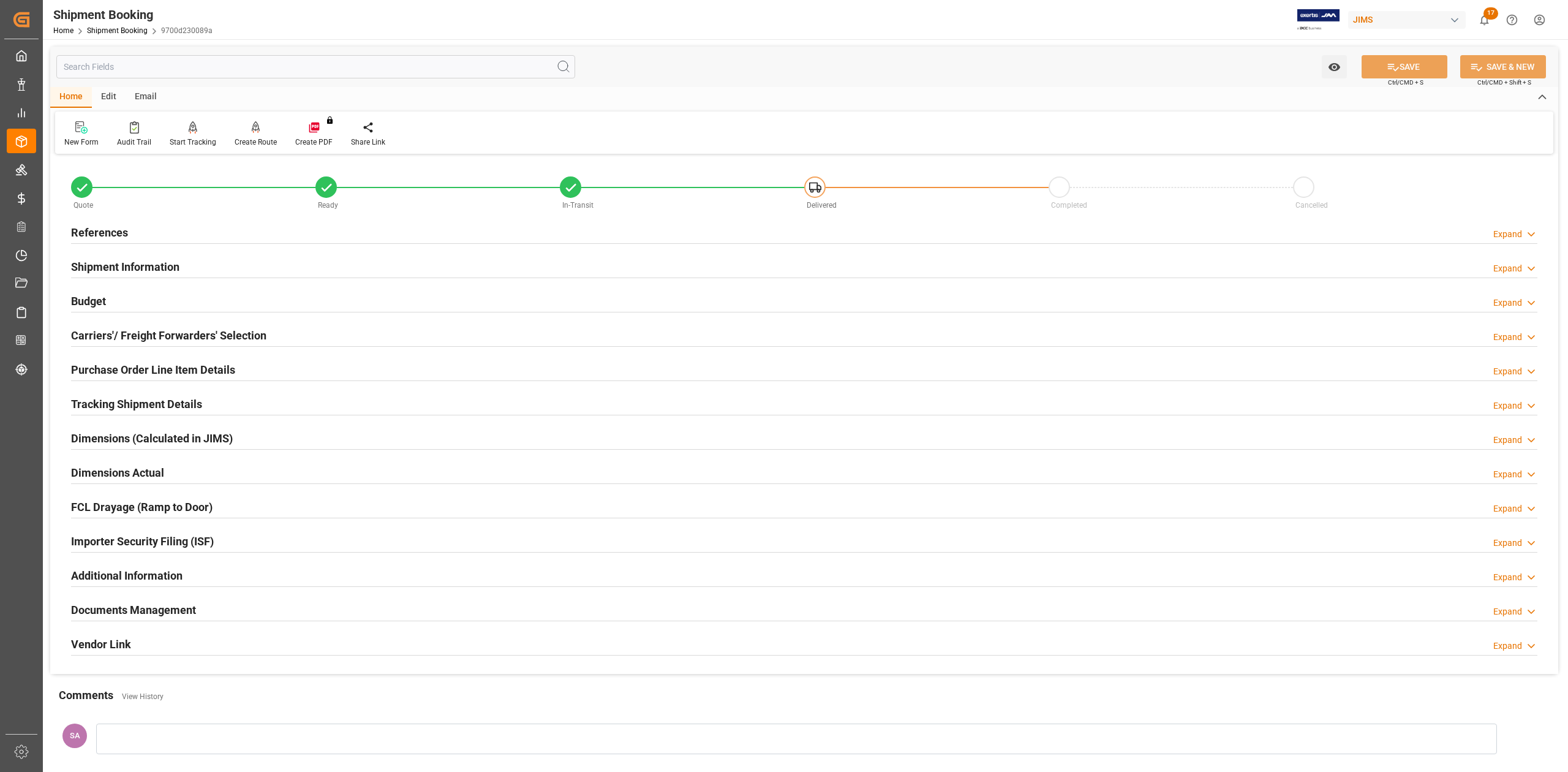
click at [144, 611] on h2 "Documents Management" at bounding box center [134, 610] width 125 height 16
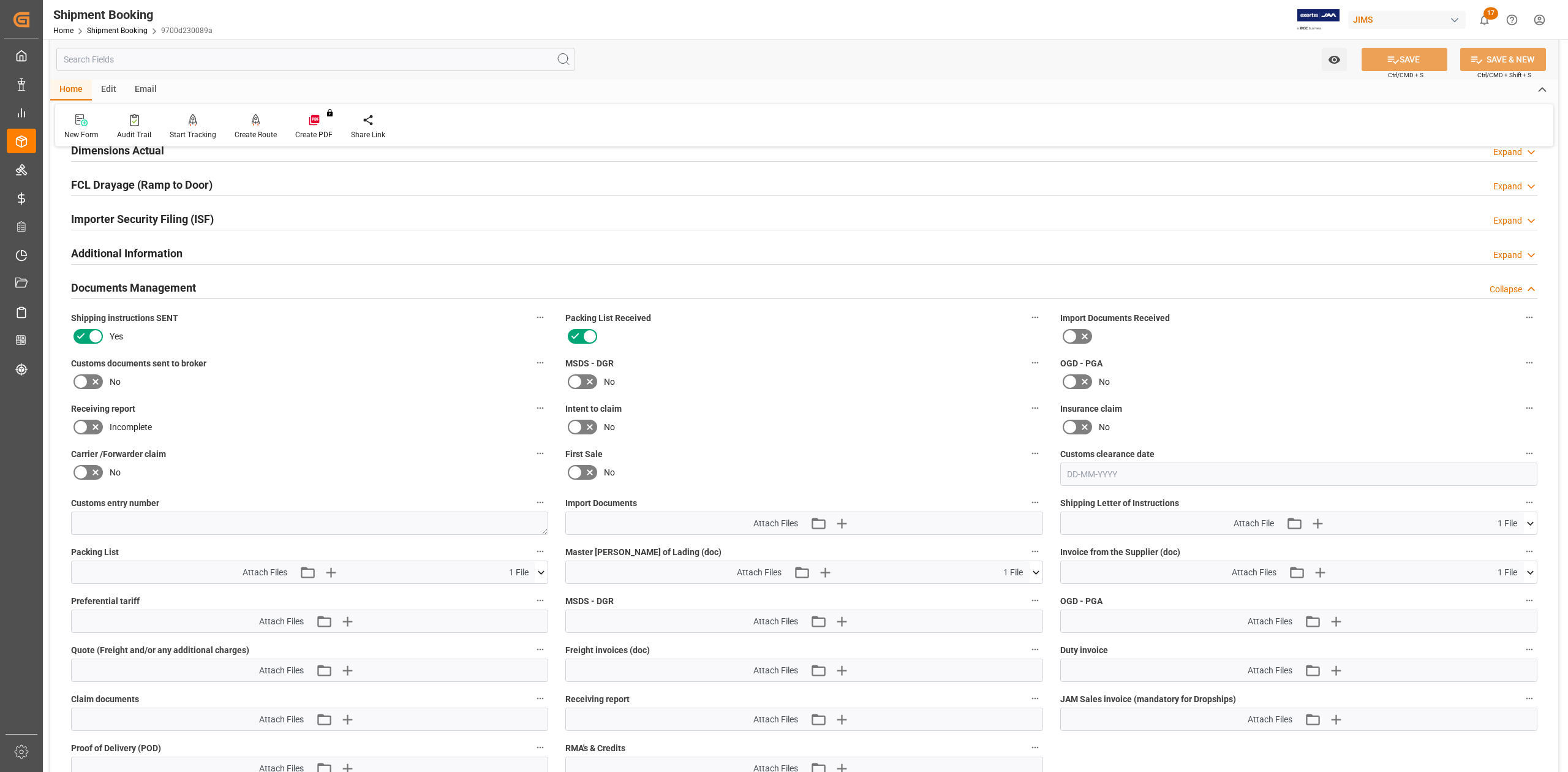
scroll to position [326, 0]
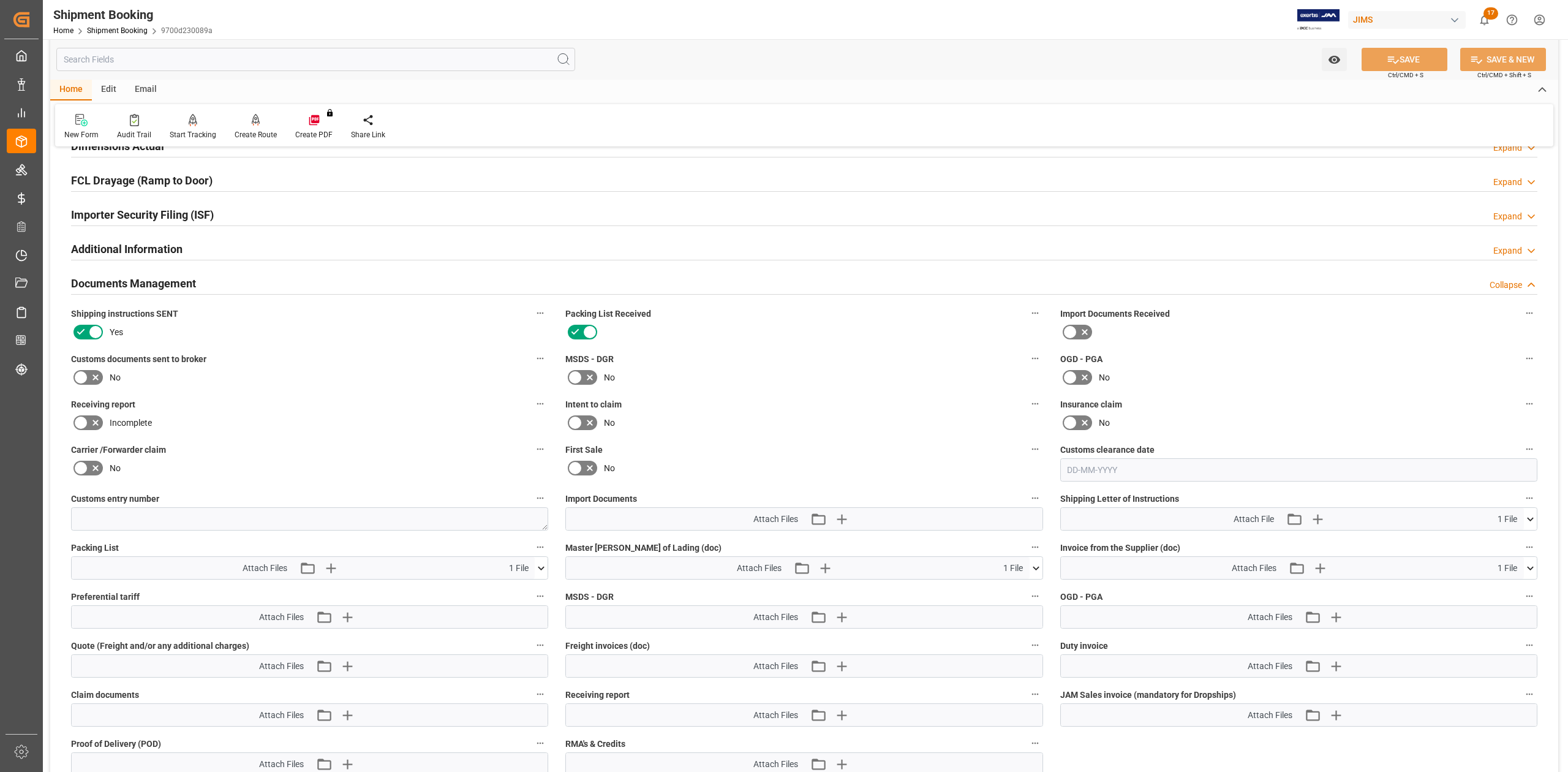
click at [547, 569] on icon at bounding box center [541, 568] width 13 height 13
click at [522, 592] on icon at bounding box center [522, 591] width 13 height 13
click at [349, 566] on icon "button" at bounding box center [347, 568] width 20 height 20
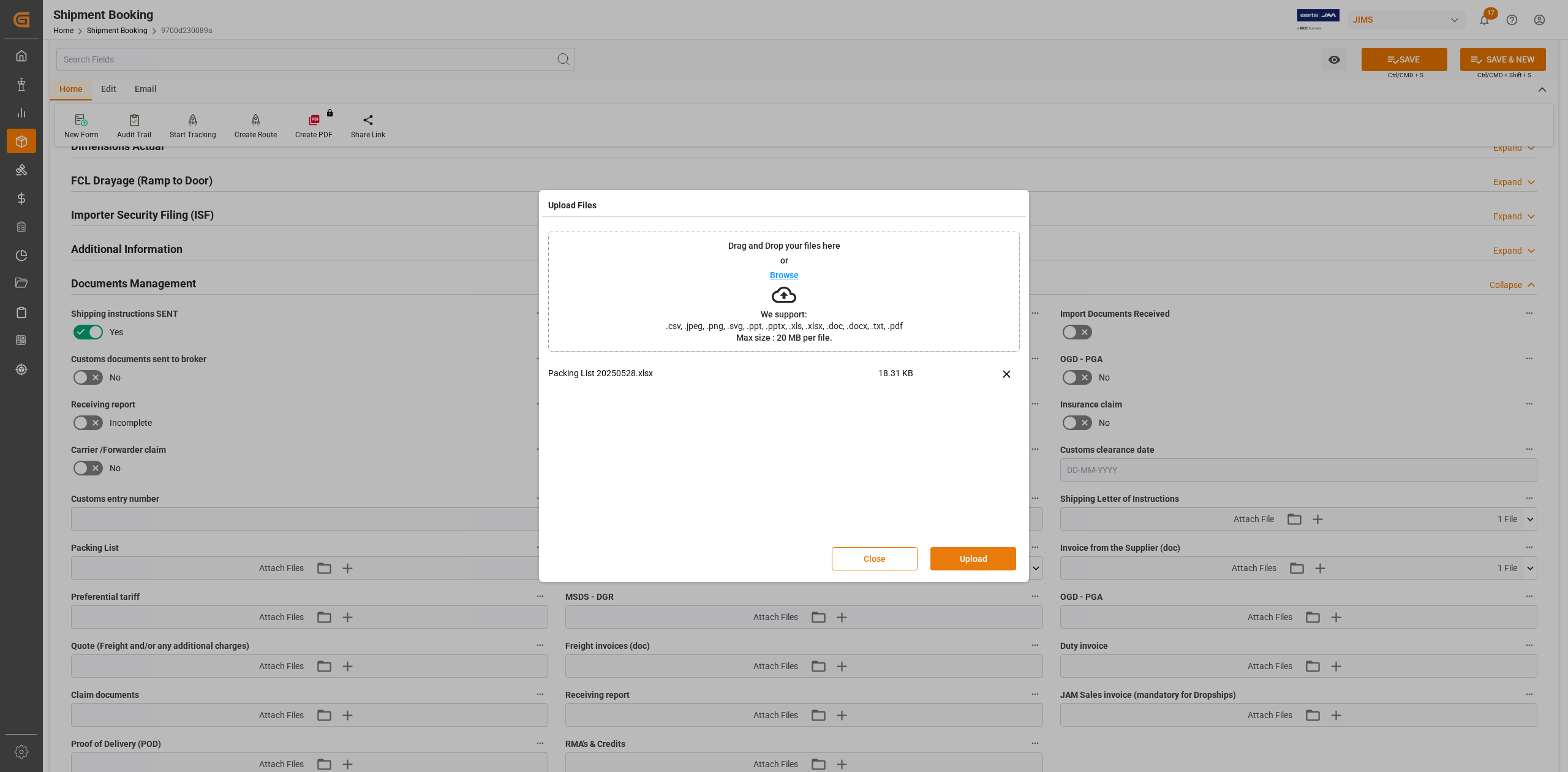
click at [958, 555] on button "Upload" at bounding box center [973, 558] width 85 height 23
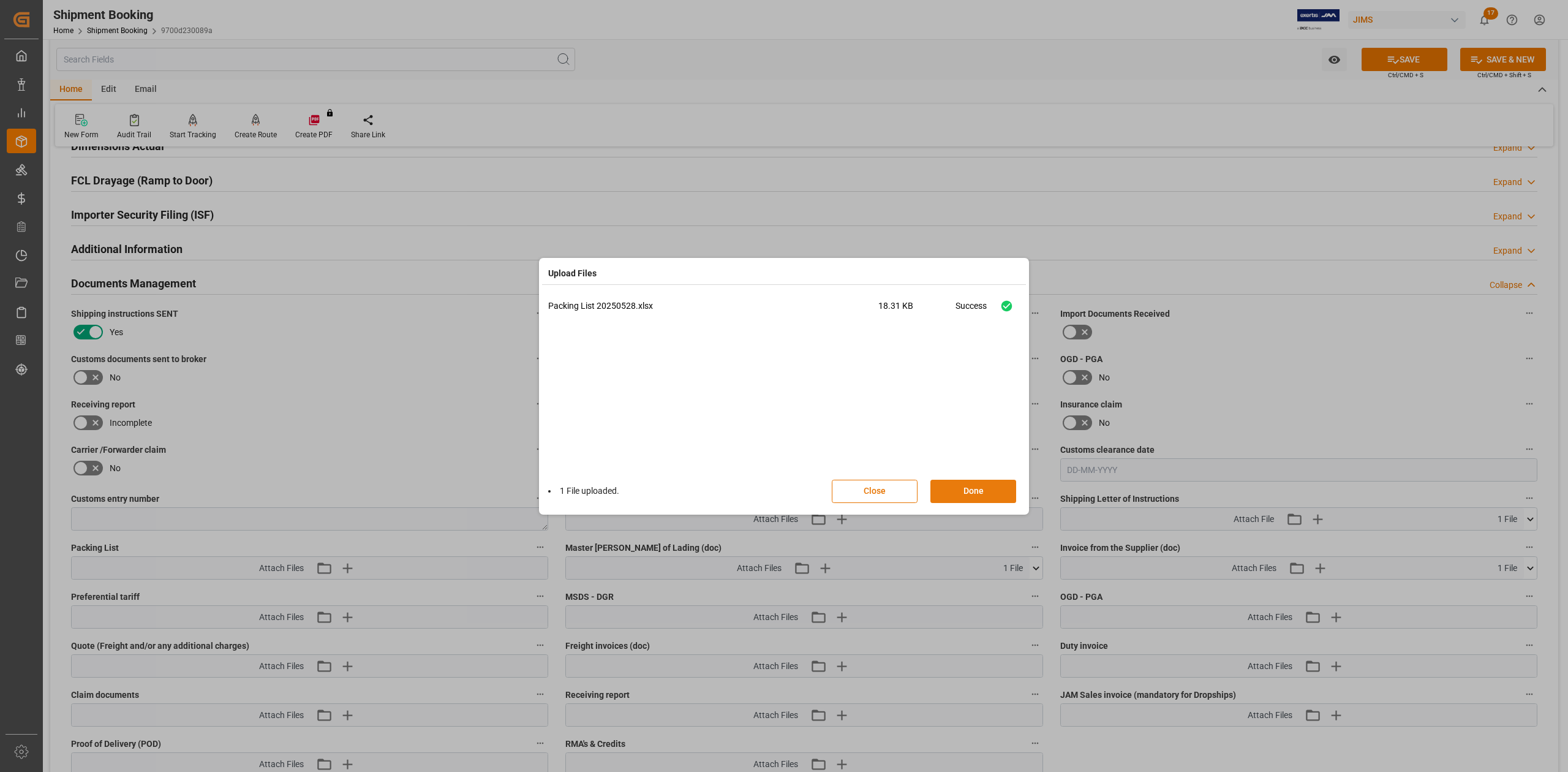
click at [973, 486] on button "Done" at bounding box center [973, 491] width 85 height 23
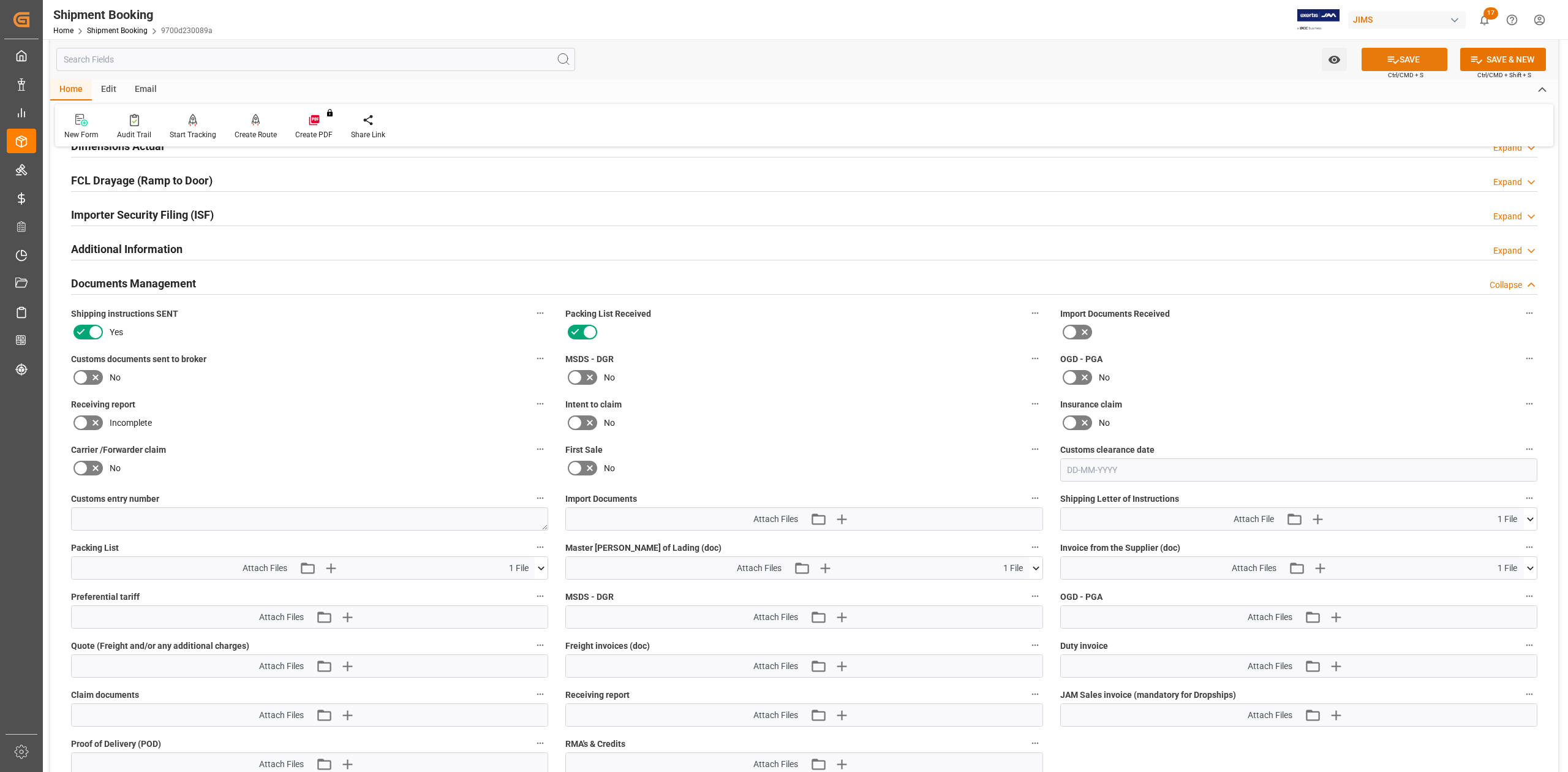
click at [1419, 60] on button "SAVE" at bounding box center [1405, 59] width 85 height 23
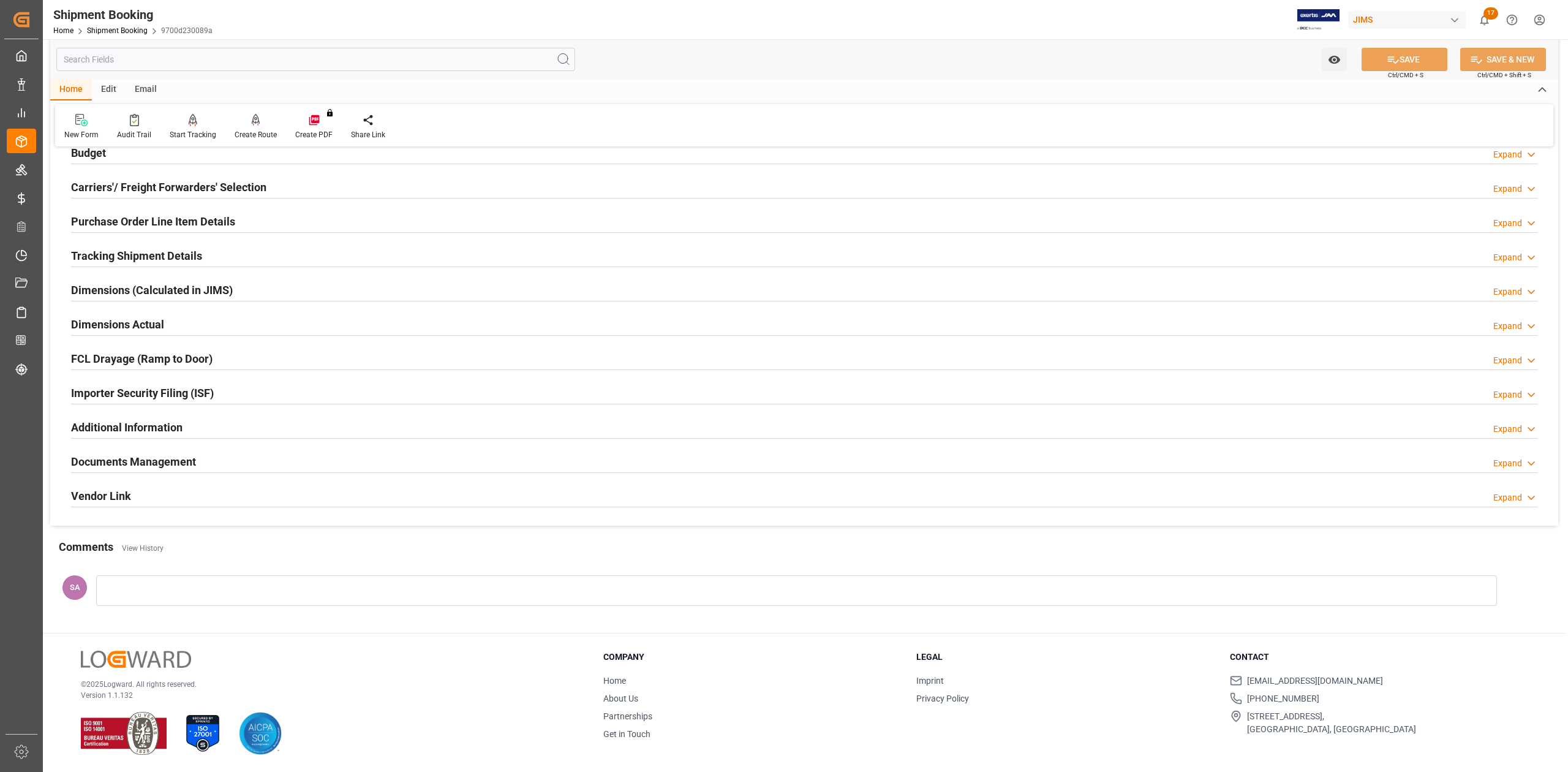
scroll to position [0, 0]
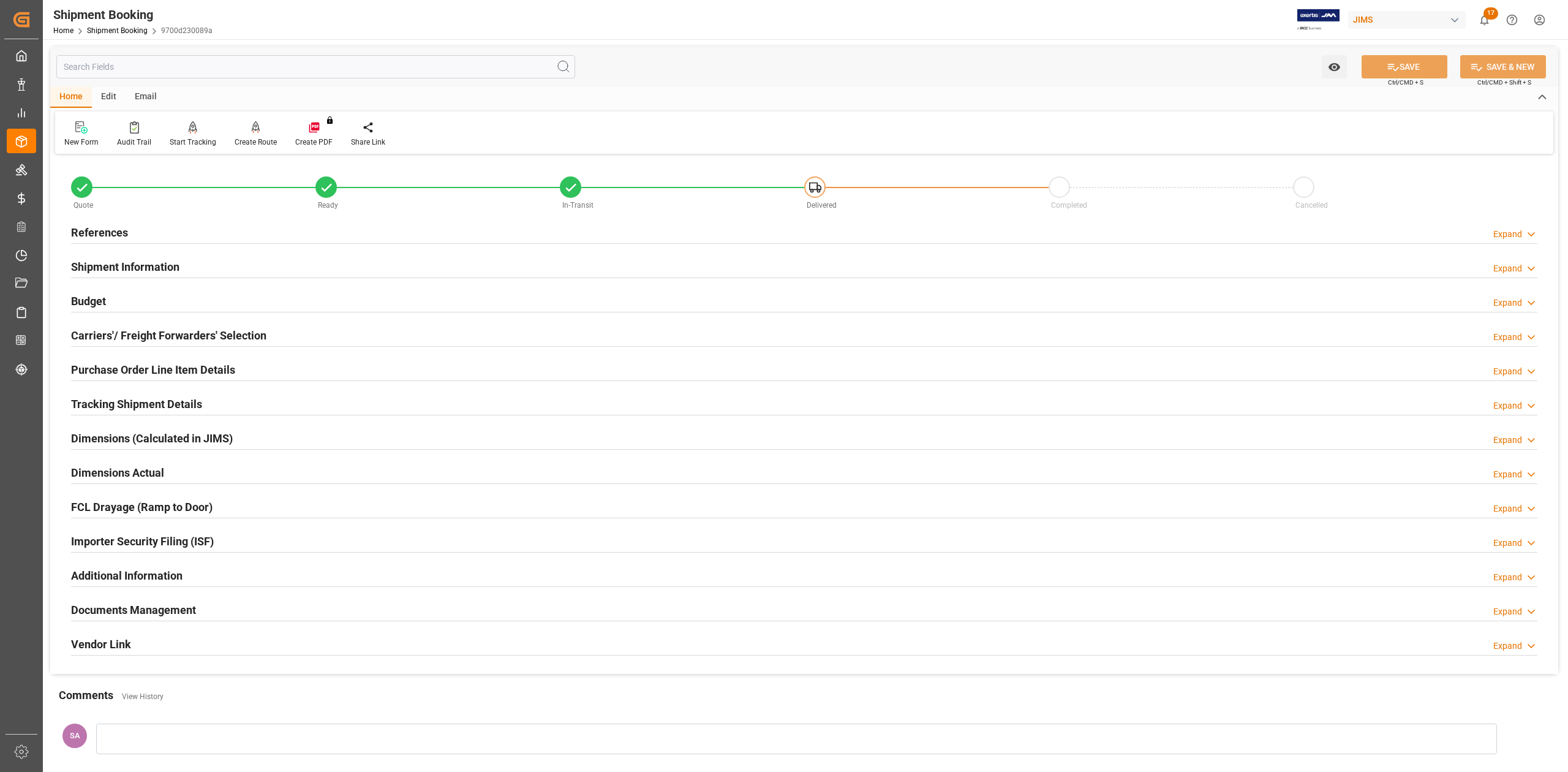
click at [98, 235] on h2 "References" at bounding box center [100, 233] width 57 height 16
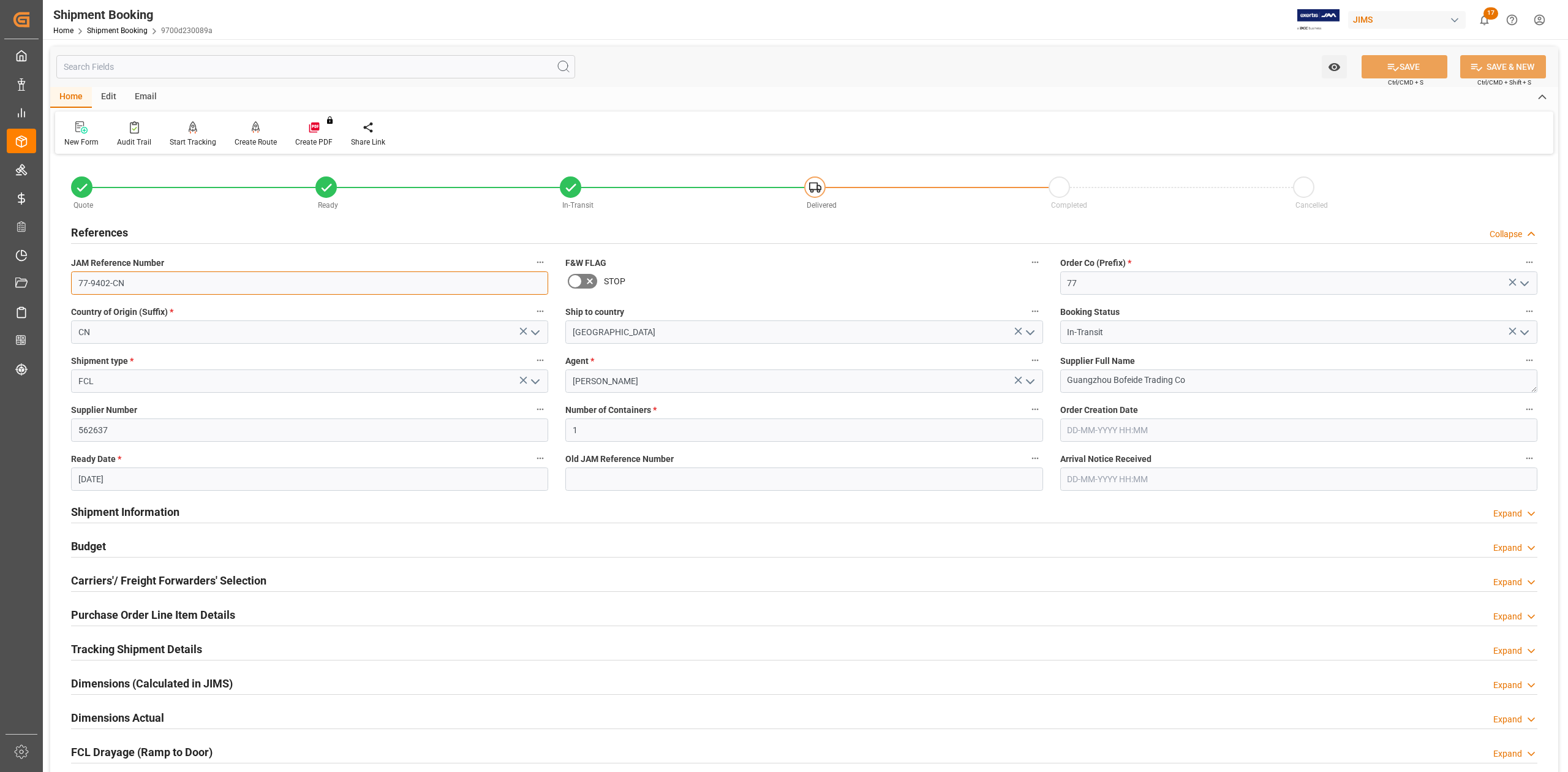
click at [148, 285] on input "77-9402-CN" at bounding box center [310, 283] width 477 height 23
click at [1207, 377] on textarea "Guangzhou Bofeide Trading Co" at bounding box center [1299, 381] width 477 height 23
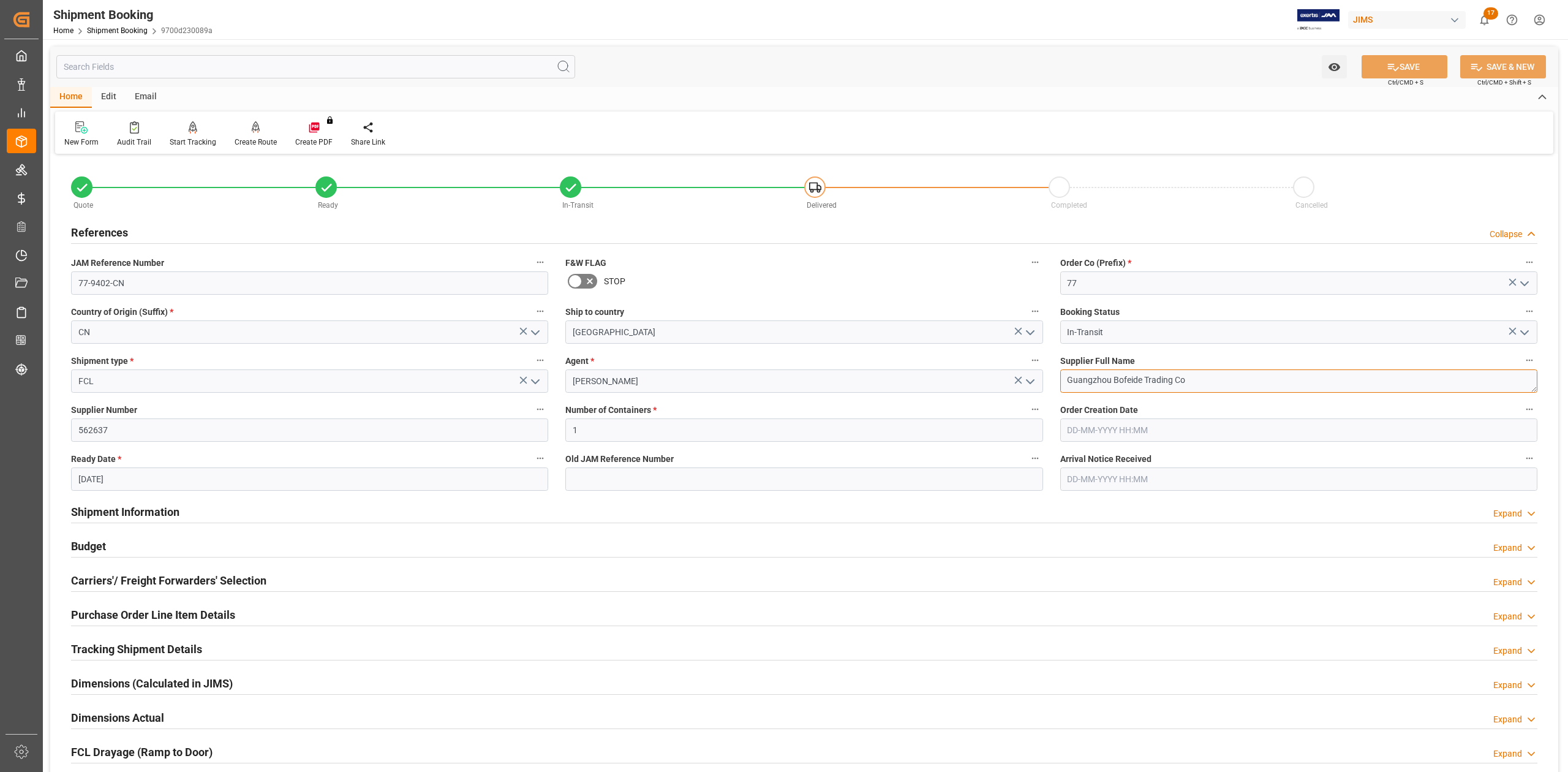
click at [1207, 377] on textarea "Guangzhou Bofeide Trading Co" at bounding box center [1299, 381] width 477 height 23
drag, startPoint x: 157, startPoint y: 513, endPoint x: 907, endPoint y: 582, distance: 753.2
click at [157, 513] on h2 "Shipment Information" at bounding box center [125, 512] width 109 height 16
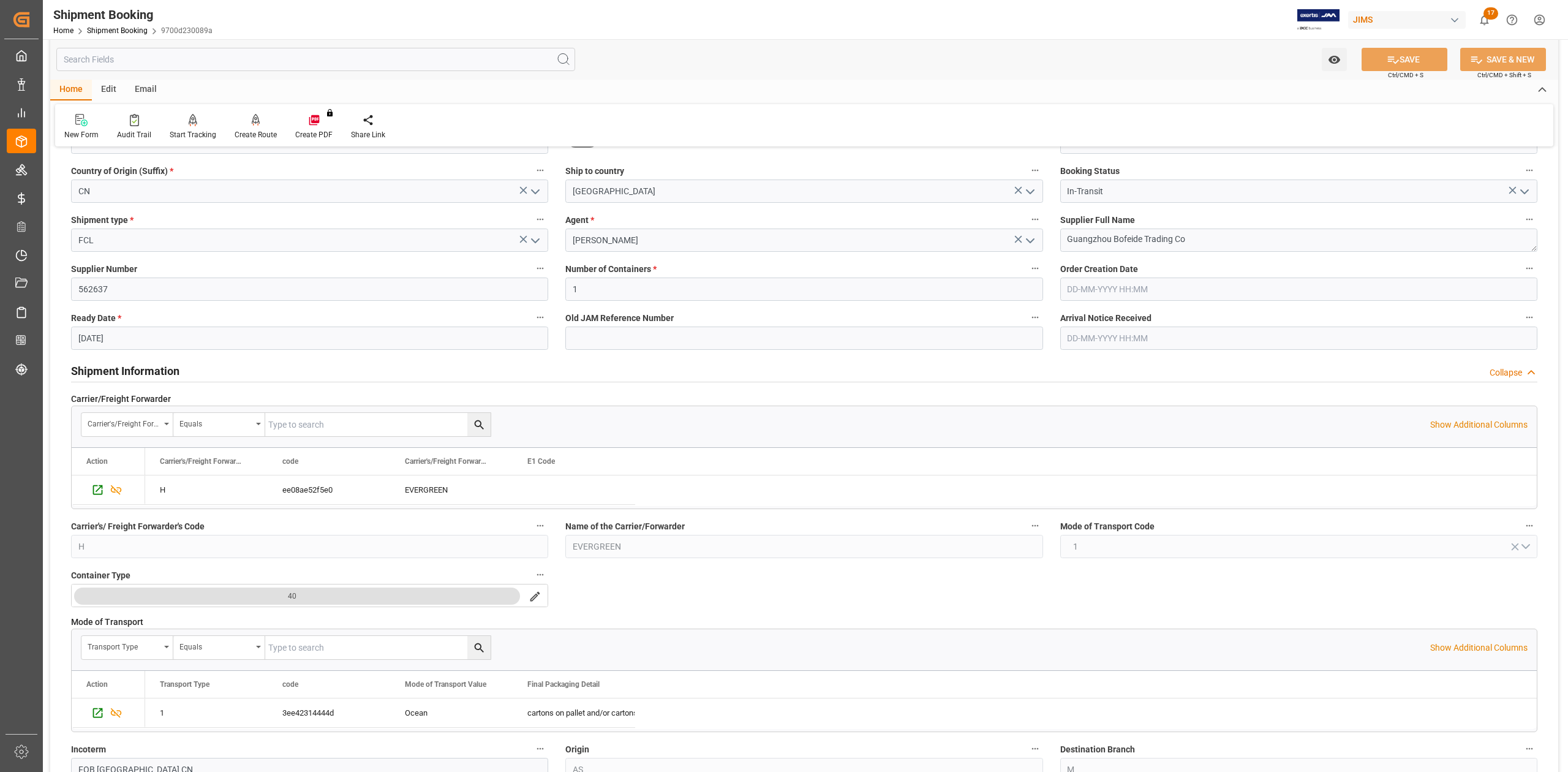
scroll to position [326, 0]
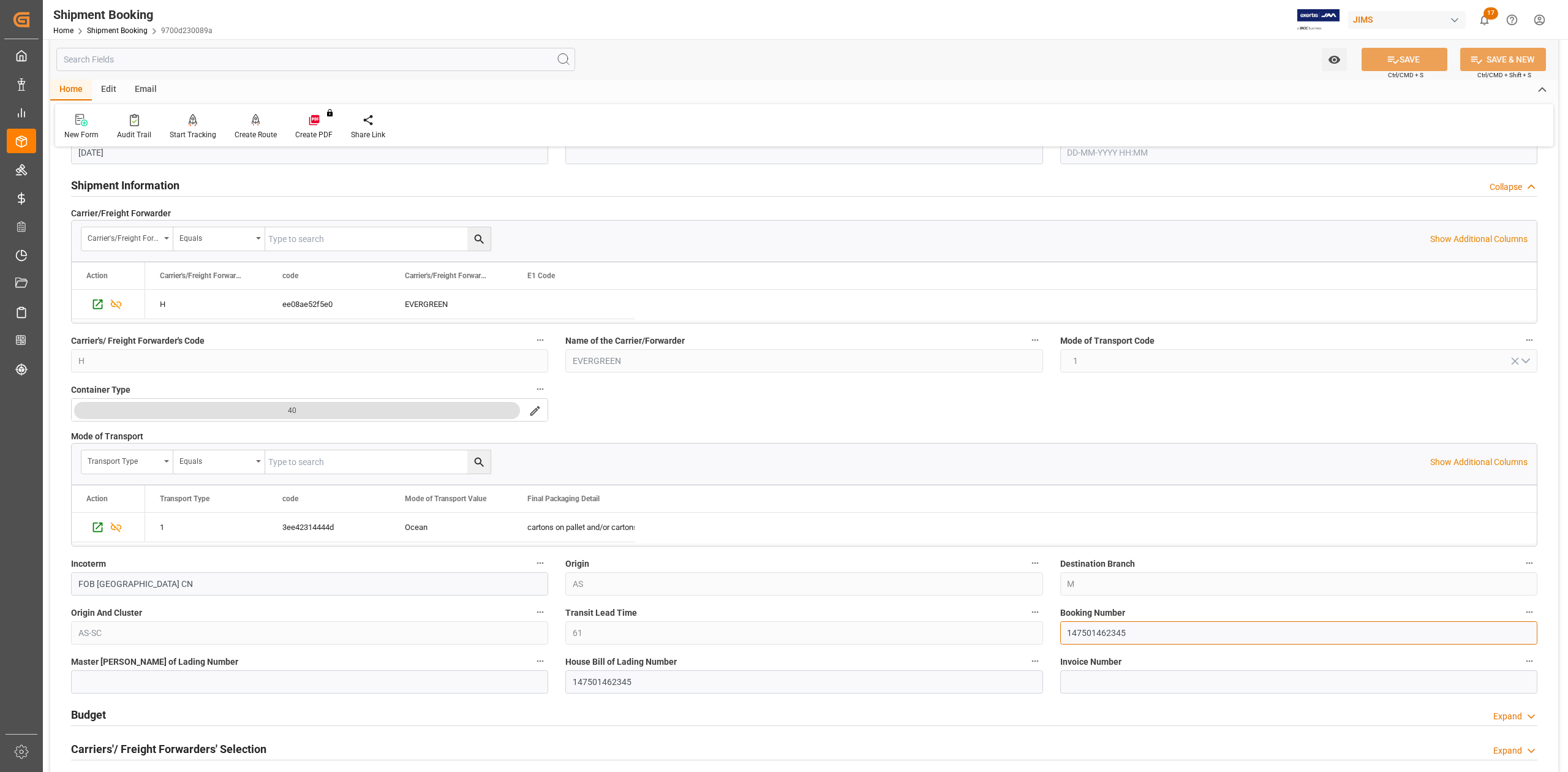
click at [1100, 635] on input "147501462345" at bounding box center [1299, 633] width 477 height 23
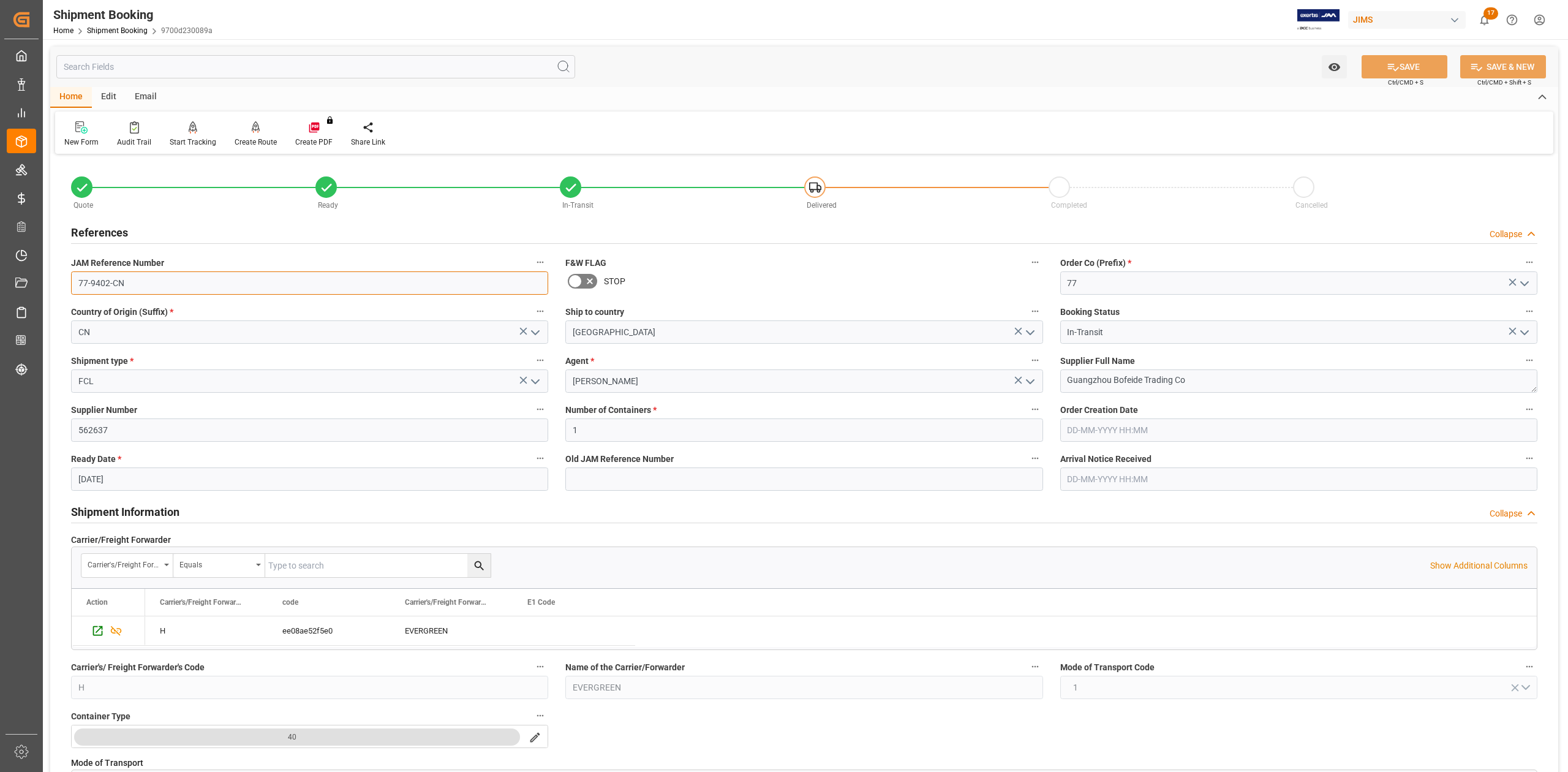
click at [225, 287] on input "77-9402-CN" at bounding box center [310, 283] width 477 height 23
click at [1198, 381] on textarea "Guangzhou Bofeide Trading Co" at bounding box center [1299, 381] width 477 height 23
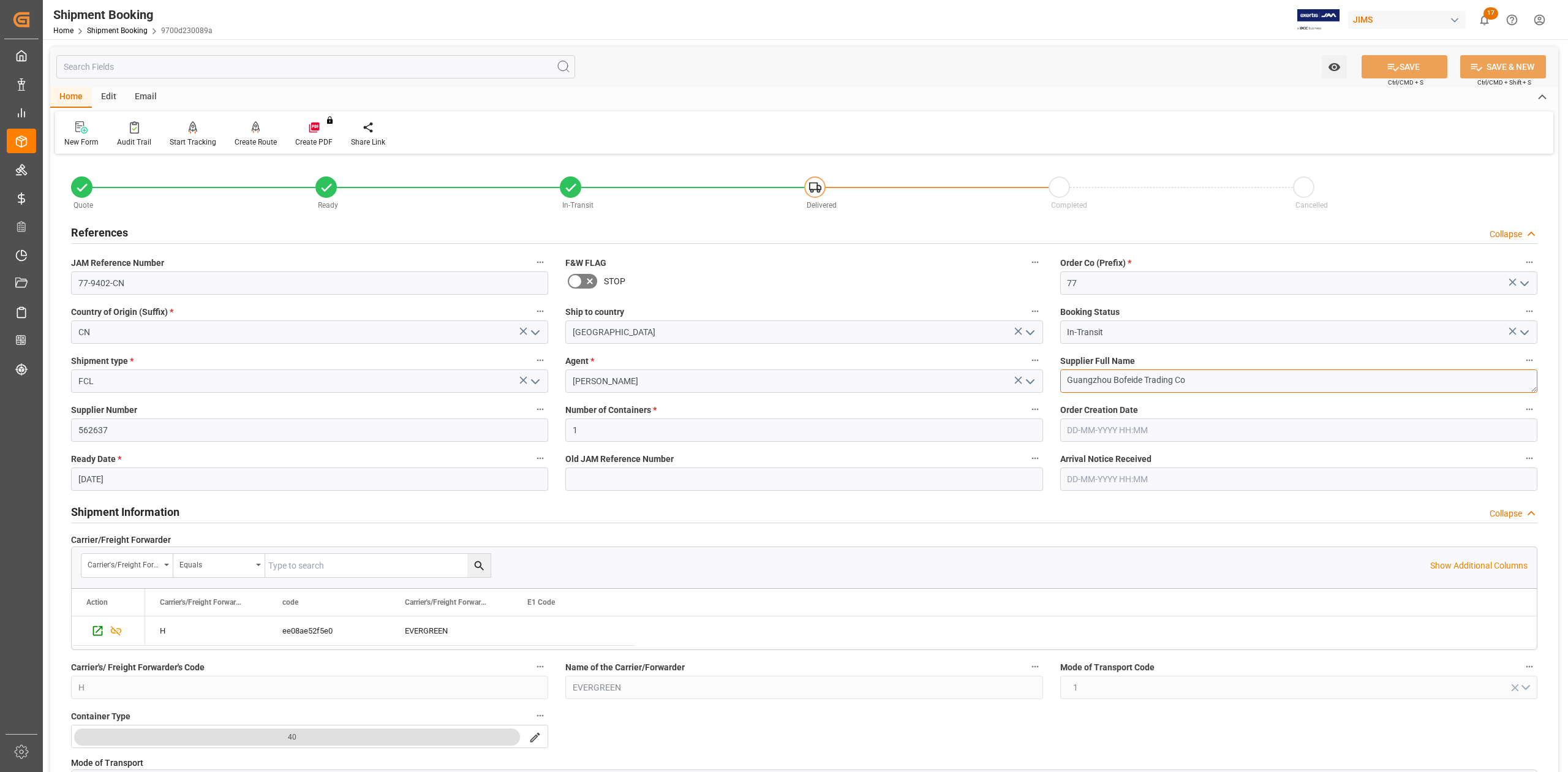
click at [1198, 381] on textarea "Guangzhou Bofeide Trading Co" at bounding box center [1299, 381] width 477 height 23
click at [142, 282] on input "77-9402-CN" at bounding box center [310, 283] width 477 height 23
